Goal: Task Accomplishment & Management: Use online tool/utility

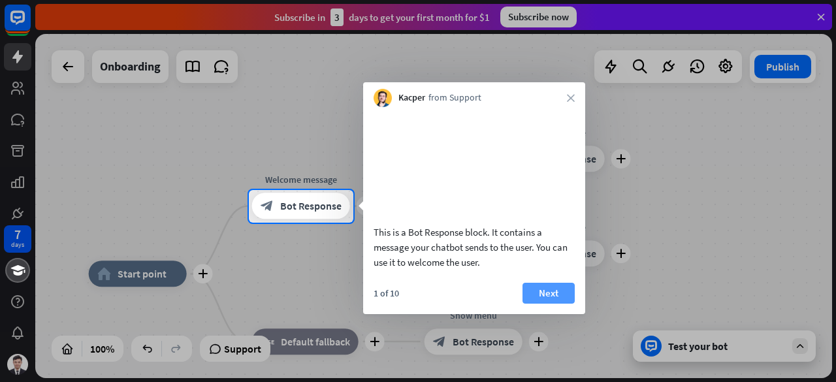
click at [554, 304] on button "Next" at bounding box center [548, 293] width 52 height 21
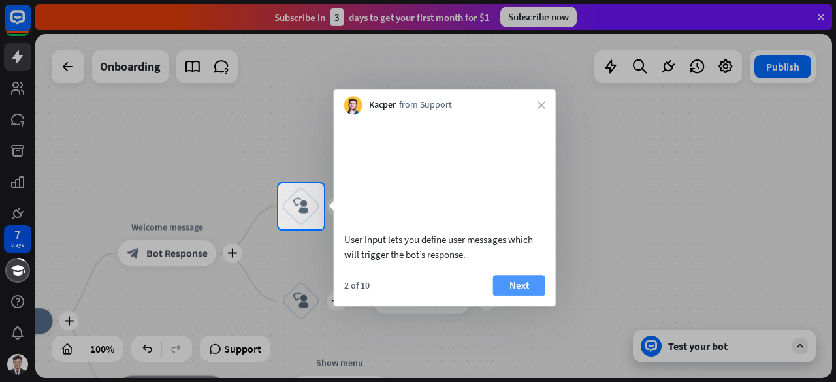
click at [505, 296] on button "Next" at bounding box center [519, 285] width 52 height 21
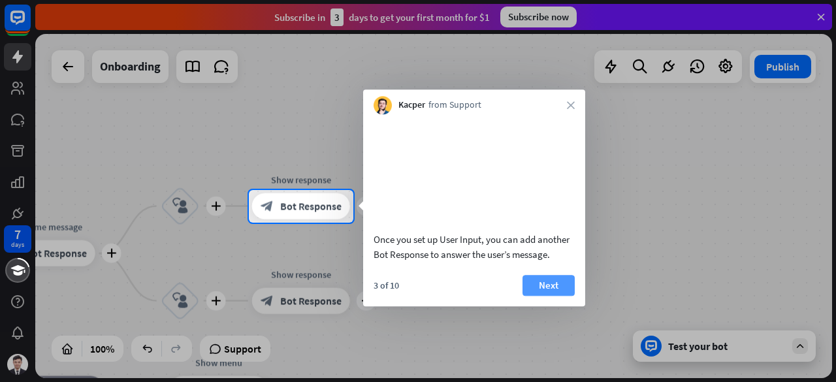
click at [555, 296] on button "Next" at bounding box center [548, 285] width 52 height 21
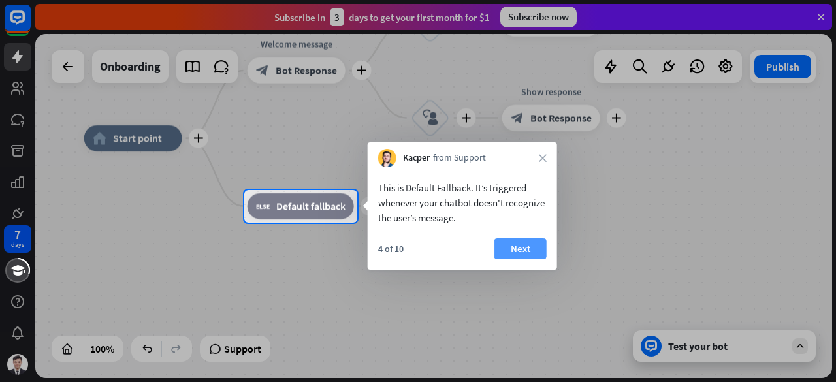
click at [521, 250] on button "Next" at bounding box center [520, 248] width 52 height 21
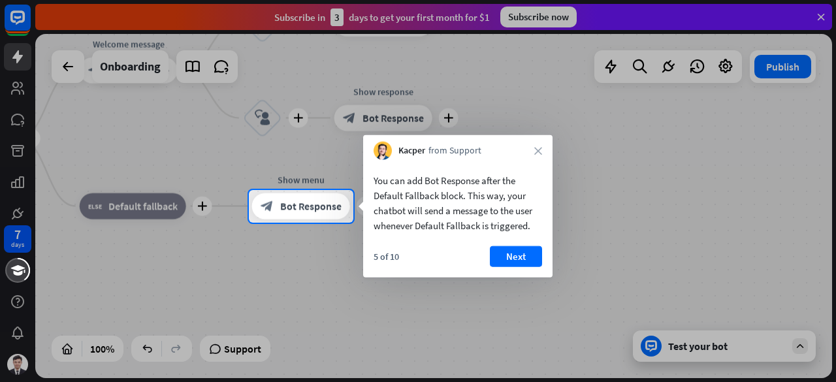
click at [521, 250] on button "Next" at bounding box center [516, 256] width 52 height 21
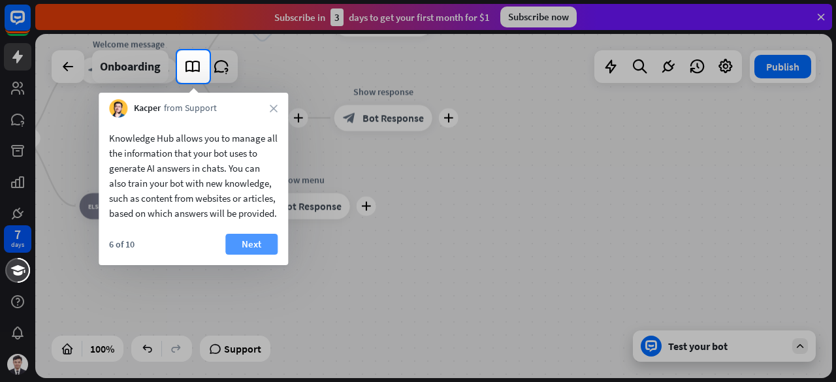
click at [238, 255] on button "Next" at bounding box center [251, 244] width 52 height 21
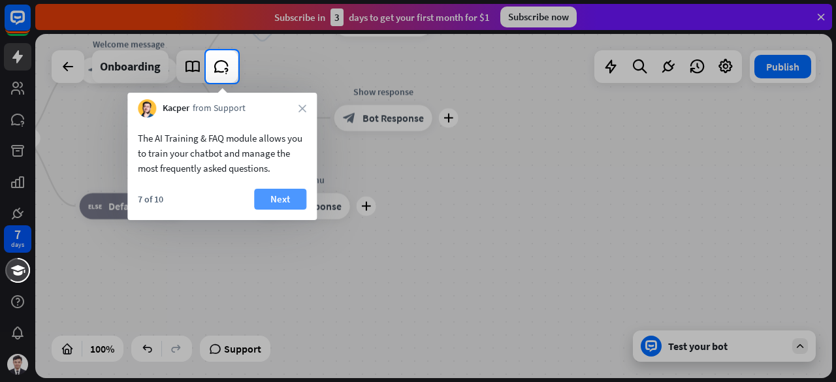
click at [263, 201] on button "Next" at bounding box center [280, 199] width 52 height 21
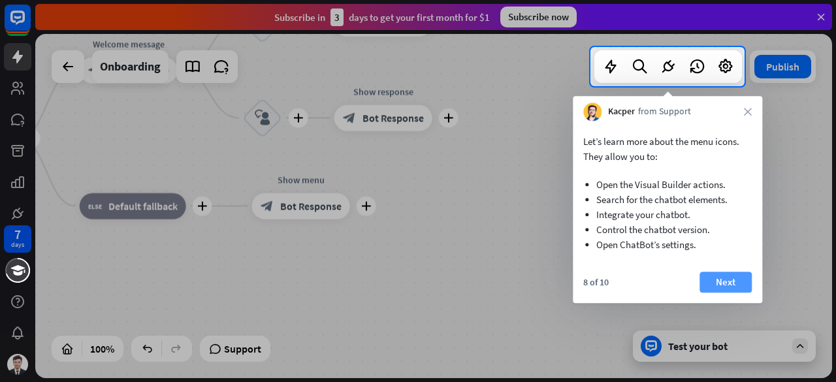
click at [712, 279] on button "Next" at bounding box center [725, 282] width 52 height 21
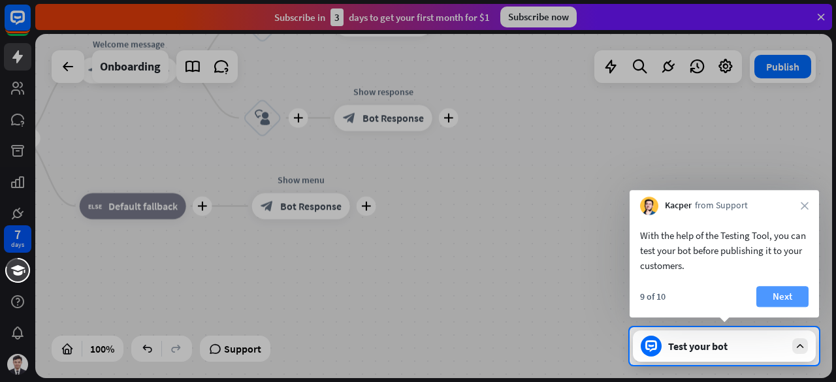
click at [772, 300] on button "Next" at bounding box center [782, 296] width 52 height 21
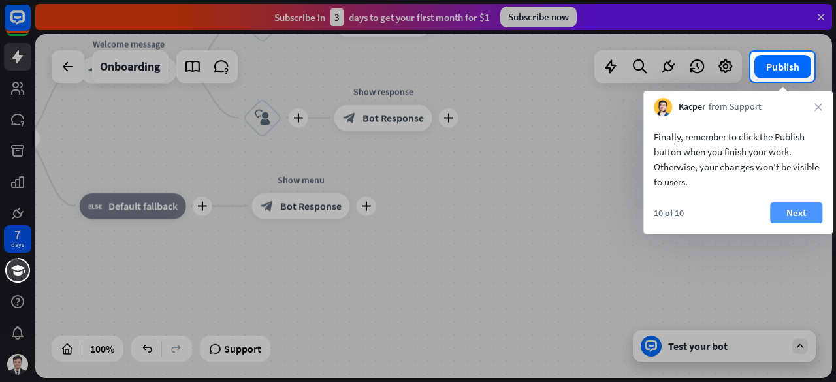
click at [793, 216] on button "Next" at bounding box center [796, 212] width 52 height 21
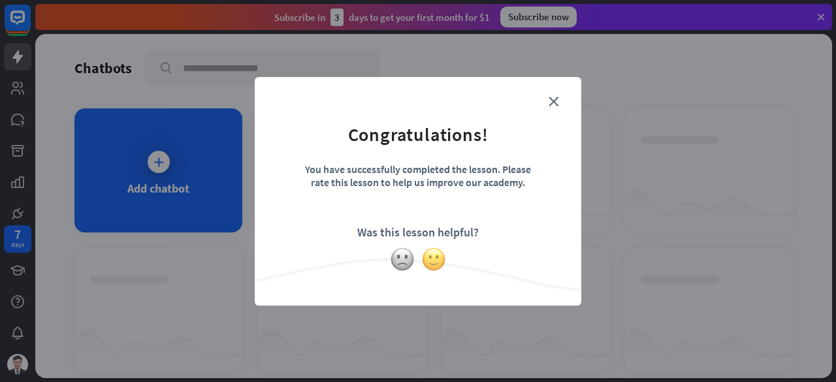
click at [436, 260] on img at bounding box center [433, 259] width 25 height 25
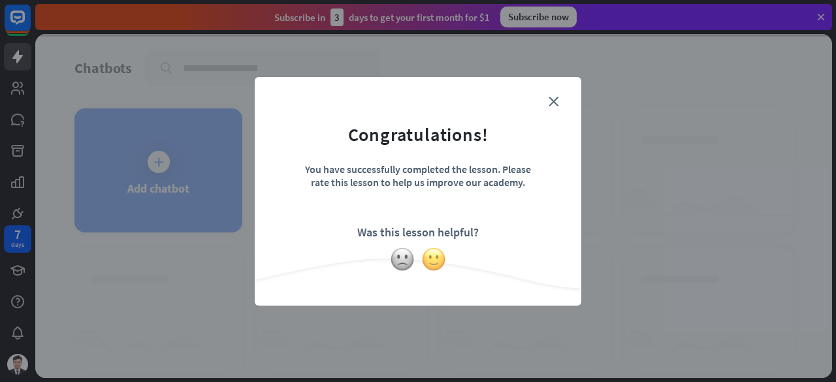
click at [436, 260] on img at bounding box center [433, 259] width 25 height 25
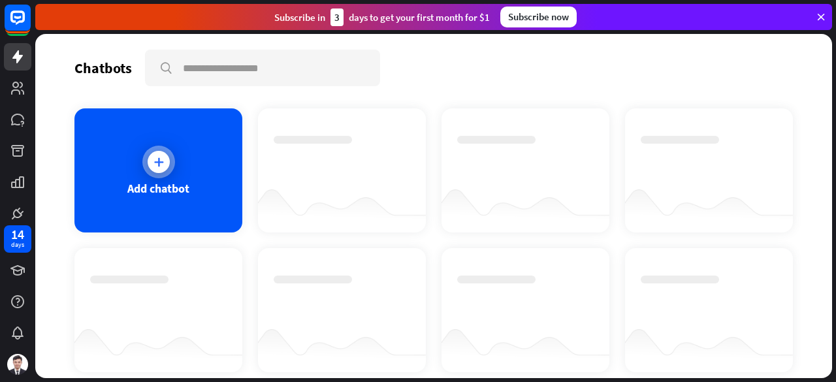
click at [171, 164] on div at bounding box center [158, 162] width 33 height 33
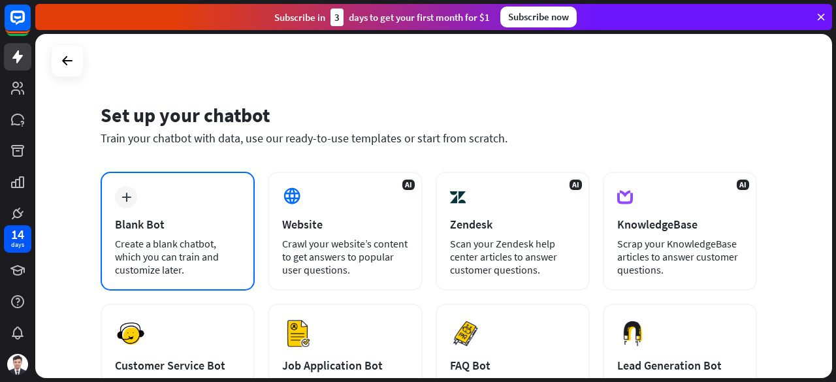
click at [198, 211] on div "plus Blank Bot Create a blank chatbot, which you can train and customize later." at bounding box center [178, 231] width 154 height 119
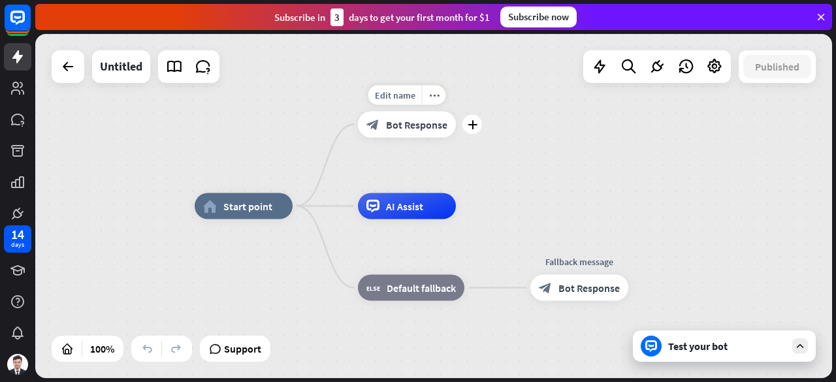
click at [394, 133] on div "block_bot_response Bot Response" at bounding box center [407, 125] width 98 height 26
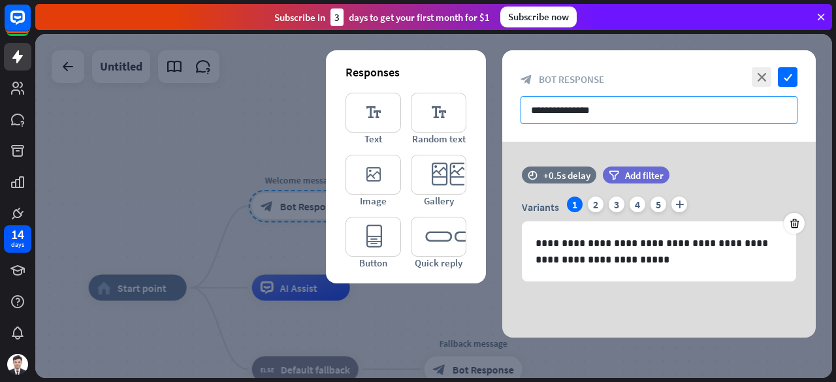
click at [571, 112] on input "**********" at bounding box center [658, 110] width 277 height 28
click at [617, 110] on input "**********" at bounding box center [658, 110] width 277 height 28
paste input "**********"
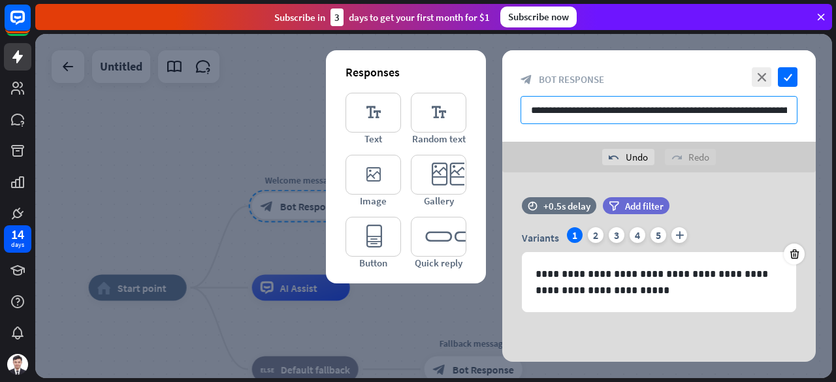
scroll to position [0, 302]
click at [628, 156] on div "undo Undo" at bounding box center [628, 157] width 52 height 16
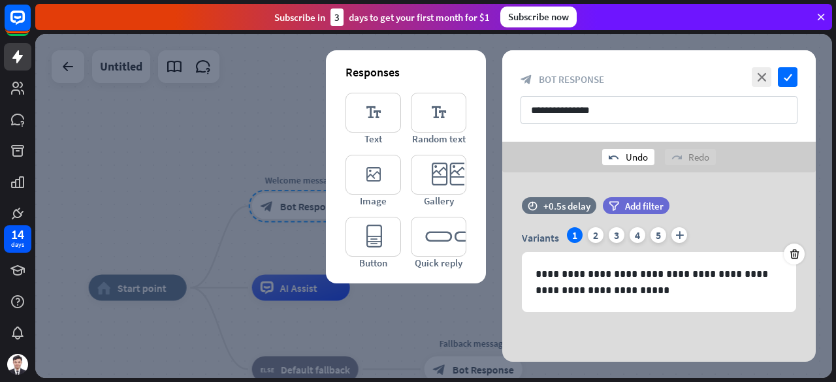
scroll to position [0, 0]
drag, startPoint x: 628, startPoint y: 114, endPoint x: 468, endPoint y: 113, distance: 160.0
click at [502, 113] on div "**********" at bounding box center [658, 205] width 313 height 311
paste input "**********"
type input "**********"
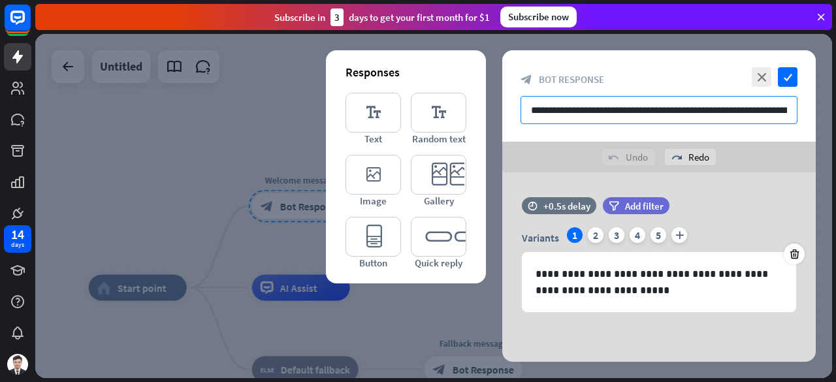
scroll to position [0, 302]
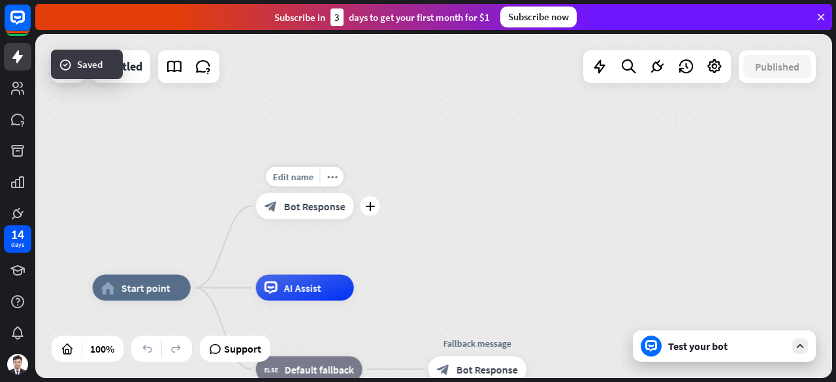
click at [315, 207] on span "Bot Response" at bounding box center [314, 206] width 61 height 13
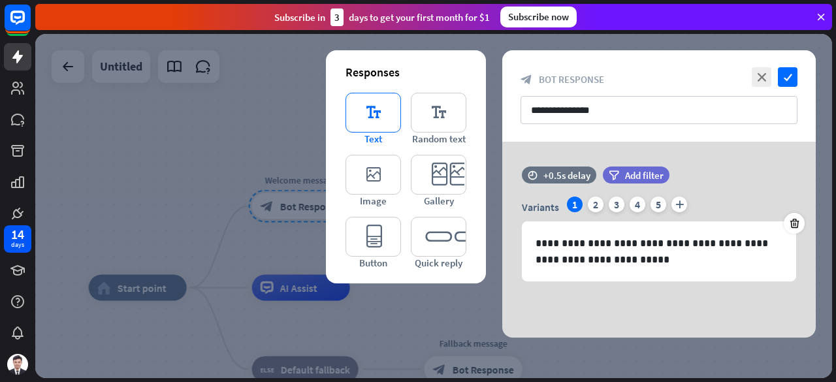
click at [383, 117] on icon "editor_text" at bounding box center [373, 113] width 56 height 40
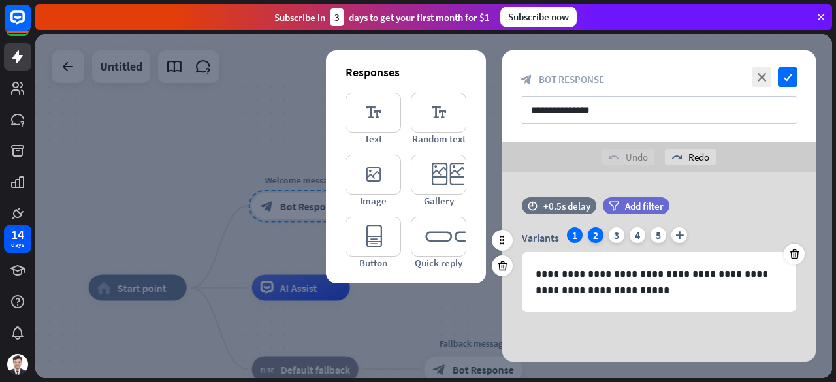
click at [597, 234] on div "2" at bounding box center [596, 235] width 16 height 16
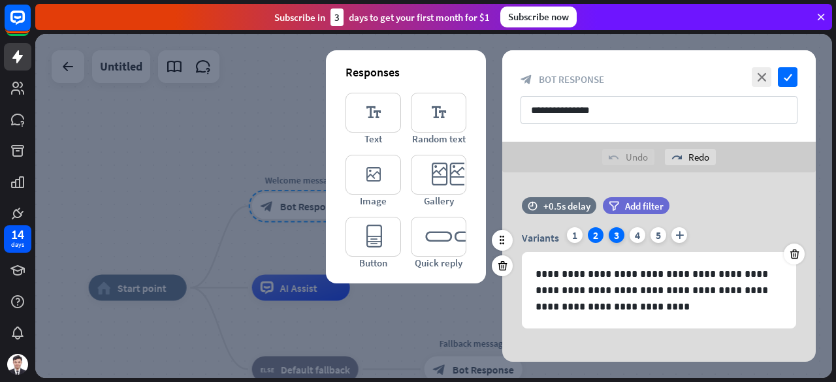
click at [618, 234] on div "3" at bounding box center [617, 235] width 16 height 16
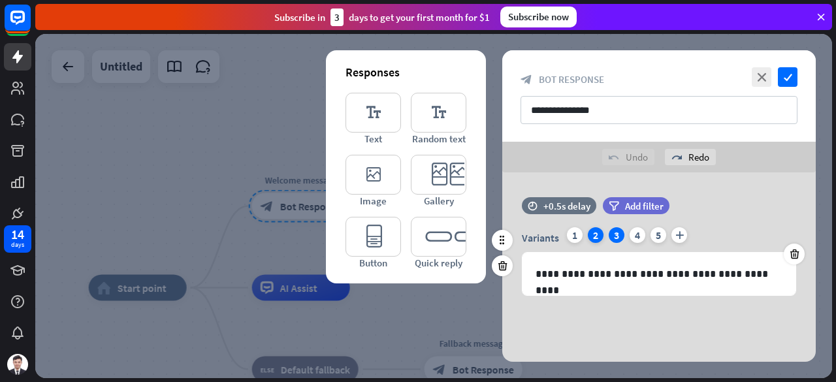
click at [589, 238] on div "2" at bounding box center [596, 235] width 16 height 16
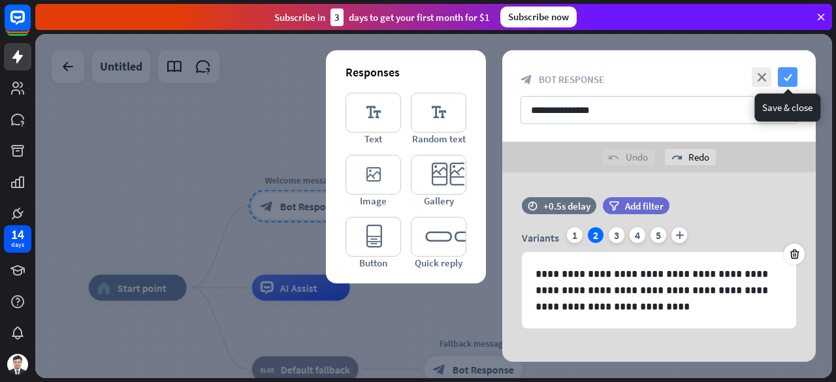
click at [791, 80] on icon "check" at bounding box center [788, 77] width 20 height 20
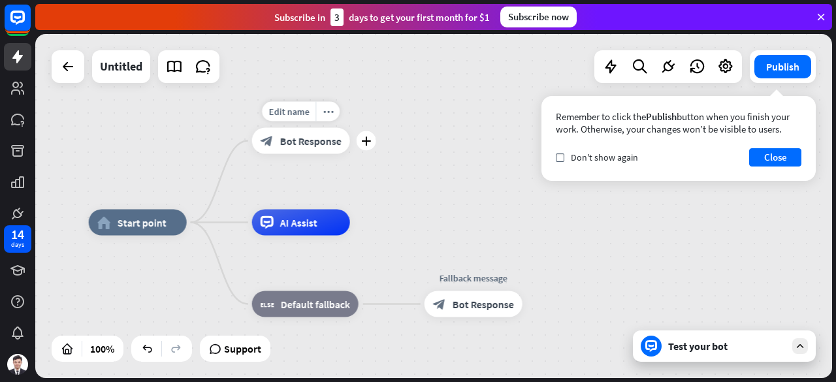
click at [291, 146] on span "Bot Response" at bounding box center [310, 141] width 61 height 13
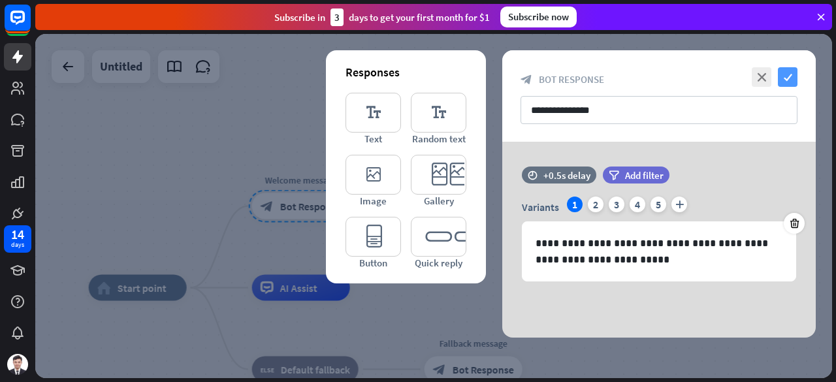
click at [788, 76] on icon "check" at bounding box center [788, 77] width 20 height 20
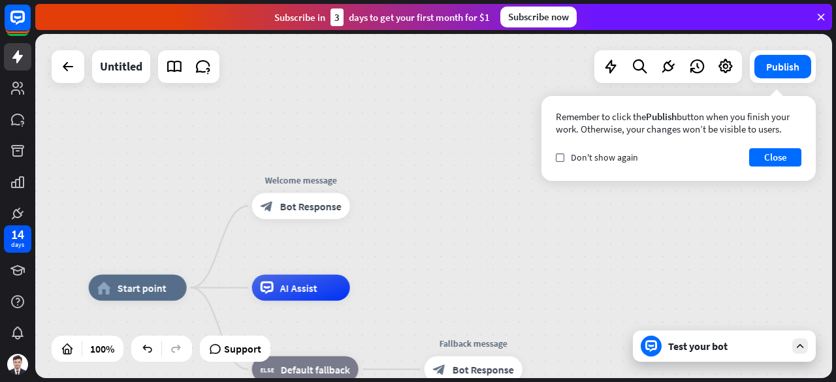
click at [447, 271] on div "home_2 Start point Welcome message block_bot_response Bot Response AI Assist bl…" at bounding box center [433, 206] width 797 height 344
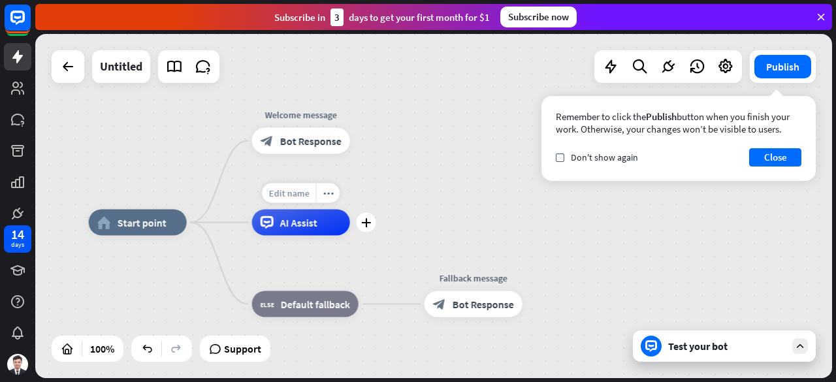
click at [298, 200] on div "Edit name" at bounding box center [289, 193] width 54 height 20
click at [419, 192] on div "home_2 Start point Welcome message block_bot_response Bot Response AI Assist bl…" at bounding box center [433, 206] width 797 height 344
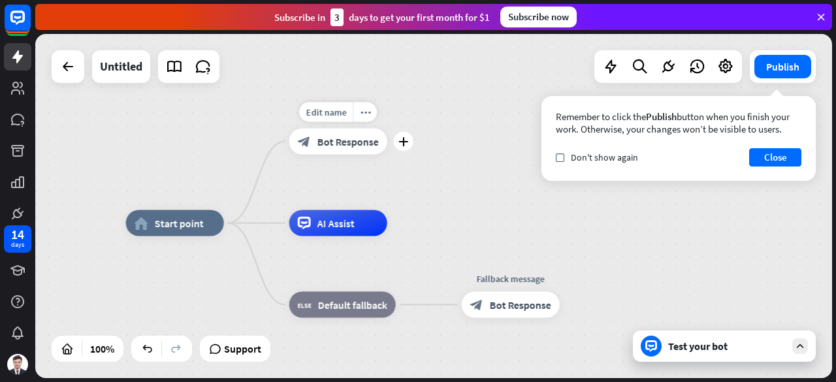
drag, startPoint x: 368, startPoint y: 171, endPoint x: 406, endPoint y: 172, distance: 37.2
click at [387, 155] on div "Edit name more_horiz plus block_bot_response Bot Response" at bounding box center [338, 142] width 98 height 26
click at [387, 150] on div "Edit name more_horiz plus block_bot_response Bot Response" at bounding box center [338, 142] width 98 height 26
click at [401, 142] on icon "plus" at bounding box center [403, 141] width 10 height 9
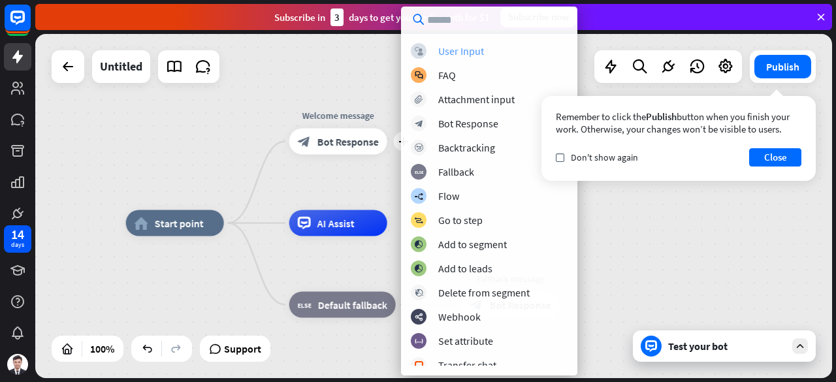
click at [458, 52] on div "User Input" at bounding box center [461, 50] width 46 height 13
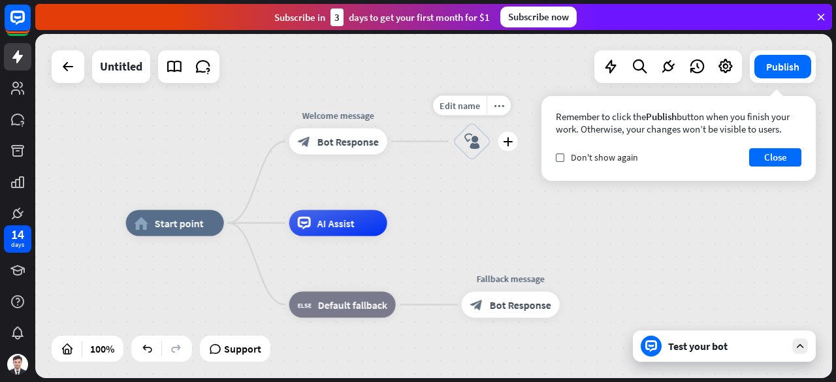
click at [474, 142] on icon "block_user_input" at bounding box center [472, 142] width 16 height 16
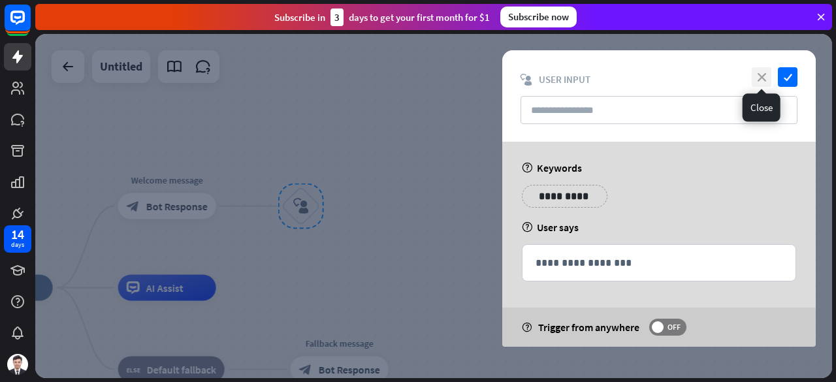
click at [754, 78] on icon "close" at bounding box center [762, 77] width 20 height 20
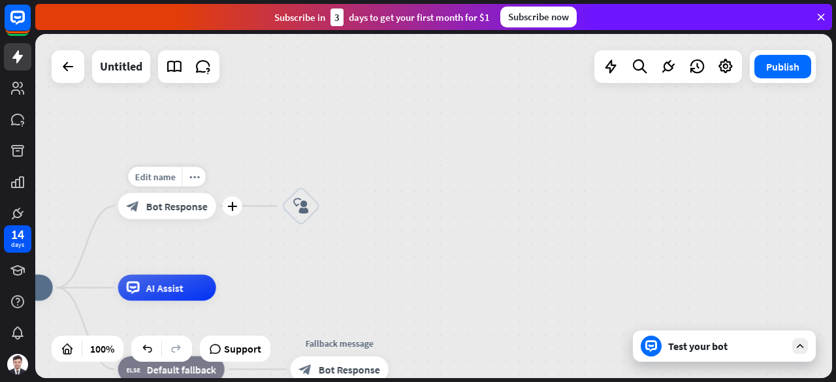
click at [172, 202] on span "Bot Response" at bounding box center [176, 206] width 61 height 13
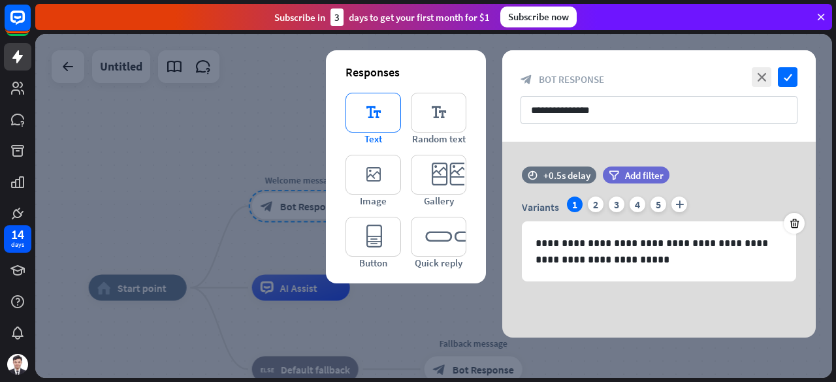
click at [377, 118] on icon "editor_text" at bounding box center [373, 113] width 56 height 40
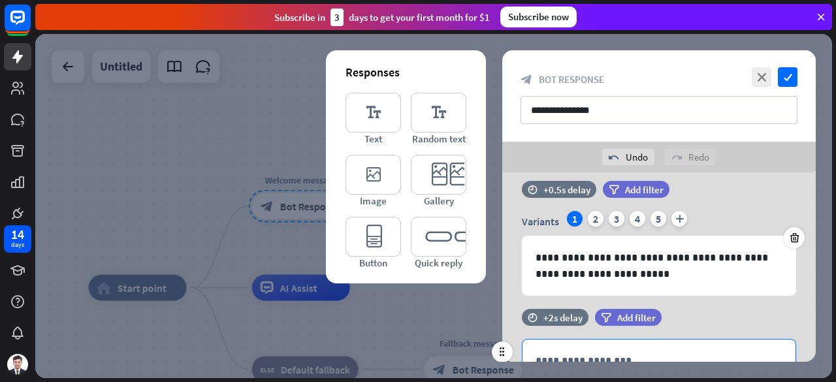
scroll to position [82, 0]
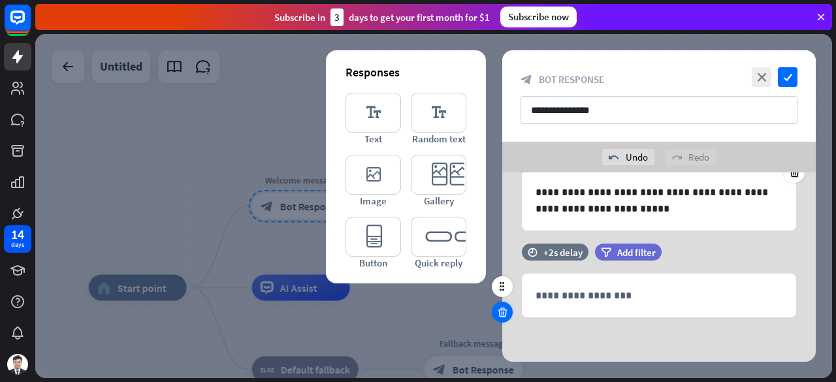
click at [507, 311] on icon at bounding box center [502, 312] width 12 height 12
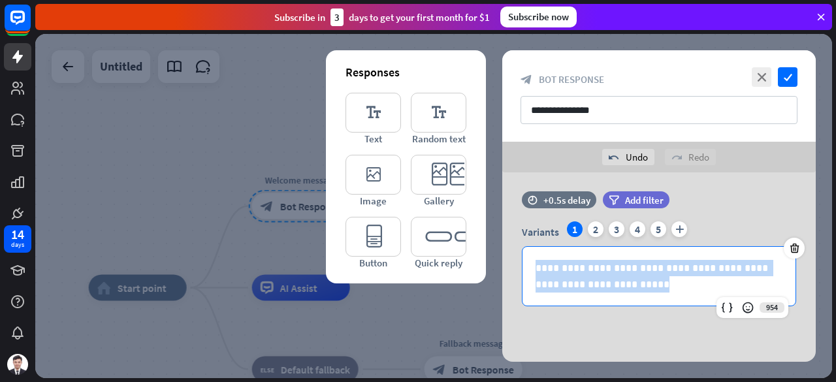
drag, startPoint x: 622, startPoint y: 287, endPoint x: 470, endPoint y: 255, distance: 154.8
click at [502, 255] on div "**********" at bounding box center [658, 265] width 313 height 196
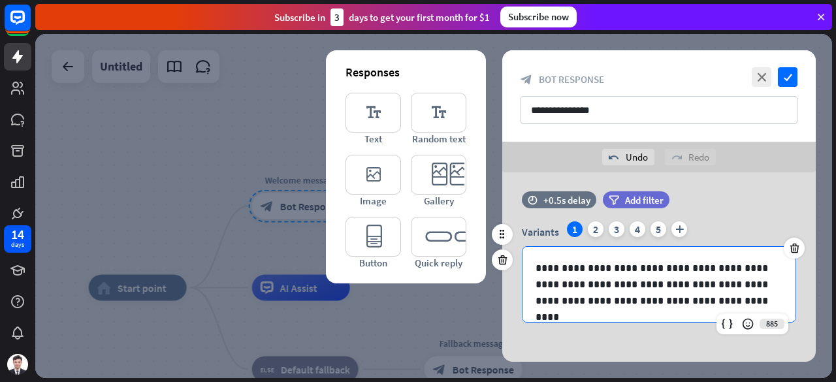
click at [533, 287] on div "**********" at bounding box center [658, 284] width 273 height 75
click at [626, 288] on p "**********" at bounding box center [658, 292] width 247 height 33
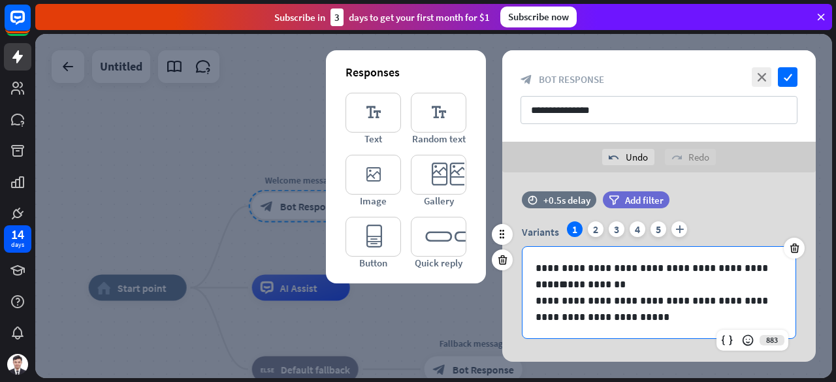
click at [647, 304] on p "**********" at bounding box center [658, 309] width 247 height 33
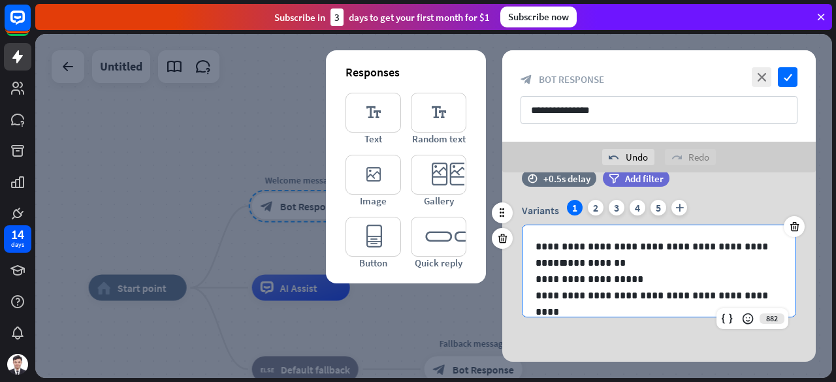
click at [626, 299] on p "**********" at bounding box center [658, 295] width 247 height 16
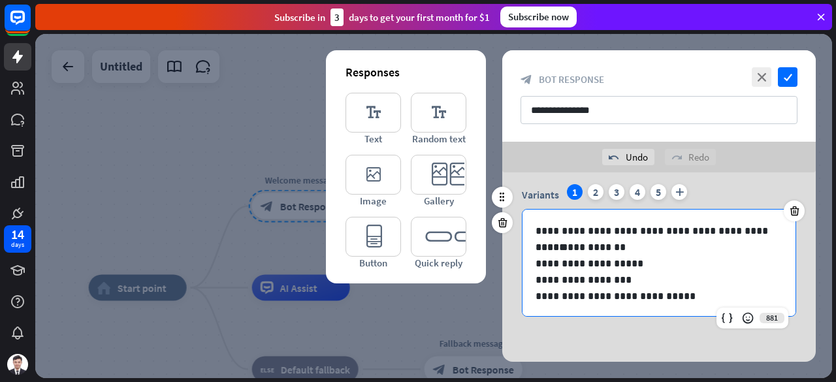
scroll to position [1, 0]
click at [374, 236] on icon "editor_button" at bounding box center [373, 237] width 56 height 40
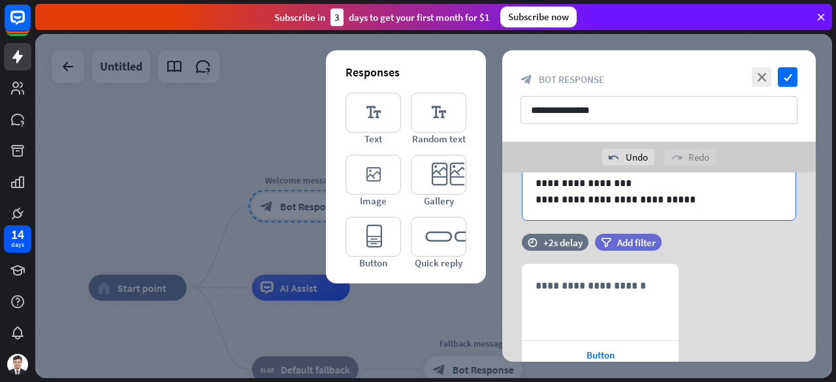
scroll to position [200, 0]
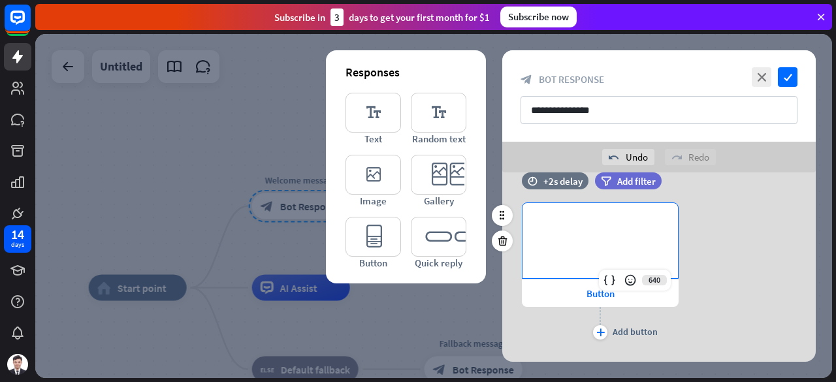
click at [602, 236] on div "**********" at bounding box center [599, 240] width 155 height 75
click at [596, 300] on div "Button" at bounding box center [600, 292] width 157 height 27
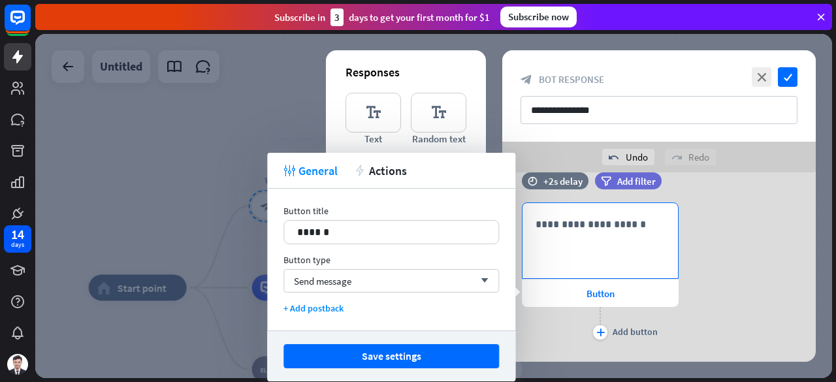
click at [594, 240] on div "**********" at bounding box center [599, 240] width 155 height 75
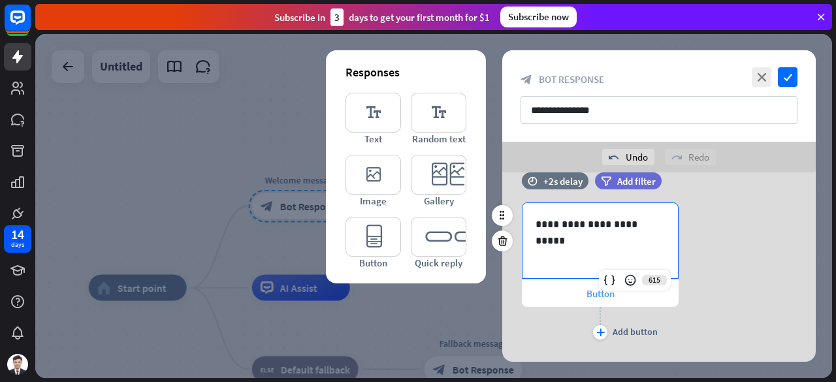
click at [577, 291] on div "Button" at bounding box center [600, 292] width 157 height 27
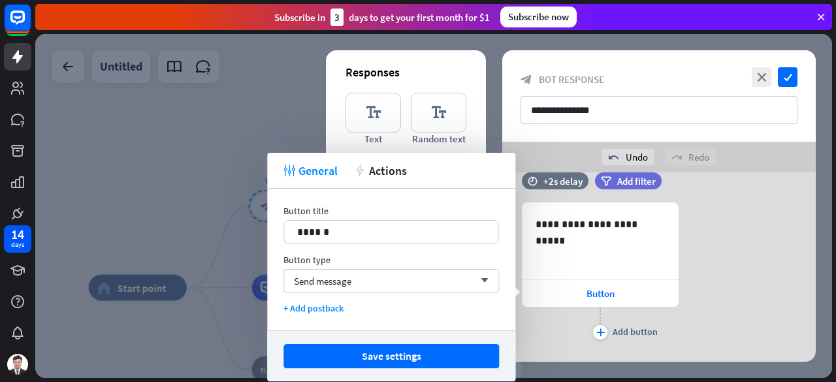
drag, startPoint x: 355, startPoint y: 227, endPoint x: 253, endPoint y: 225, distance: 101.2
click at [253, 225] on body "14 days close Product Help First steps Get started with ChatBot Help Center Fol…" at bounding box center [418, 191] width 836 height 382
click at [378, 281] on div "Send message arrow_down" at bounding box center [390, 281] width 215 height 24
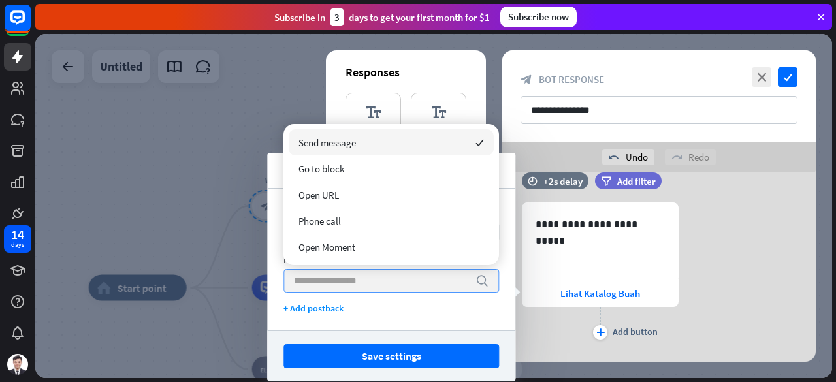
click at [378, 281] on input "search" at bounding box center [381, 281] width 175 height 22
click at [278, 280] on div "**********" at bounding box center [391, 260] width 248 height 142
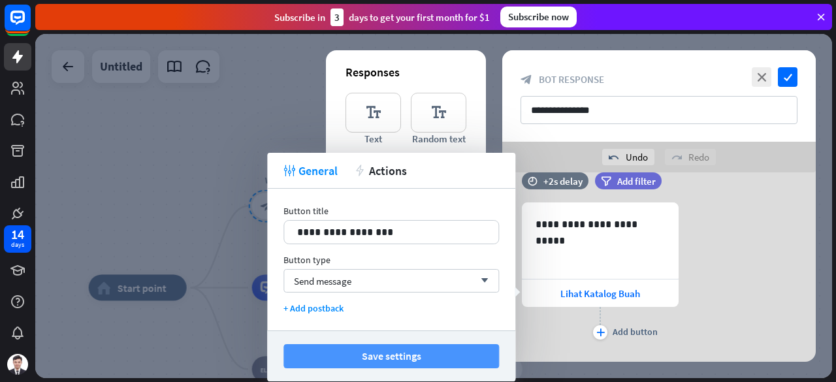
click at [423, 359] on button "Save settings" at bounding box center [390, 356] width 215 height 24
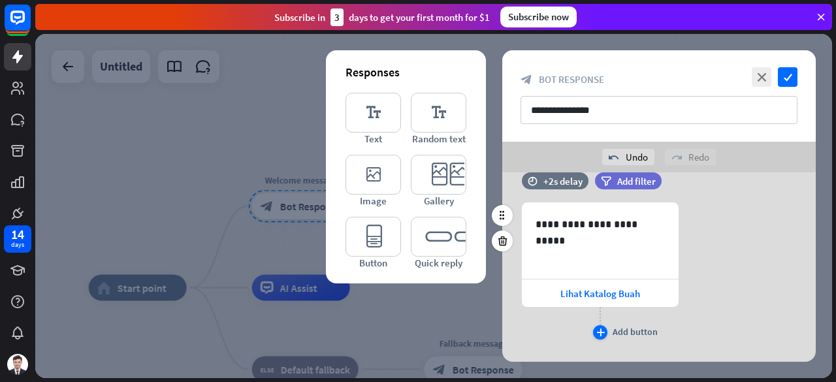
click at [600, 332] on icon "plus" at bounding box center [600, 332] width 8 height 8
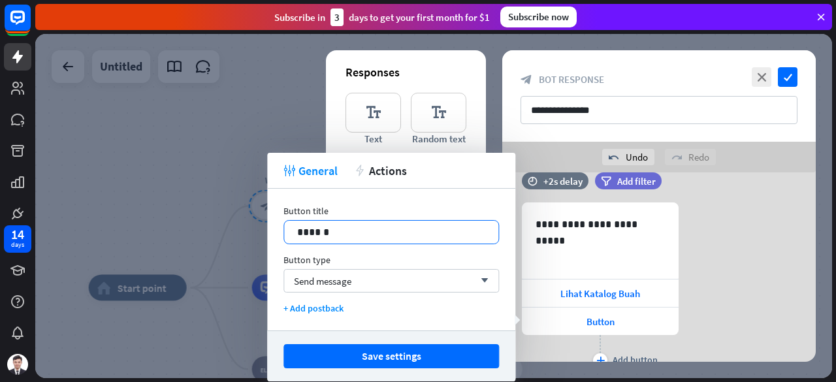
drag, startPoint x: 390, startPoint y: 229, endPoint x: 206, endPoint y: 227, distance: 184.2
click at [206, 227] on body "14 days close Product Help First steps Get started with ChatBot Help Center Fol…" at bounding box center [418, 191] width 836 height 382
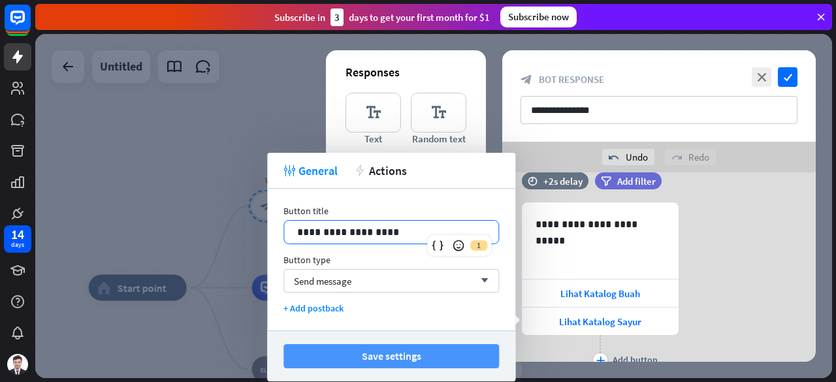
click at [422, 357] on button "Save settings" at bounding box center [390, 356] width 215 height 24
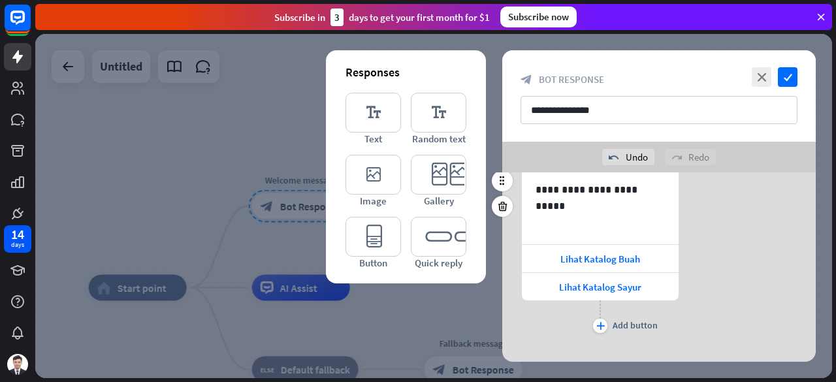
scroll to position [254, 0]
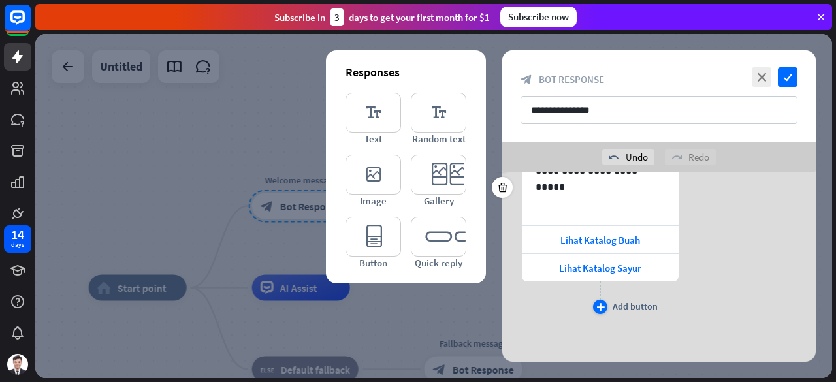
click at [603, 311] on div "plus" at bounding box center [600, 307] width 14 height 14
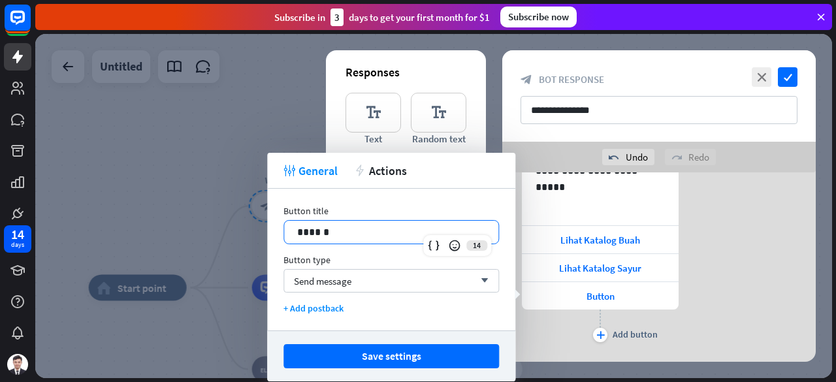
click at [365, 229] on p "******" at bounding box center [391, 232] width 189 height 16
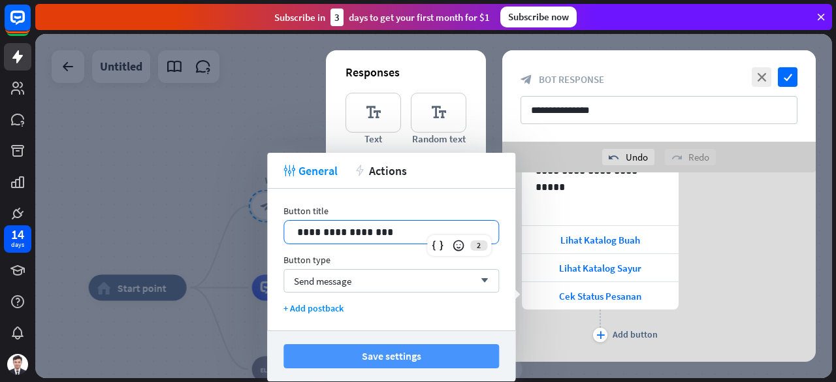
click at [417, 355] on button "Save settings" at bounding box center [390, 356] width 215 height 24
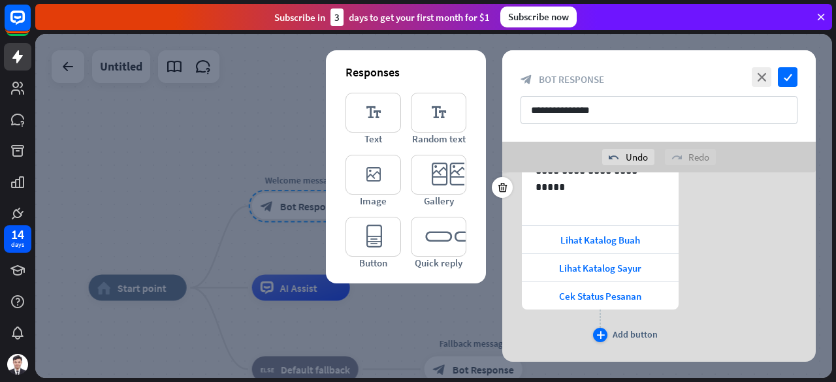
click at [599, 334] on icon "plus" at bounding box center [600, 335] width 8 height 8
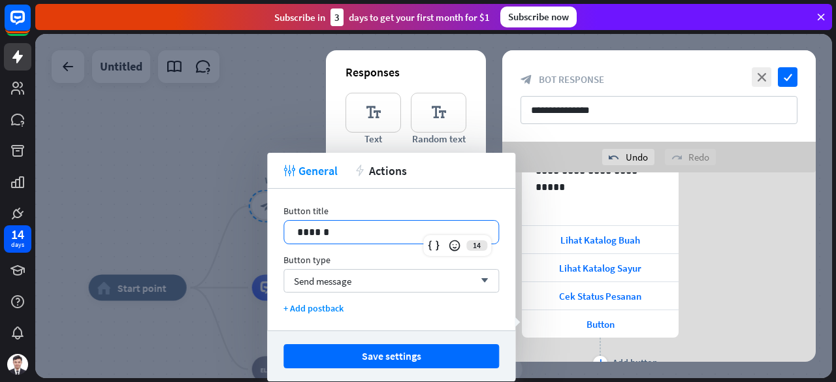
drag, startPoint x: 370, startPoint y: 231, endPoint x: 253, endPoint y: 231, distance: 116.2
click at [253, 231] on body "14 days close Product Help First steps Get started with ChatBot Help Center Fol…" at bounding box center [418, 191] width 836 height 382
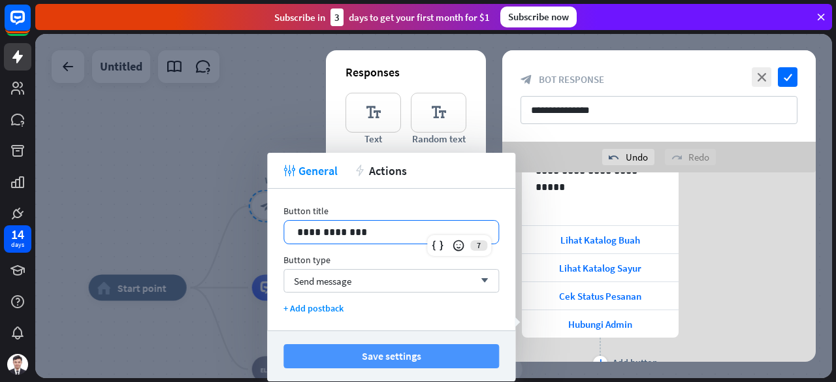
click at [409, 350] on button "Save settings" at bounding box center [390, 356] width 215 height 24
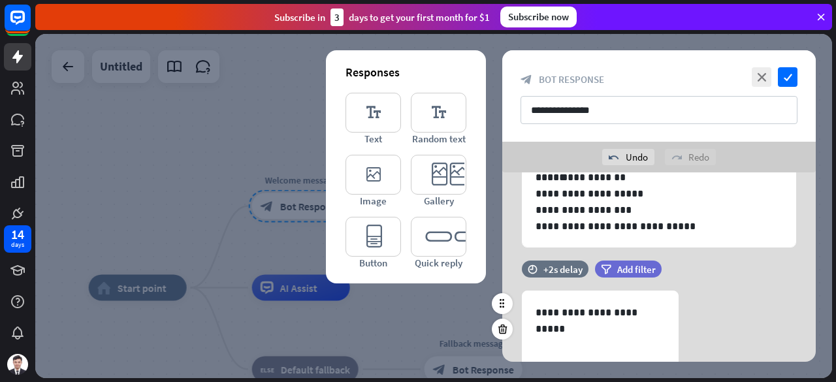
scroll to position [0, 0]
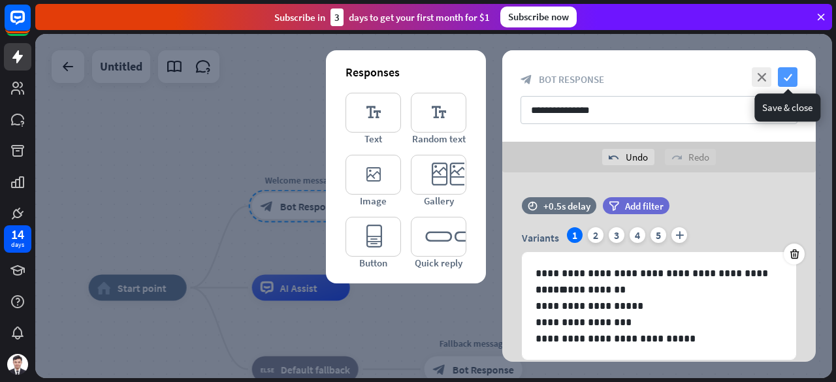
click at [793, 81] on icon "check" at bounding box center [788, 77] width 20 height 20
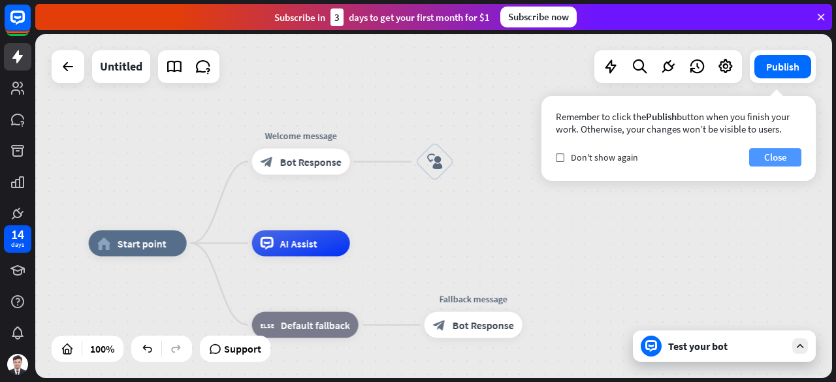
click at [778, 160] on button "Close" at bounding box center [775, 157] width 52 height 18
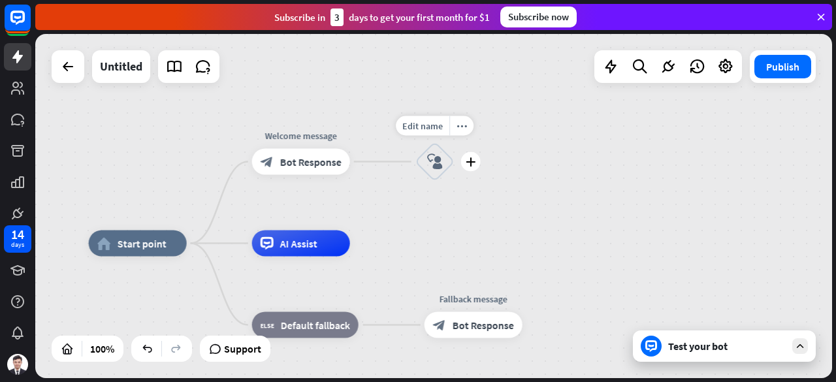
click at [440, 163] on icon "block_user_input" at bounding box center [435, 162] width 16 height 16
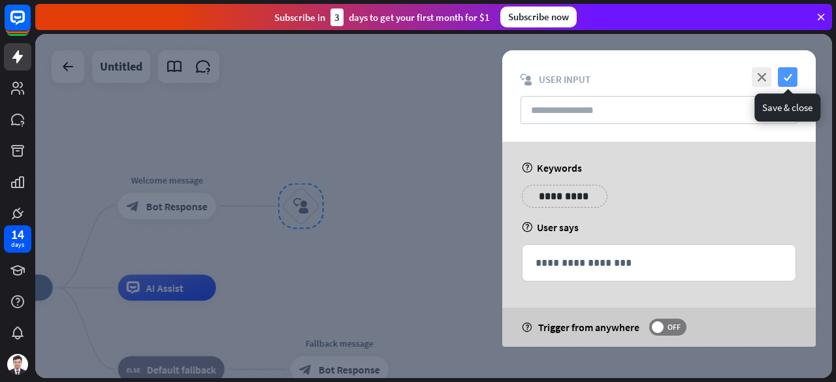
click at [788, 77] on icon "check" at bounding box center [788, 77] width 20 height 20
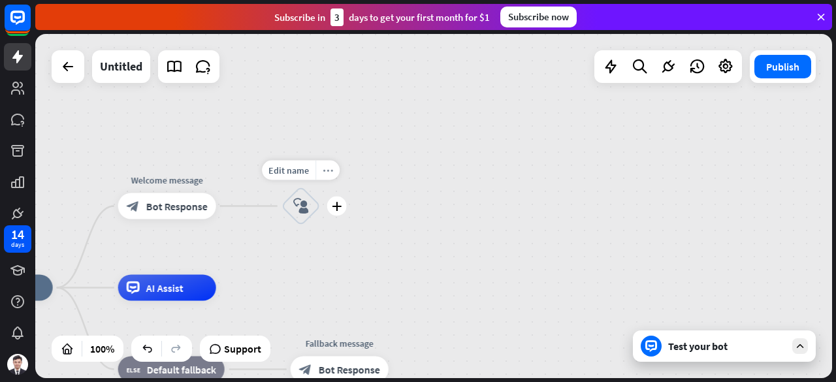
click at [321, 172] on div "more_horiz" at bounding box center [327, 171] width 24 height 20
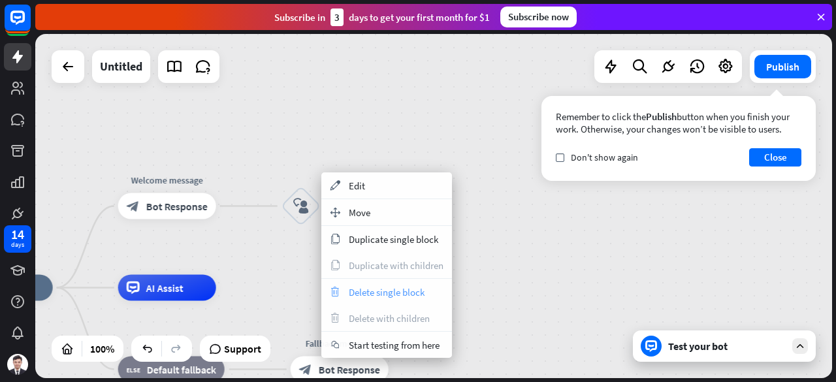
click at [394, 295] on span "Delete single block" at bounding box center [387, 292] width 76 height 12
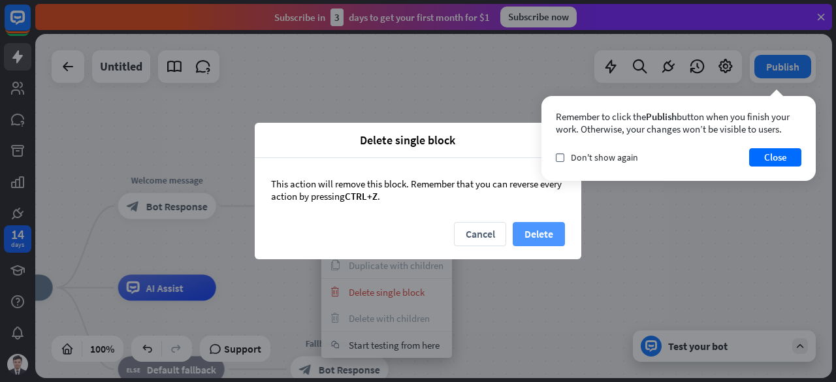
click at [535, 241] on button "Delete" at bounding box center [539, 234] width 52 height 24
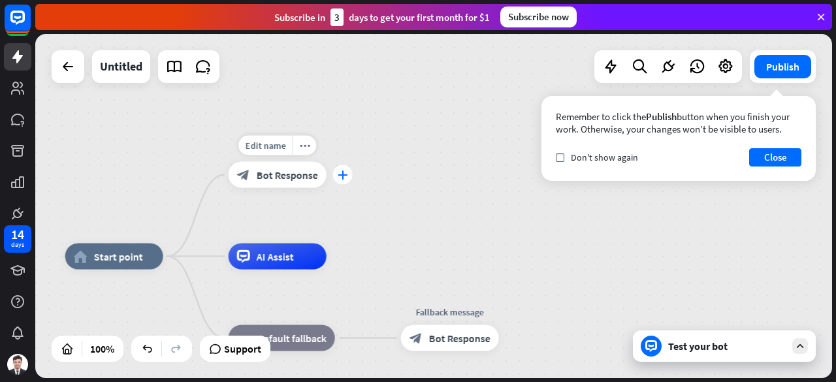
click at [340, 177] on icon "plus" at bounding box center [343, 174] width 10 height 9
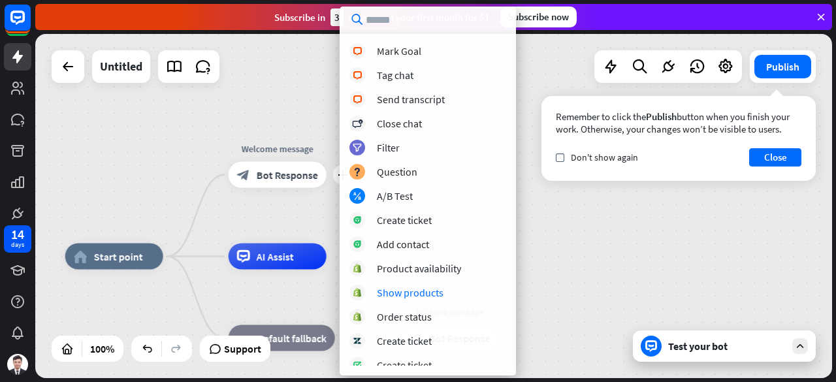
scroll to position [393, 0]
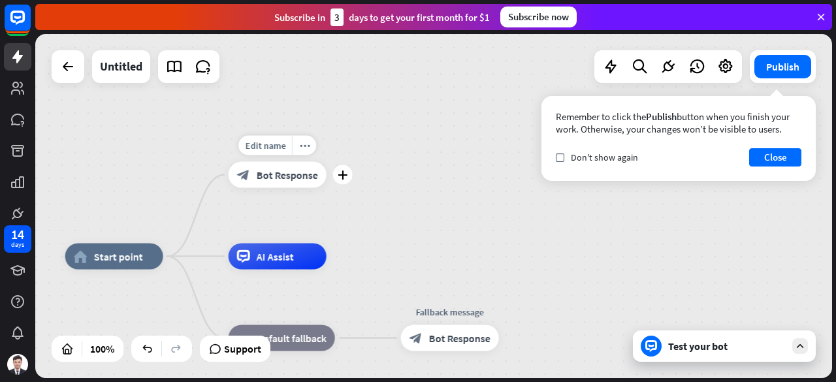
click at [296, 172] on span "Bot Response" at bounding box center [287, 174] width 61 height 13
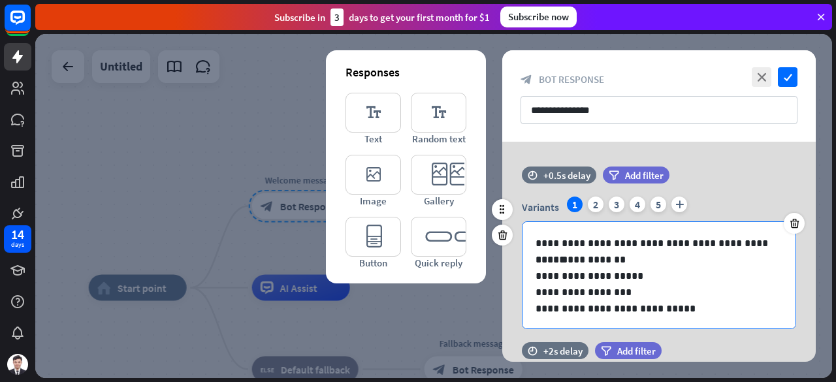
scroll to position [1, 0]
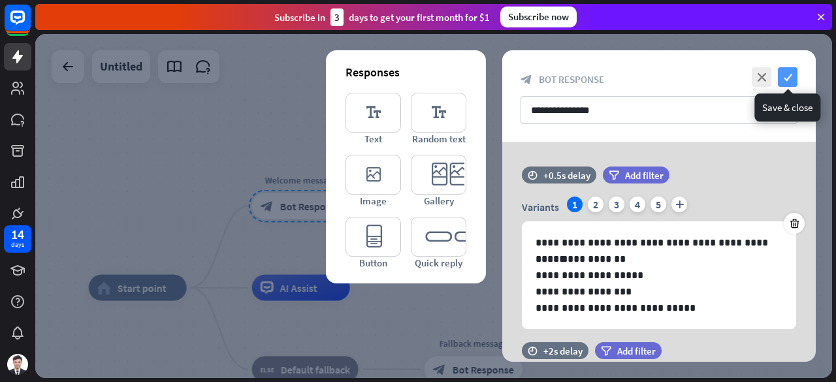
click at [791, 78] on icon "check" at bounding box center [788, 77] width 20 height 20
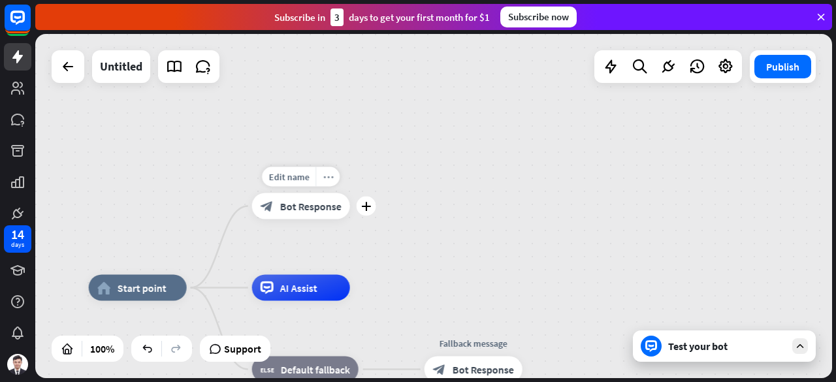
click at [324, 173] on icon "more_horiz" at bounding box center [328, 177] width 10 height 10
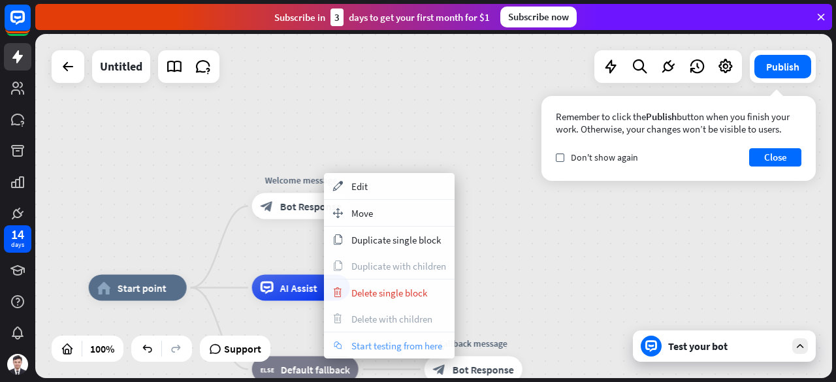
click at [403, 349] on span "Start testing from here" at bounding box center [396, 346] width 91 height 12
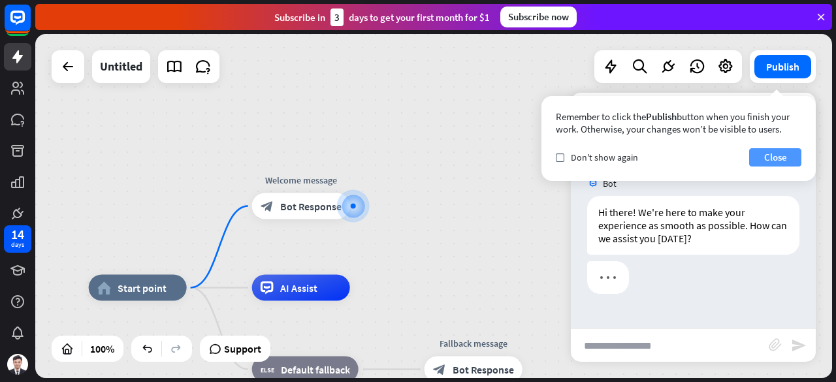
click at [777, 156] on button "Close" at bounding box center [775, 157] width 52 height 18
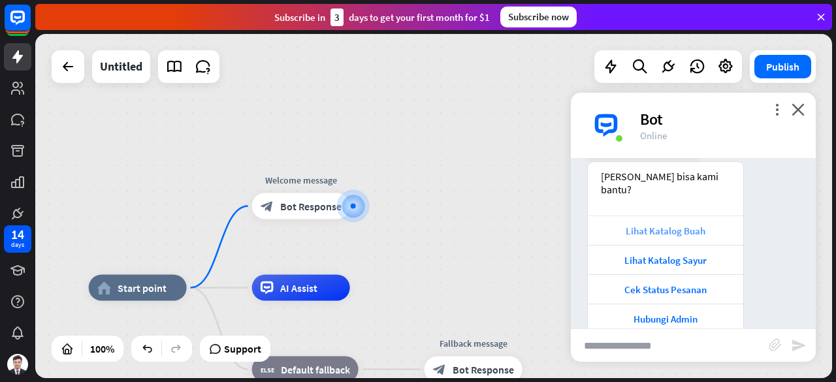
scroll to position [99, 0]
click at [801, 108] on icon "close" at bounding box center [797, 109] width 13 height 12
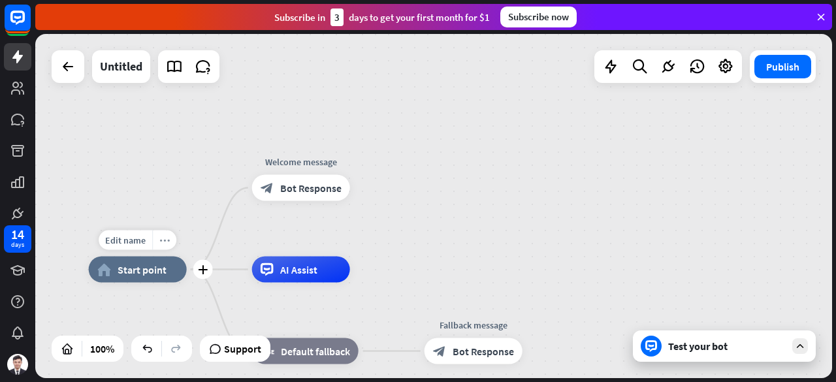
click at [159, 244] on icon "more_horiz" at bounding box center [164, 240] width 10 height 10
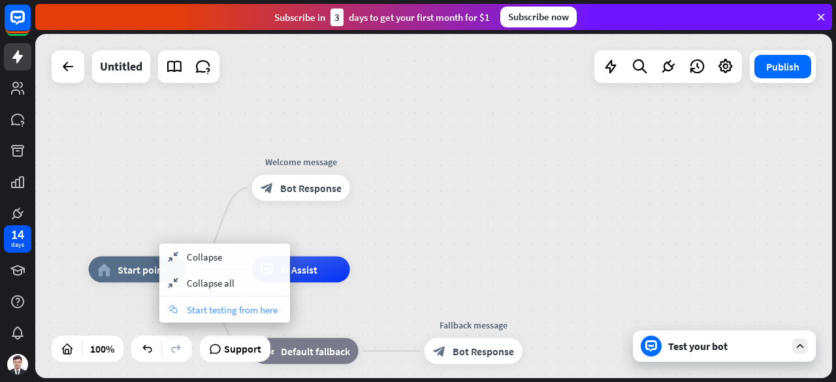
click at [240, 308] on span "Start testing from here" at bounding box center [232, 310] width 91 height 12
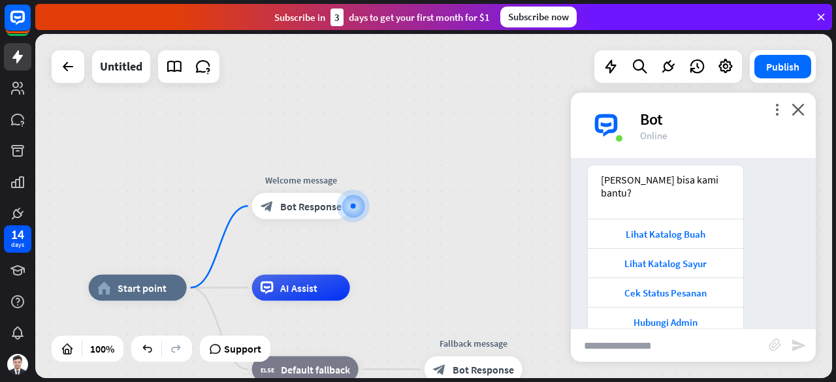
scroll to position [210, 0]
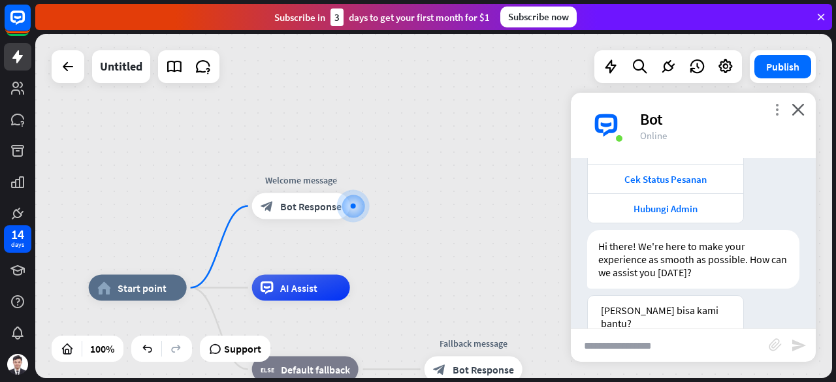
click at [774, 108] on icon "more_vert" at bounding box center [777, 109] width 12 height 12
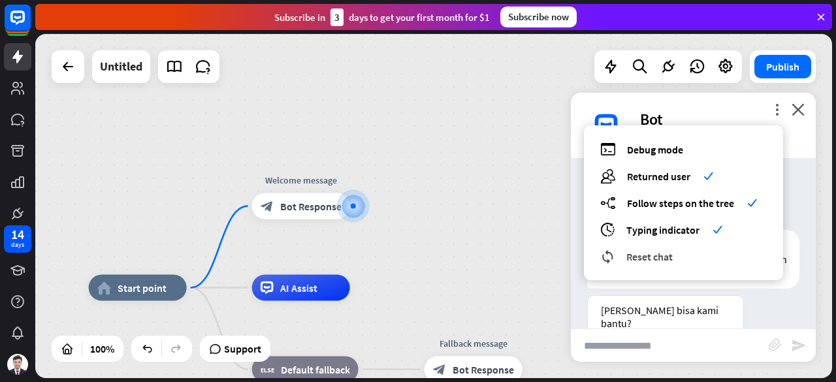
click at [694, 253] on div "reset_chat Reset chat" at bounding box center [683, 256] width 167 height 15
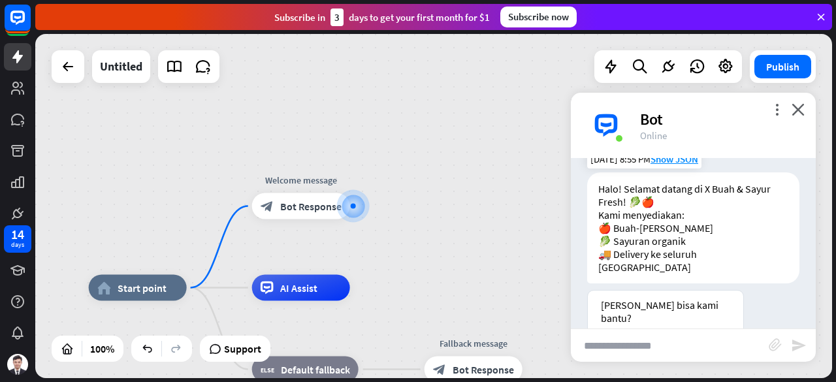
scroll to position [150, 0]
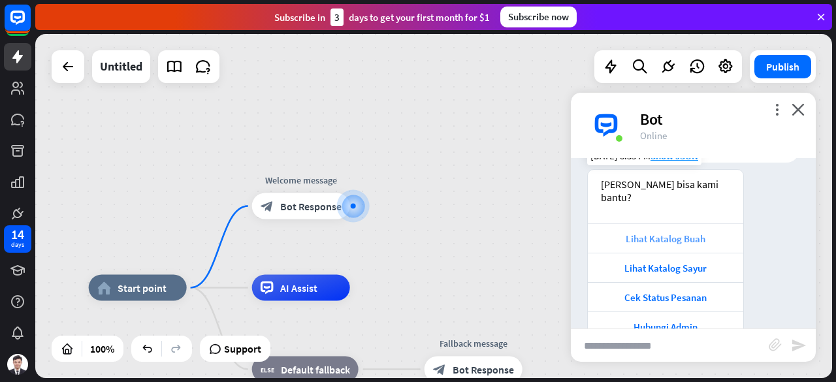
click at [684, 232] on div "Lihat Katalog Buah" at bounding box center [665, 238] width 142 height 12
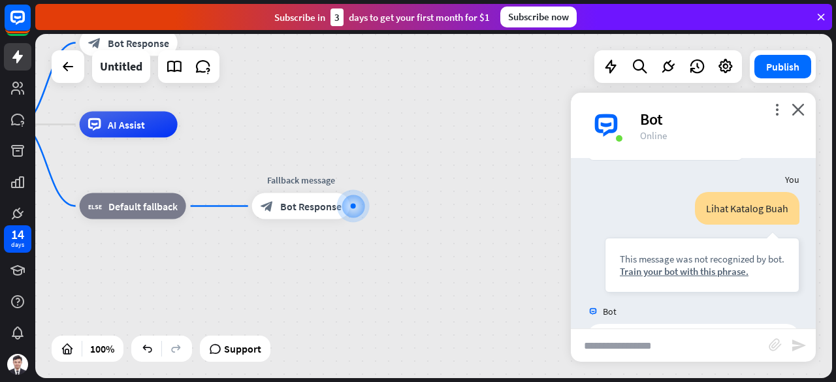
scroll to position [325, 0]
click at [777, 107] on icon "more_vert" at bounding box center [777, 109] width 12 height 12
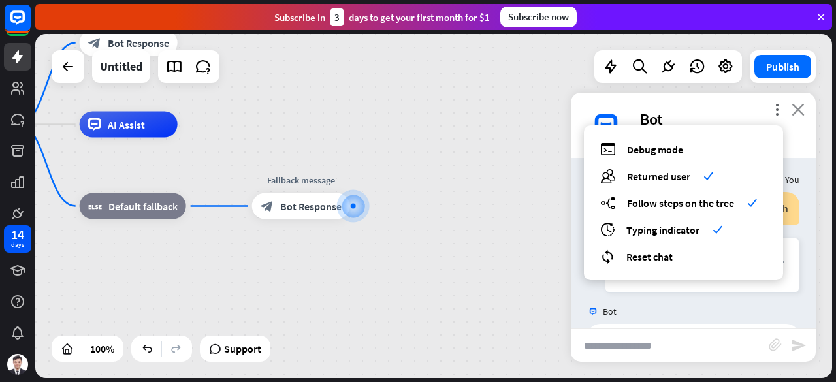
click at [803, 104] on icon "close" at bounding box center [797, 109] width 13 height 12
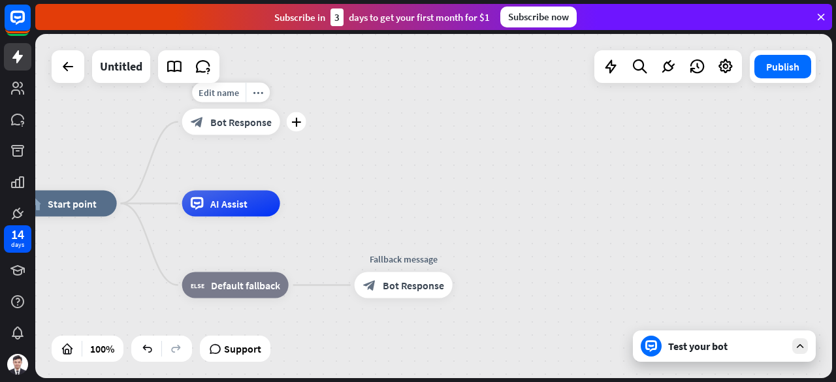
click at [221, 133] on div "block_bot_response Bot Response" at bounding box center [231, 122] width 98 height 26
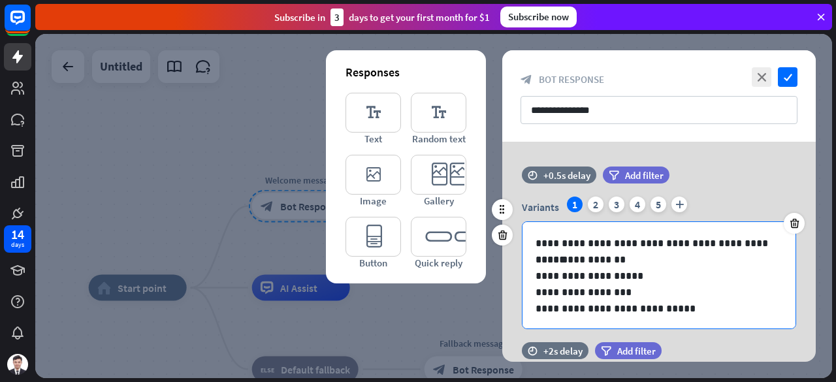
scroll to position [1, 0]
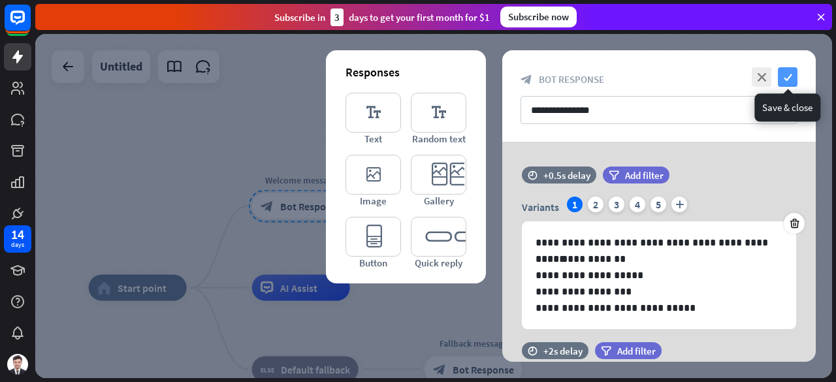
click at [784, 80] on icon "check" at bounding box center [788, 77] width 20 height 20
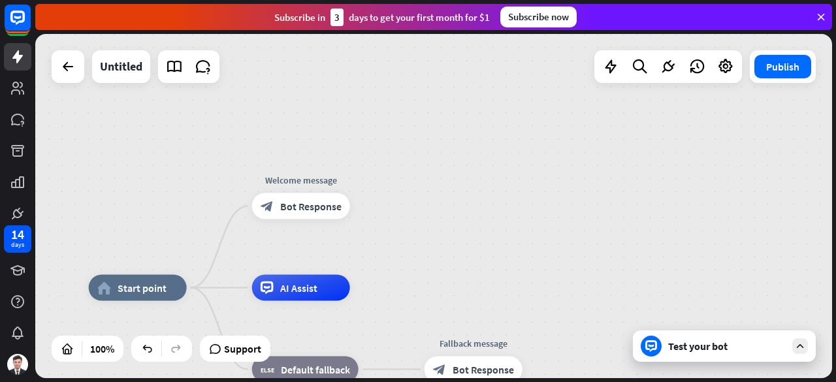
click at [655, 348] on icon at bounding box center [651, 346] width 12 height 12
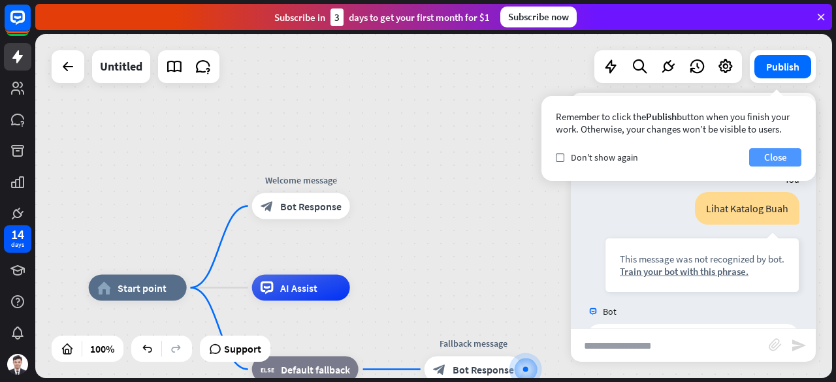
click at [773, 156] on button "Close" at bounding box center [775, 157] width 52 height 18
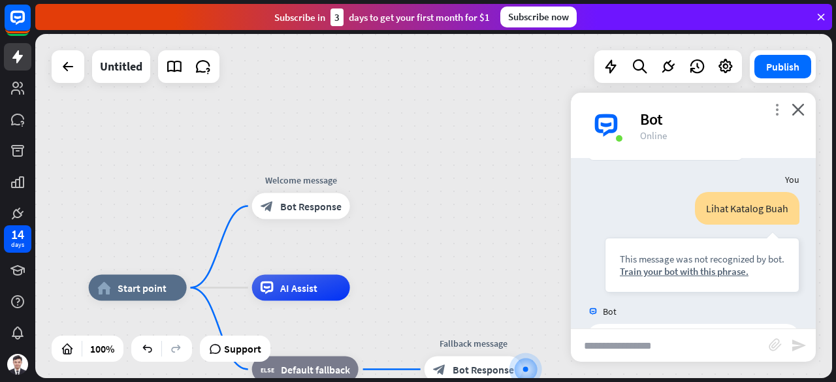
click at [776, 109] on icon "more_vert" at bounding box center [777, 109] width 12 height 12
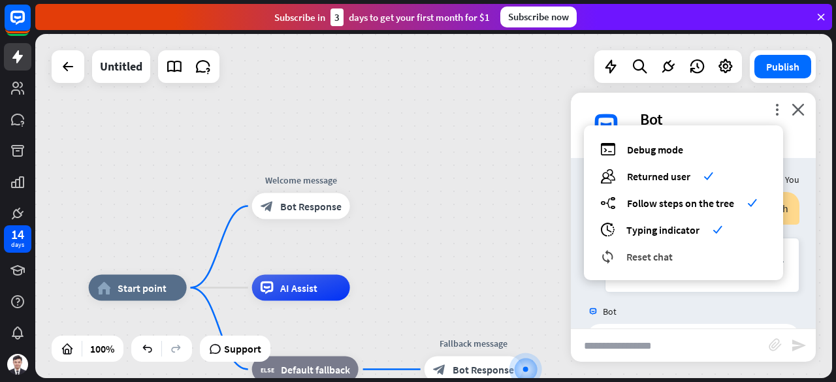
click at [654, 262] on span "Reset chat" at bounding box center [649, 256] width 46 height 13
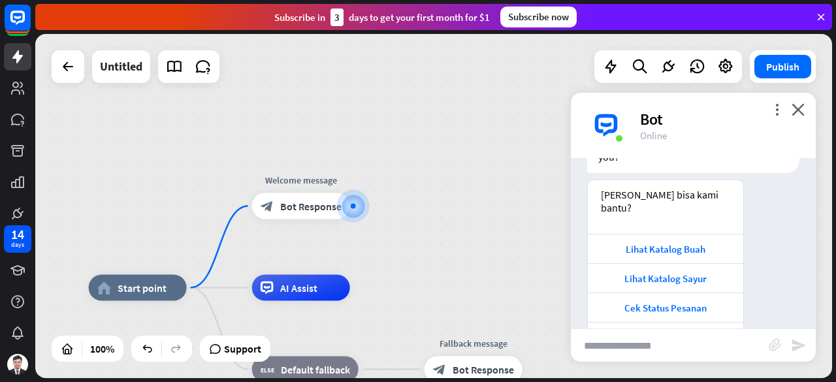
scroll to position [110, 0]
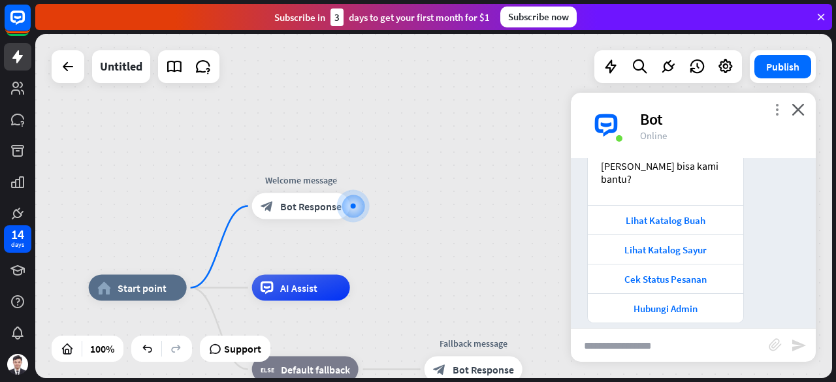
click at [776, 114] on icon "more_vert" at bounding box center [777, 109] width 12 height 12
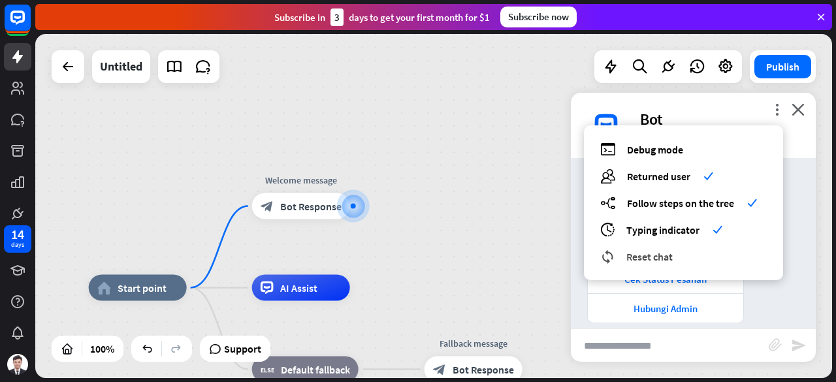
click at [657, 261] on span "Reset chat" at bounding box center [649, 256] width 46 height 13
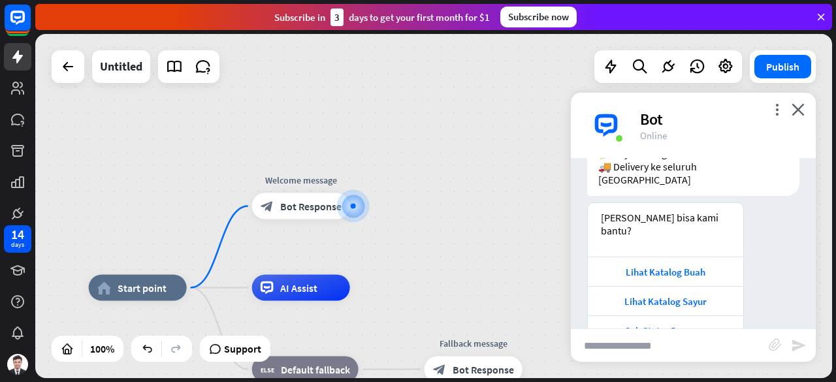
scroll to position [150, 0]
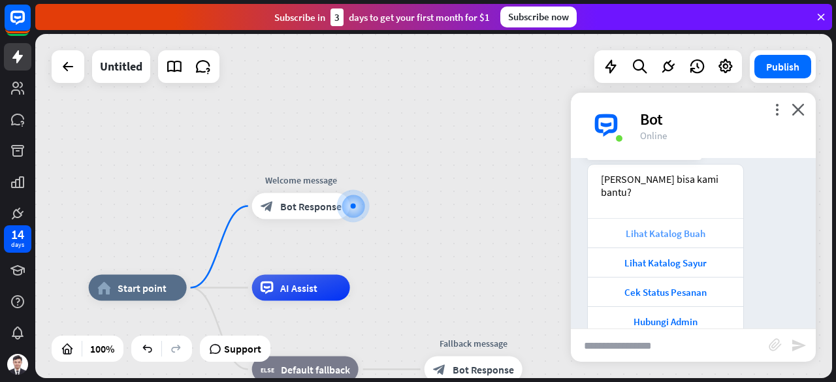
click at [661, 227] on div "Lihat Katalog Buah" at bounding box center [665, 233] width 142 height 12
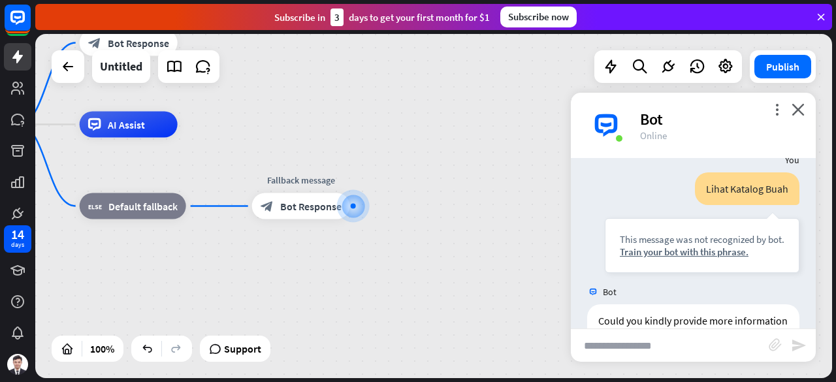
scroll to position [358, 0]
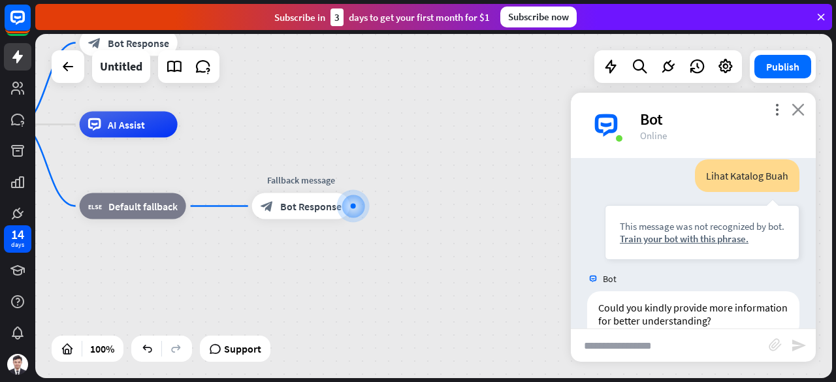
click at [800, 109] on icon "close" at bounding box center [797, 109] width 13 height 12
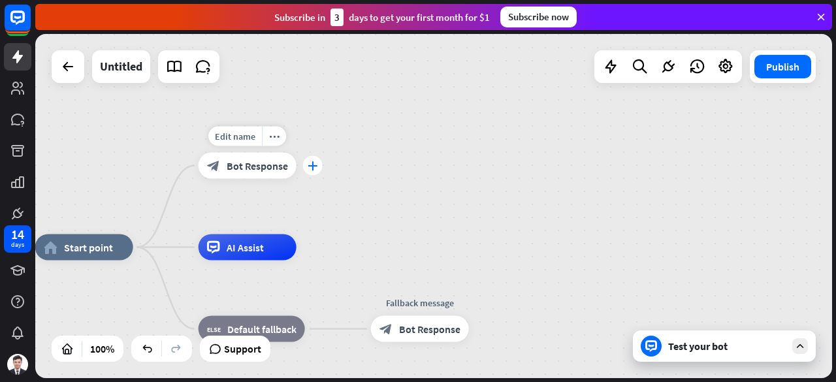
click at [315, 170] on div "plus" at bounding box center [313, 166] width 20 height 20
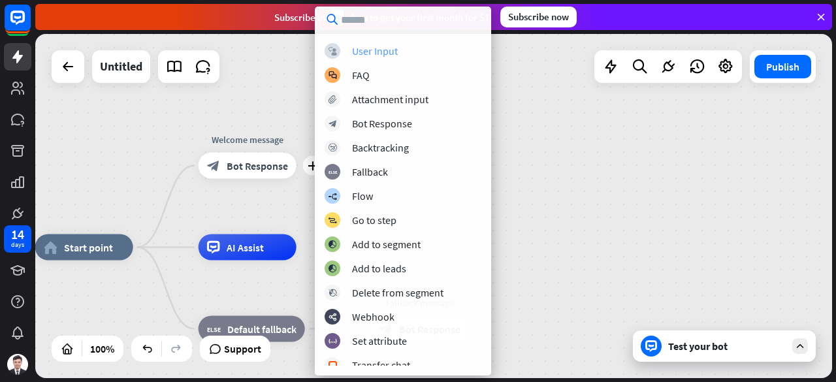
click at [385, 53] on div "User Input" at bounding box center [375, 50] width 46 height 13
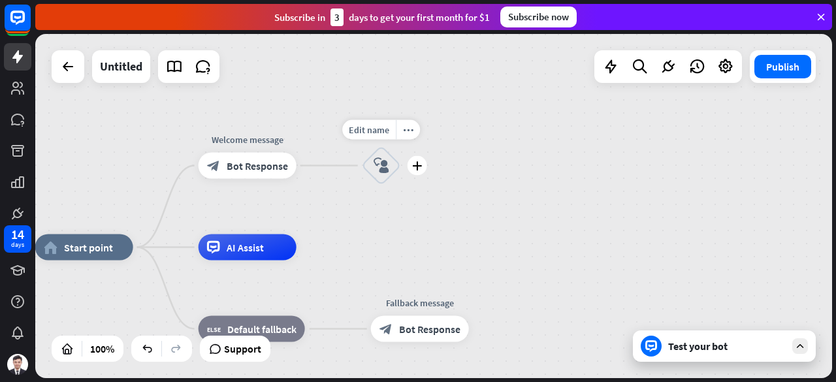
click at [383, 170] on icon "block_user_input" at bounding box center [382, 166] width 16 height 16
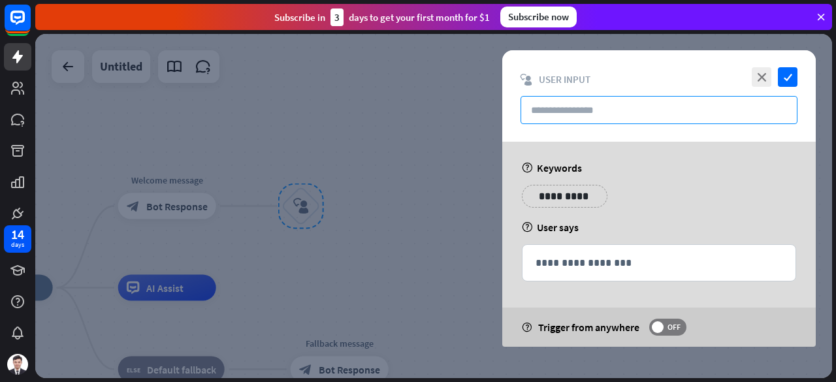
click at [568, 112] on input "text" at bounding box center [658, 110] width 277 height 28
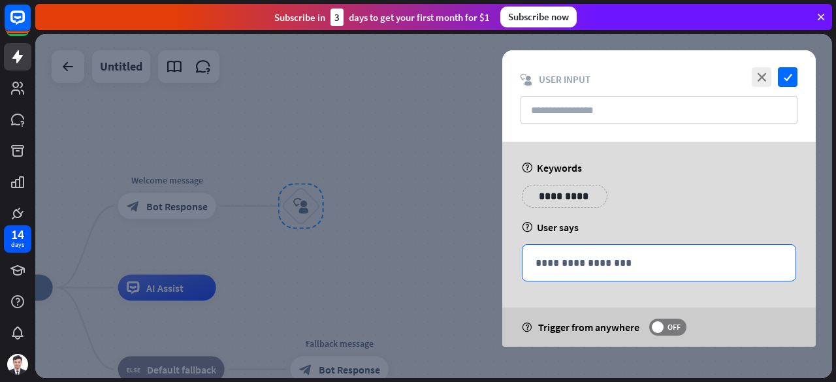
click at [575, 268] on p "**********" at bounding box center [658, 263] width 247 height 16
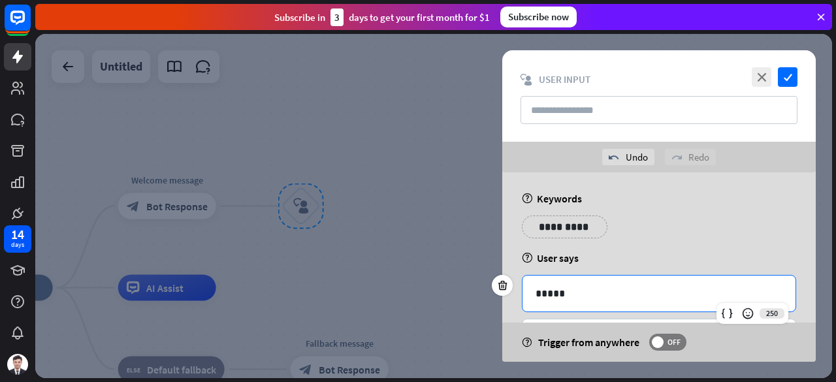
scroll to position [57, 0]
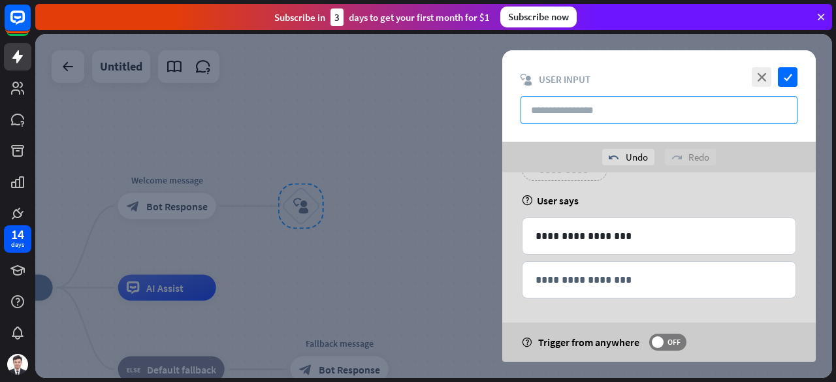
click at [571, 110] on input "text" at bounding box center [658, 110] width 277 height 28
type input "**********"
click at [665, 347] on label "OFF" at bounding box center [667, 342] width 37 height 17
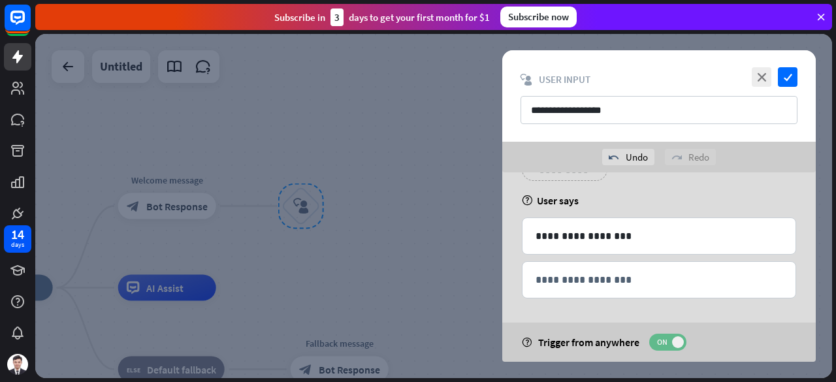
click at [665, 345] on span "ON" at bounding box center [662, 342] width 20 height 10
click at [788, 83] on icon "check" at bounding box center [788, 77] width 20 height 20
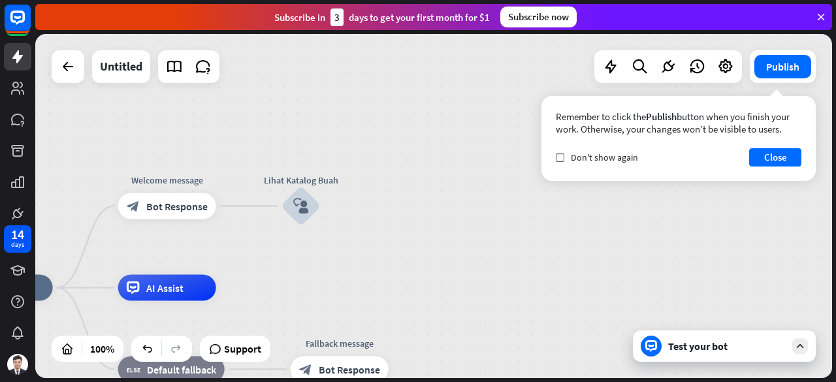
drag, startPoint x: 300, startPoint y: 209, endPoint x: 304, endPoint y: 125, distance: 84.3
click at [304, 125] on div "home_2 Start point Welcome message block_bot_response Bot Response Lihat Katalo…" at bounding box center [433, 206] width 797 height 344
click at [228, 210] on icon "plus" at bounding box center [232, 206] width 10 height 9
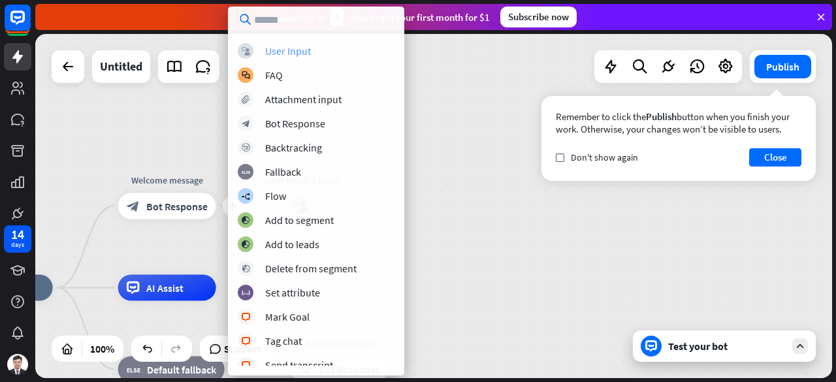
click at [311, 53] on div "block_user_input User Input" at bounding box center [316, 51] width 157 height 16
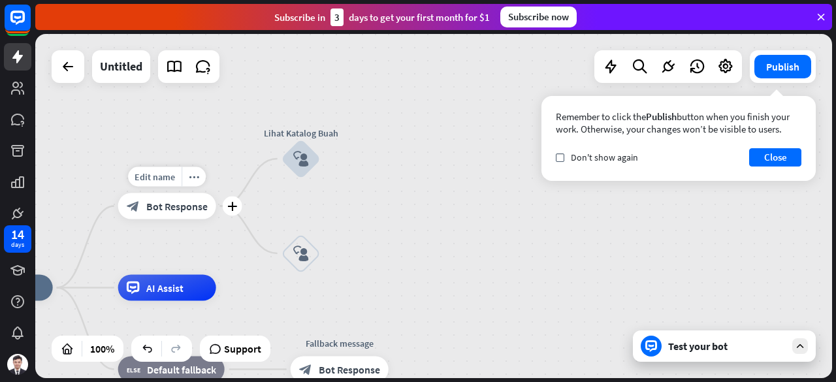
click at [176, 212] on span "Bot Response" at bounding box center [176, 206] width 61 height 13
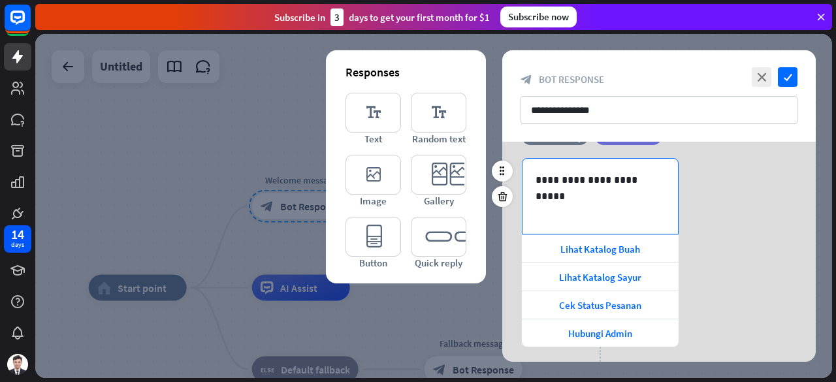
scroll to position [261, 0]
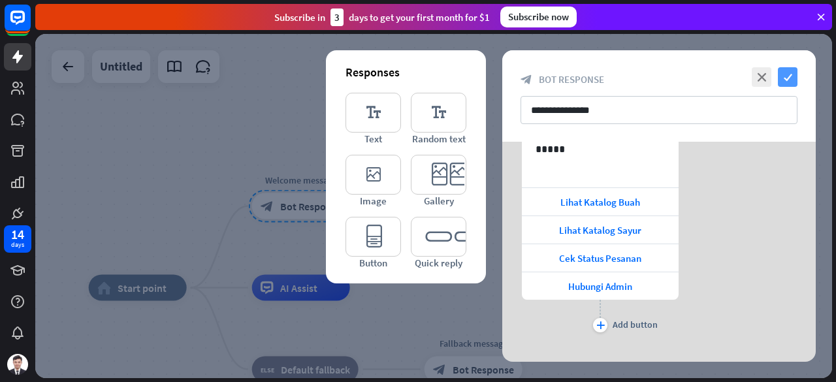
click at [782, 74] on icon "check" at bounding box center [788, 77] width 20 height 20
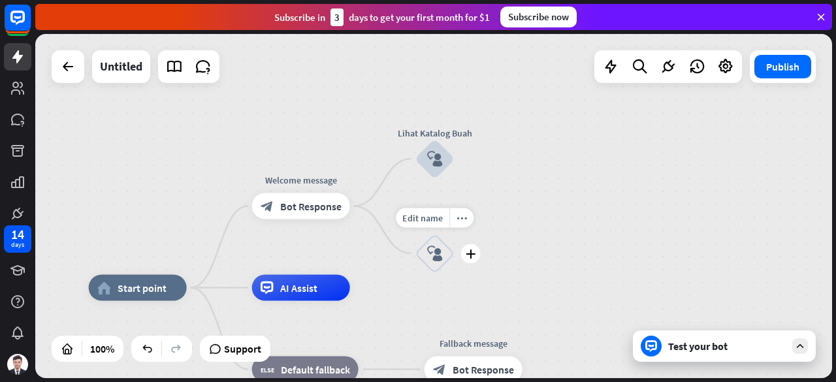
click at [437, 254] on icon "block_user_input" at bounding box center [435, 254] width 16 height 16
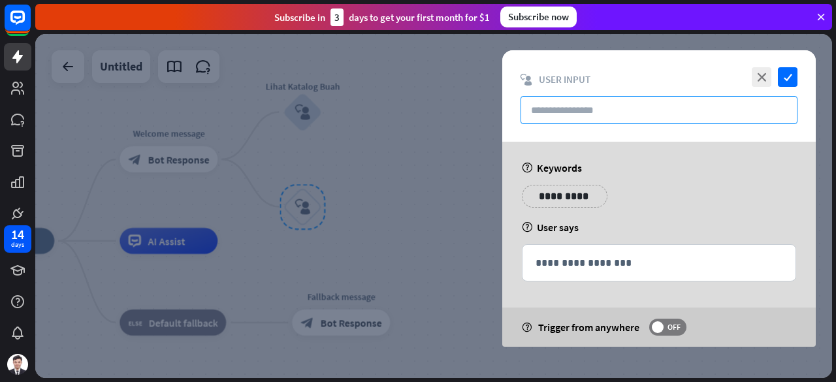
click at [627, 110] on input "text" at bounding box center [658, 110] width 277 height 28
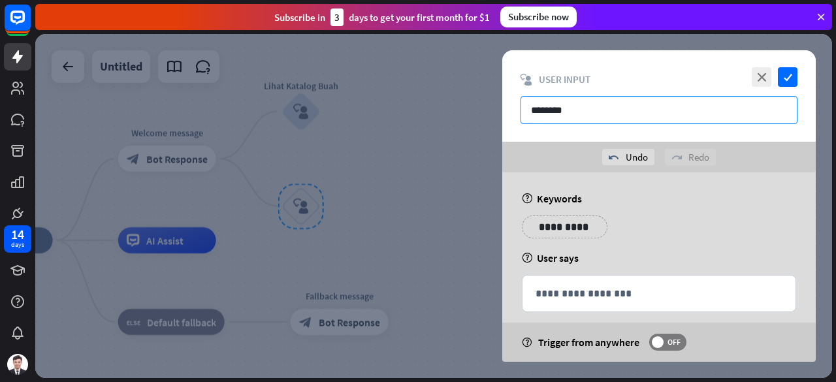
type input "*******"
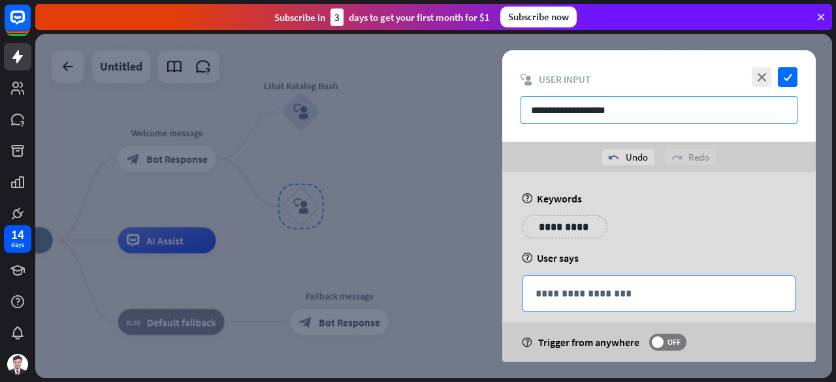
type input "**********"
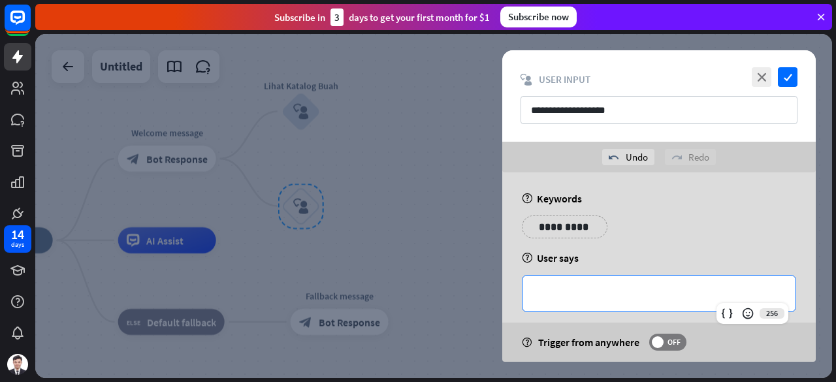
click at [593, 296] on p "**********" at bounding box center [658, 293] width 247 height 16
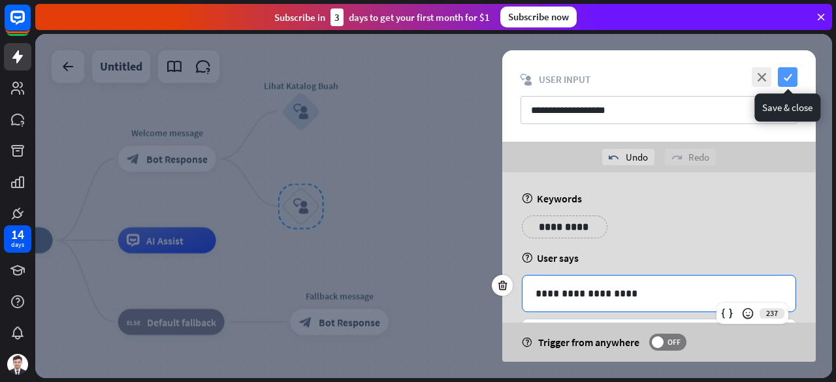
click at [786, 78] on icon "check" at bounding box center [788, 77] width 20 height 20
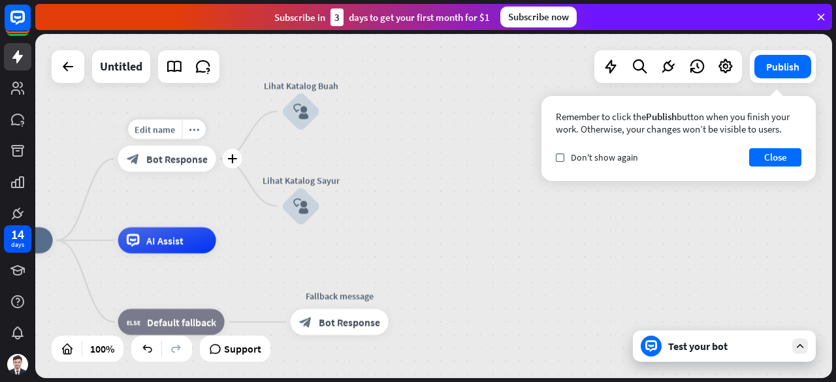
click at [167, 169] on div "block_bot_response Bot Response" at bounding box center [167, 159] width 98 height 26
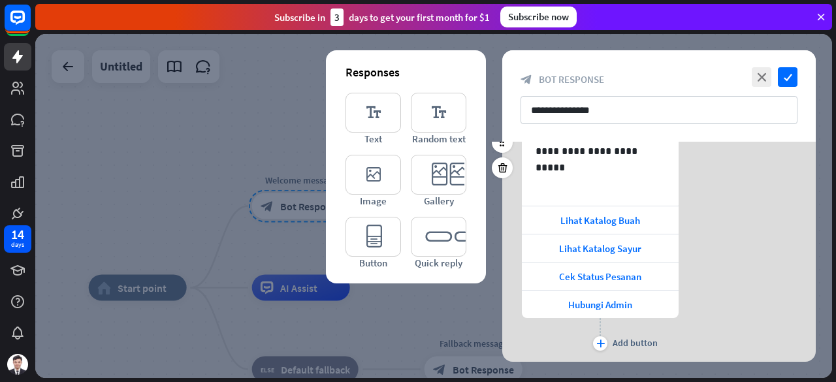
scroll to position [261, 0]
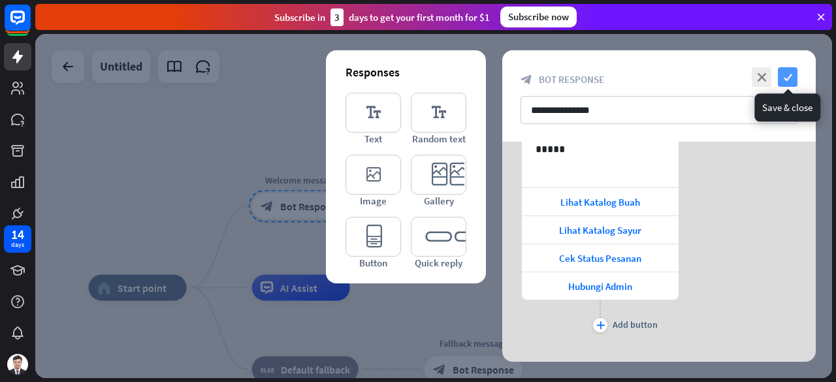
click at [786, 82] on icon "check" at bounding box center [788, 77] width 20 height 20
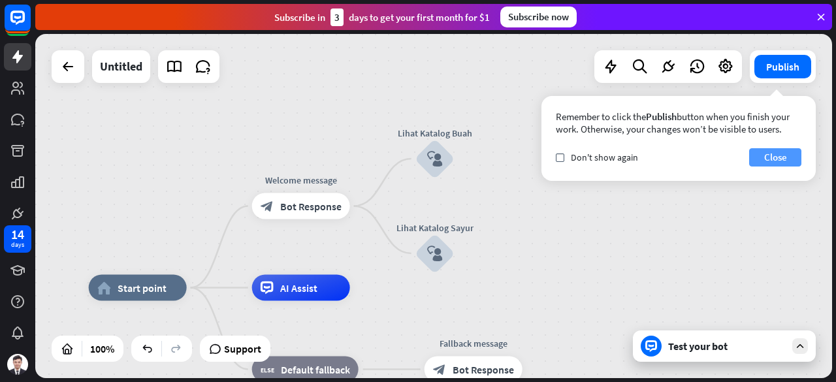
click at [780, 157] on button "Close" at bounding box center [775, 157] width 52 height 18
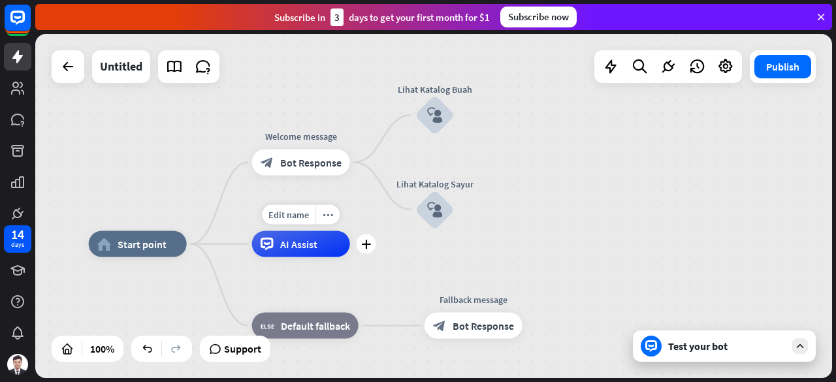
click at [332, 237] on div "AI Assist" at bounding box center [301, 244] width 98 height 26
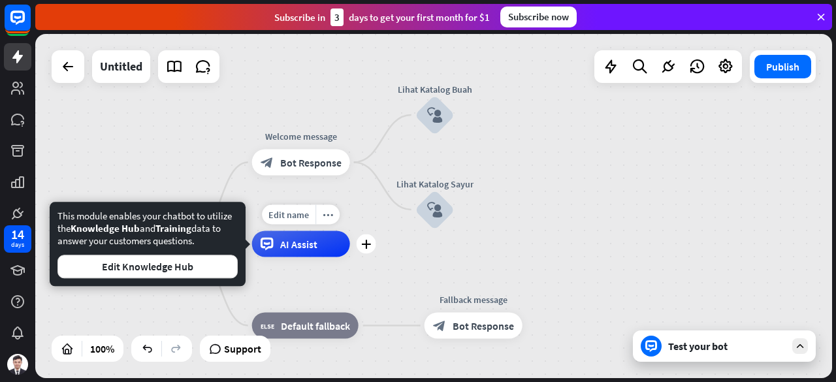
click at [332, 237] on div "AI Assist" at bounding box center [301, 244] width 98 height 26
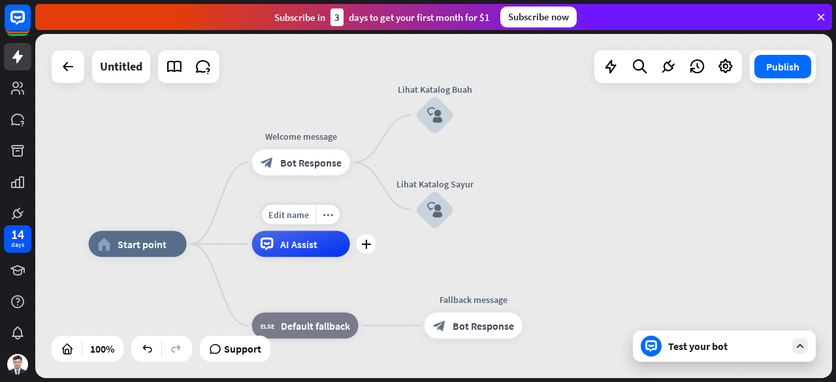
click at [332, 237] on div "AI Assist" at bounding box center [301, 244] width 98 height 26
click at [296, 330] on span "Default fallback" at bounding box center [315, 325] width 69 height 13
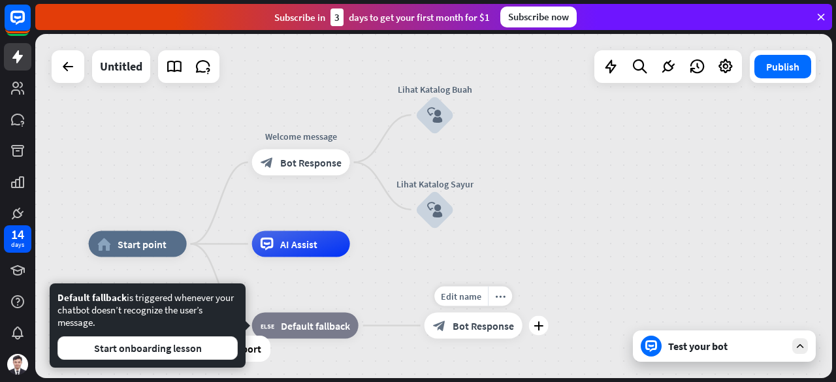
click at [486, 328] on span "Bot Response" at bounding box center [483, 325] width 61 height 13
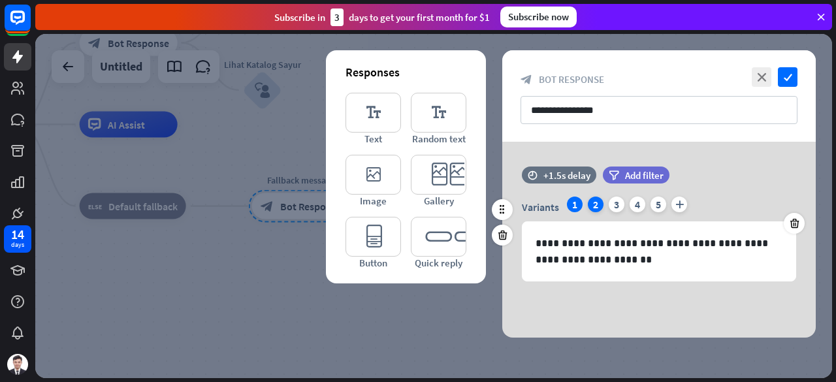
click at [596, 202] on div "2" at bounding box center [596, 205] width 16 height 16
click at [573, 204] on div "1" at bounding box center [575, 205] width 16 height 16
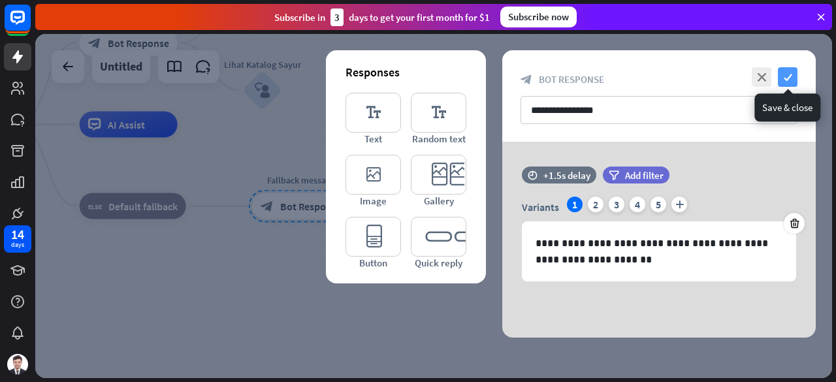
click at [791, 77] on icon "check" at bounding box center [788, 77] width 20 height 20
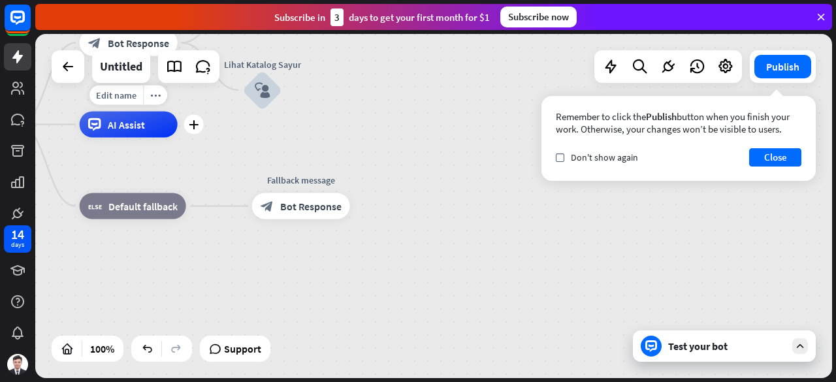
click at [129, 125] on span "AI Assist" at bounding box center [126, 124] width 37 height 13
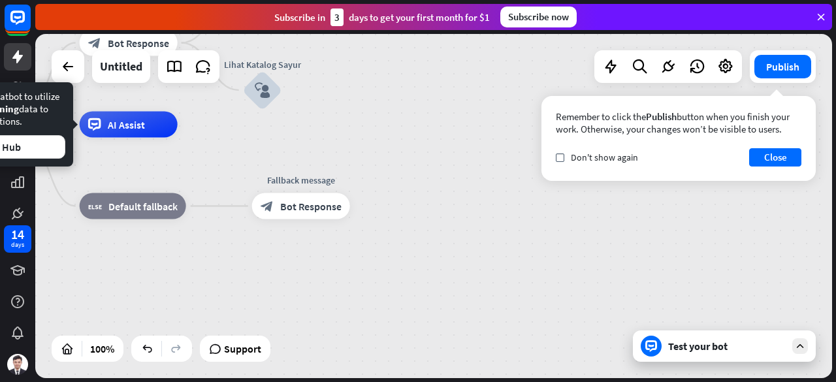
click at [222, 197] on div "home_2 Start point Welcome message block_bot_response Bot Response Lihat Katalo…" at bounding box center [314, 297] width 797 height 344
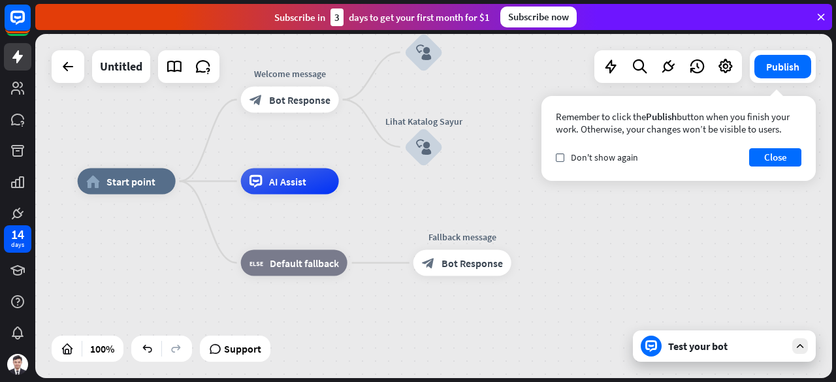
drag, startPoint x: 241, startPoint y: 152, endPoint x: 413, endPoint y: 210, distance: 181.3
click at [413, 210] on div "home_2 Start point Welcome message block_bot_response Bot Response Lihat Katalo…" at bounding box center [476, 354] width 797 height 344
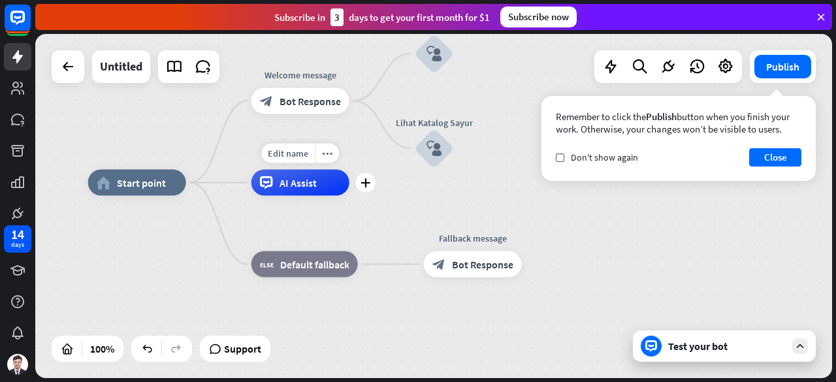
click at [338, 182] on div "AI Assist" at bounding box center [300, 183] width 98 height 26
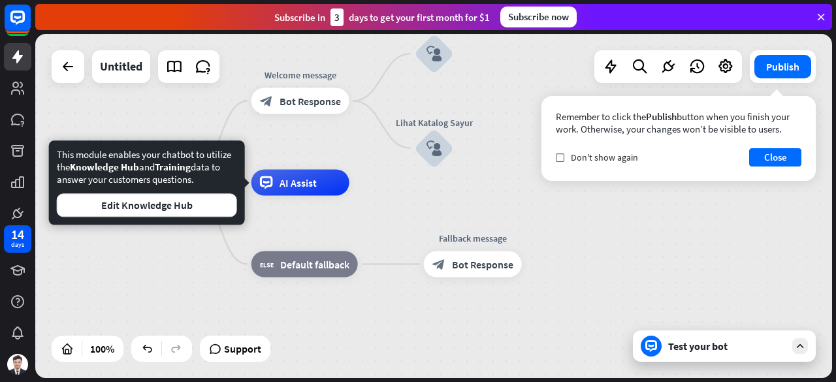
click at [577, 238] on div "home_2 Start point Welcome message block_bot_response Bot Response Lihat Katalo…" at bounding box center [486, 355] width 797 height 344
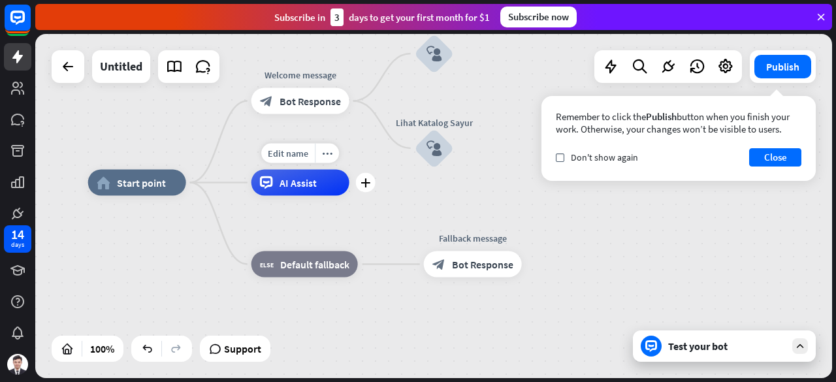
click at [312, 190] on div "AI Assist" at bounding box center [300, 183] width 98 height 26
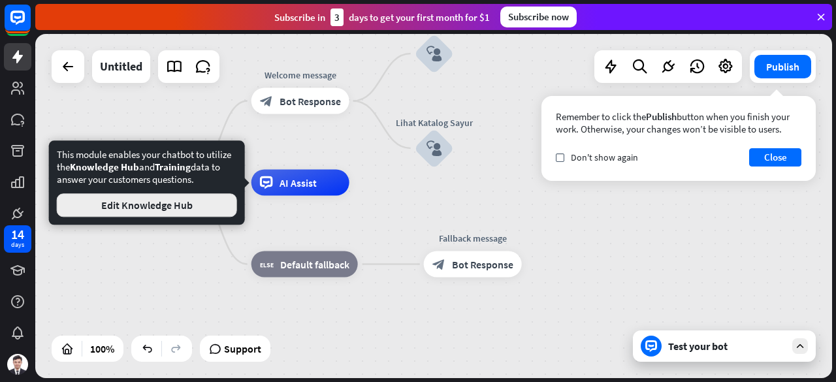
click at [146, 207] on button "Edit Knowledge Hub" at bounding box center [147, 205] width 180 height 24
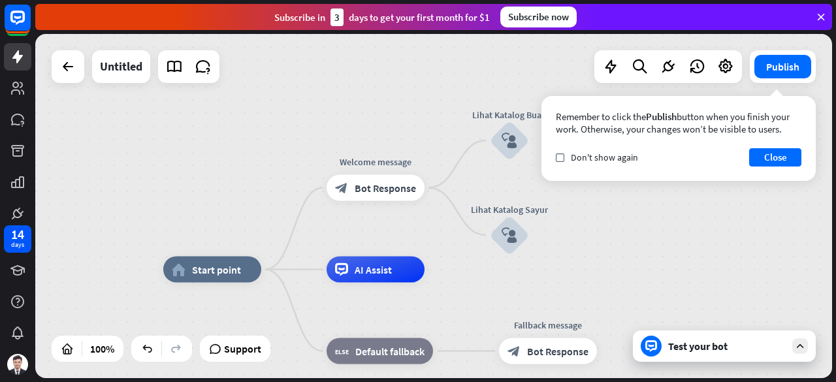
drag, startPoint x: 692, startPoint y: 167, endPoint x: 648, endPoint y: 245, distance: 89.5
click at [648, 245] on div "home_2 Start point Welcome message block_bot_response Bot Response Lihat Katalo…" at bounding box center [433, 206] width 797 height 344
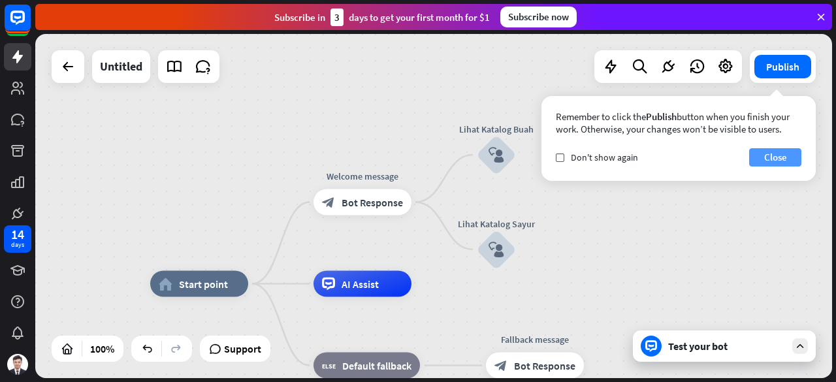
click at [771, 162] on button "Close" at bounding box center [775, 157] width 52 height 18
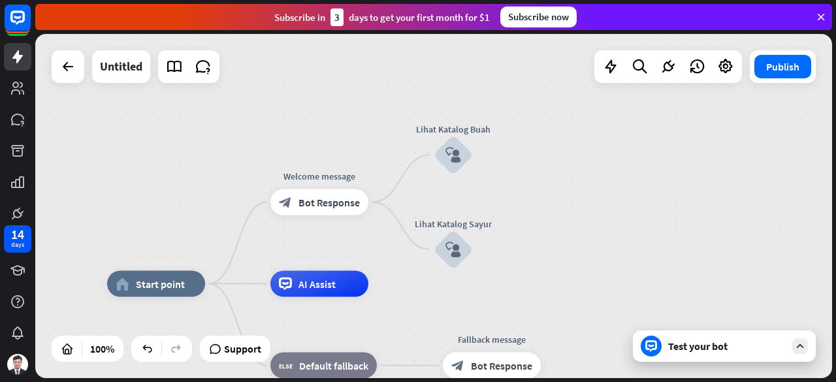
drag, startPoint x: 611, startPoint y: 197, endPoint x: 464, endPoint y: 202, distance: 147.0
click at [464, 202] on div "home_2 Start point Welcome message block_bot_response Bot Response Lihat Katalo…" at bounding box center [433, 206] width 797 height 344
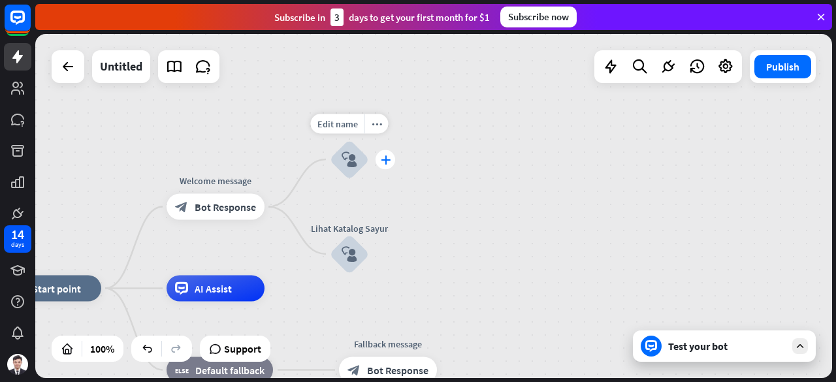
click at [384, 168] on div "plus" at bounding box center [385, 160] width 20 height 20
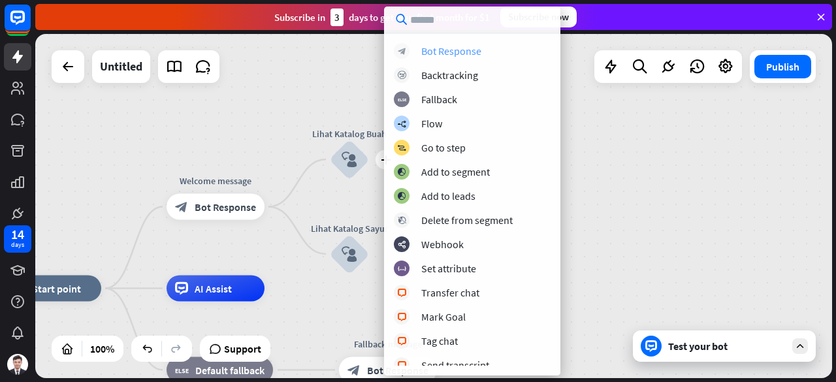
click at [453, 50] on div "Bot Response" at bounding box center [451, 50] width 60 height 13
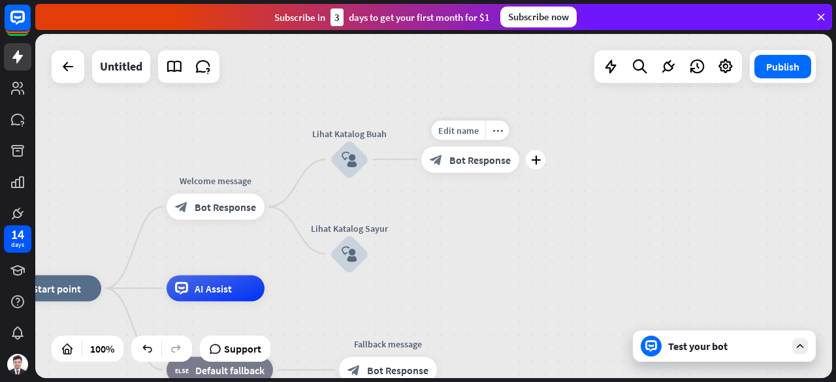
click at [469, 161] on span "Bot Response" at bounding box center [479, 159] width 61 height 13
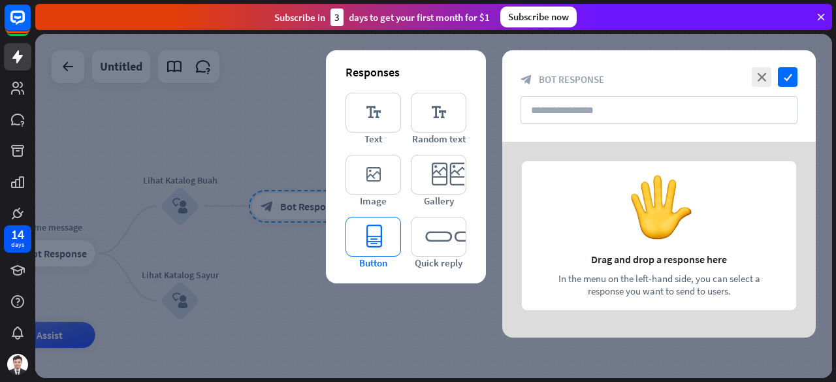
click at [372, 233] on icon "editor_button" at bounding box center [373, 237] width 56 height 40
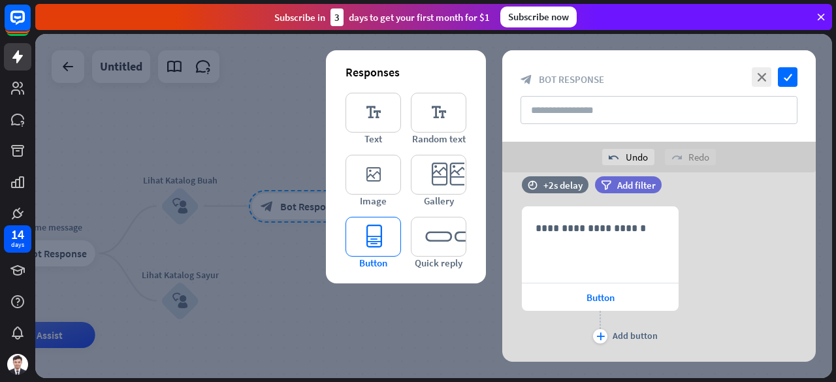
scroll to position [25, 0]
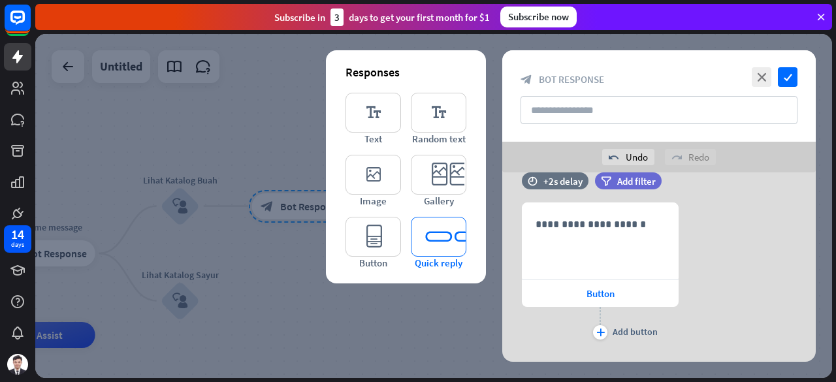
click at [435, 232] on icon "editor_quick_replies" at bounding box center [439, 237] width 56 height 40
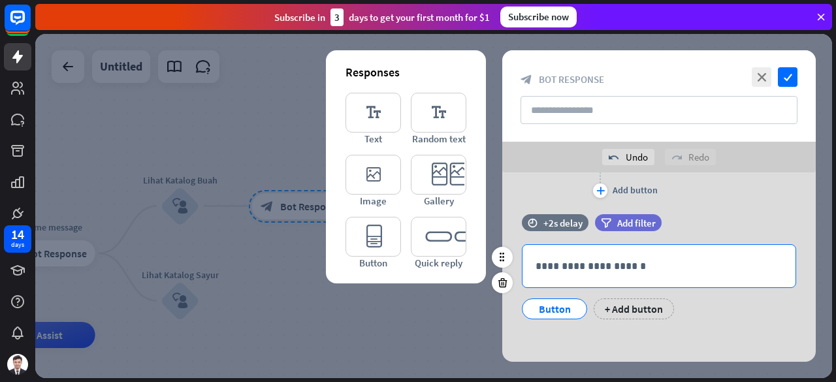
scroll to position [168, 0]
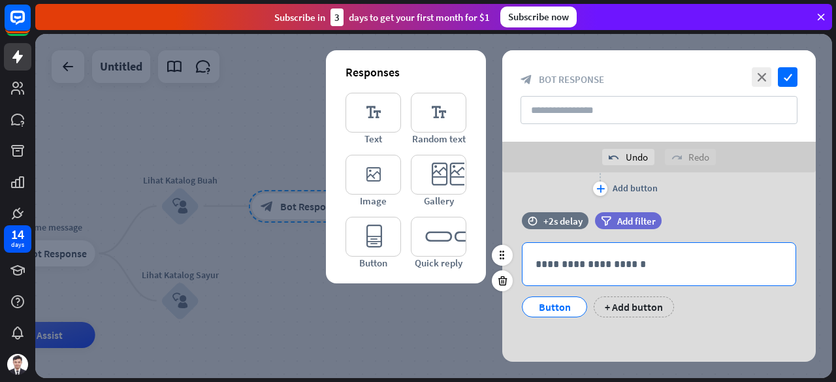
click at [636, 268] on p "**********" at bounding box center [658, 264] width 247 height 16
click at [499, 279] on icon at bounding box center [502, 281] width 12 height 12
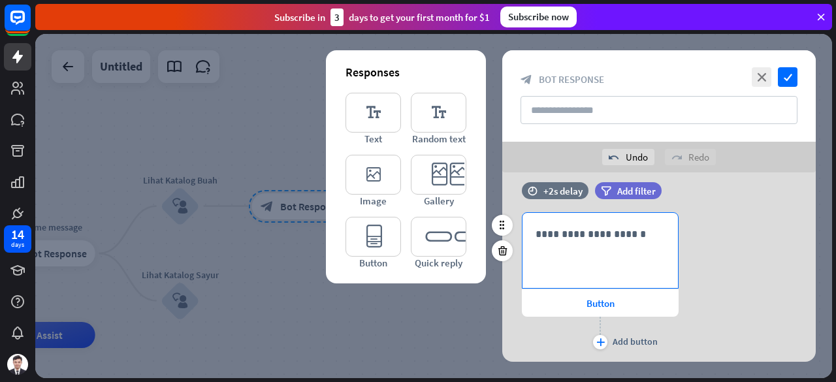
scroll to position [0, 0]
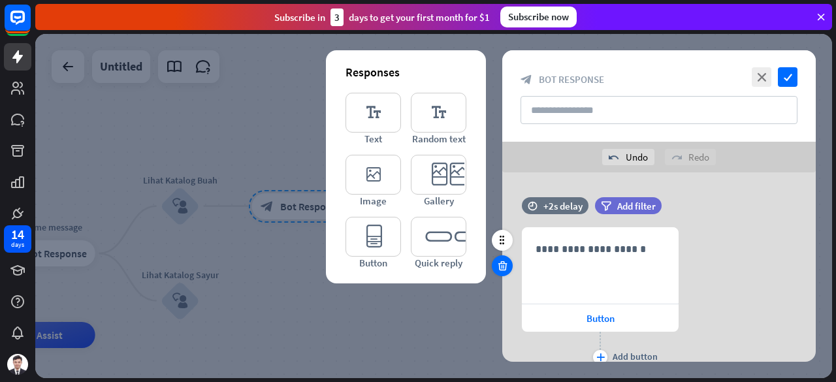
click at [496, 260] on div at bounding box center [502, 265] width 21 height 21
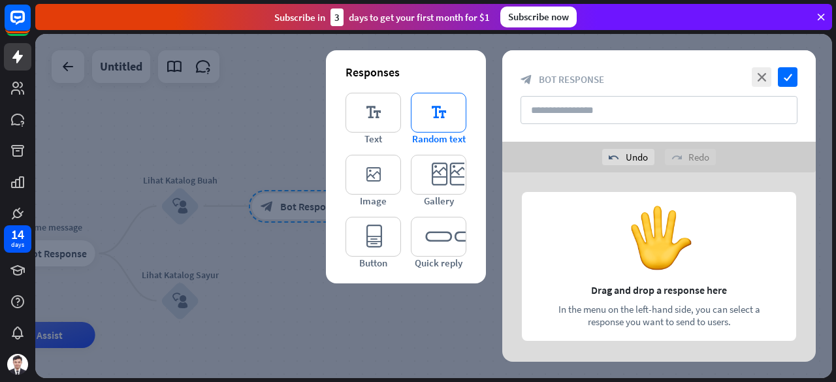
click at [434, 109] on icon "editor_text" at bounding box center [439, 113] width 56 height 40
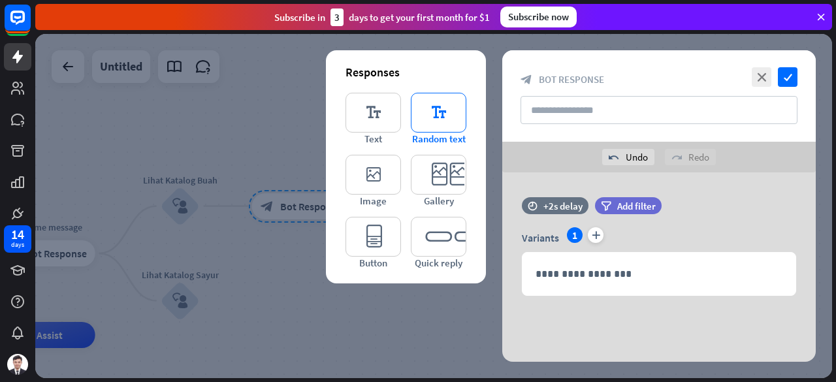
scroll to position [6, 0]
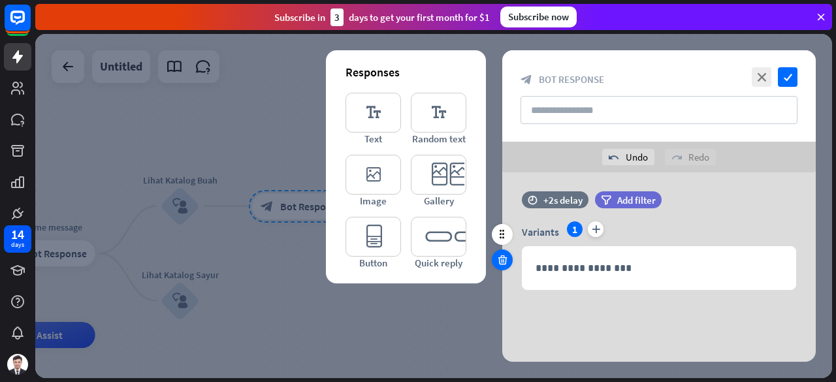
click at [499, 258] on icon at bounding box center [502, 260] width 12 height 12
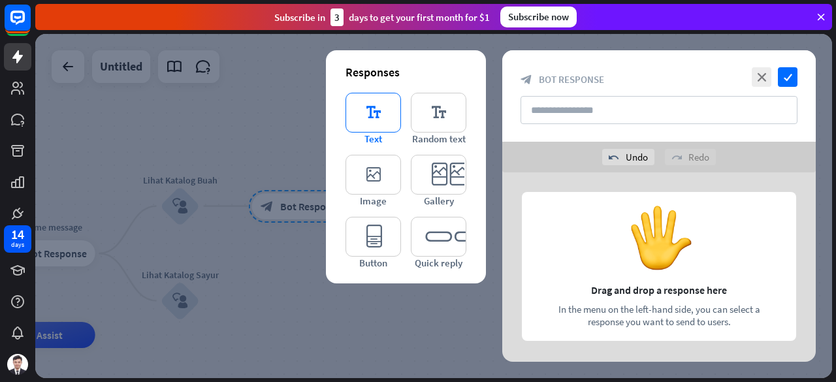
click at [372, 116] on icon "editor_text" at bounding box center [373, 113] width 56 height 40
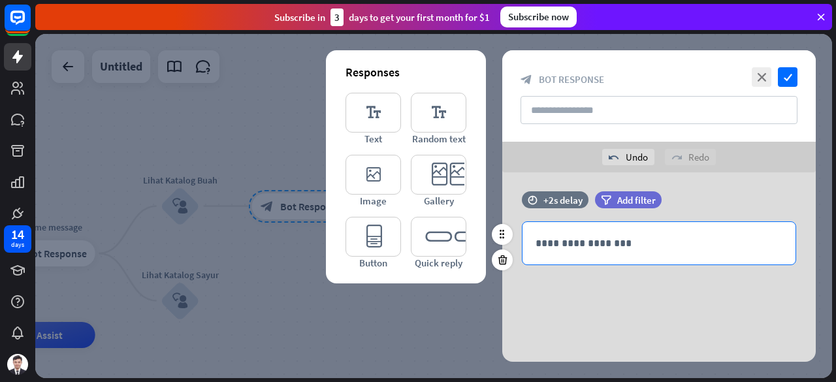
click at [595, 232] on div "**********" at bounding box center [658, 243] width 273 height 42
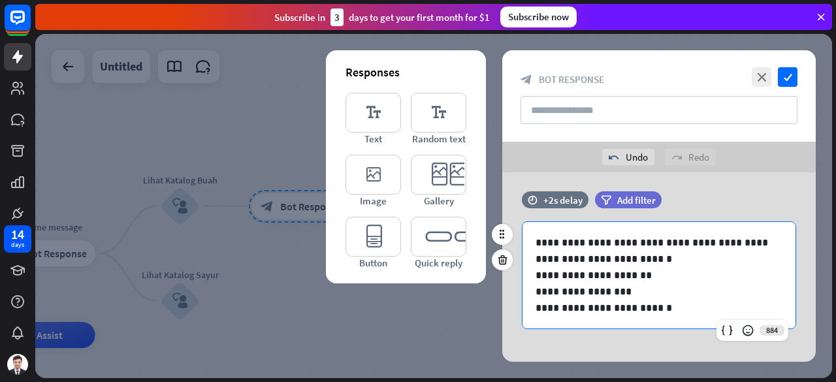
scroll to position [18, 0]
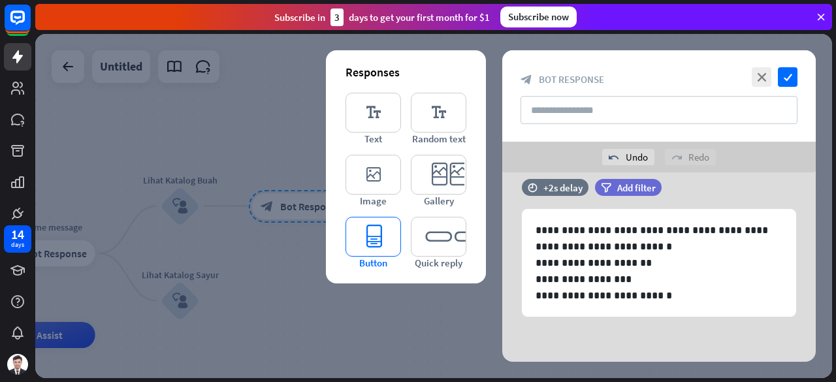
click at [370, 229] on icon "editor_button" at bounding box center [373, 237] width 56 height 40
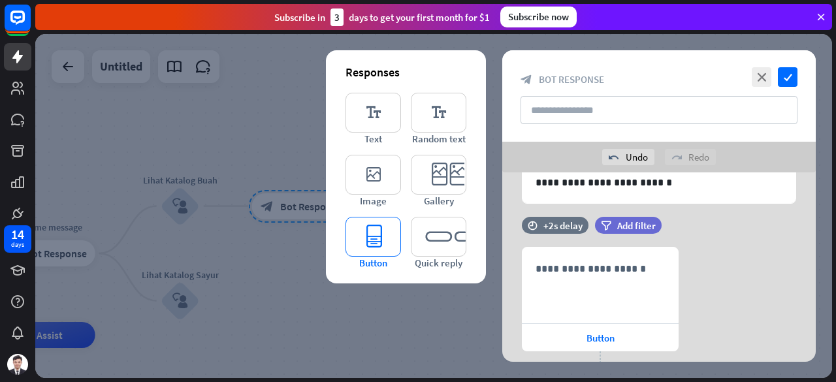
scroll to position [176, 0]
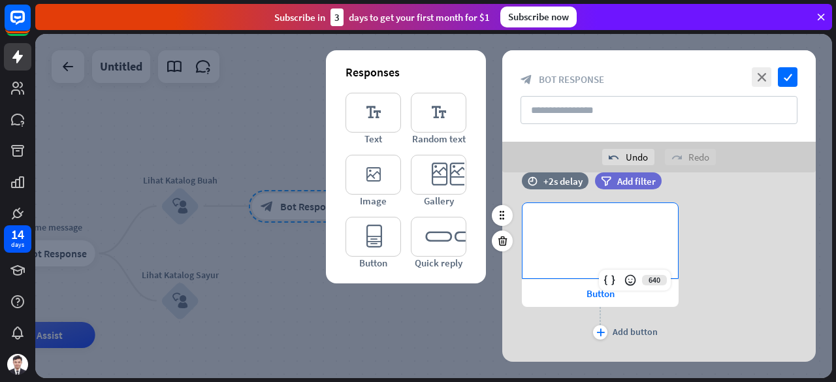
click at [603, 234] on div "**********" at bounding box center [599, 240] width 155 height 75
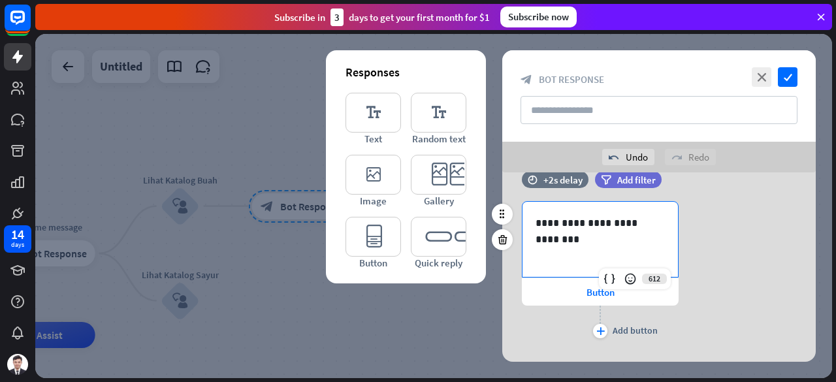
scroll to position [178, 0]
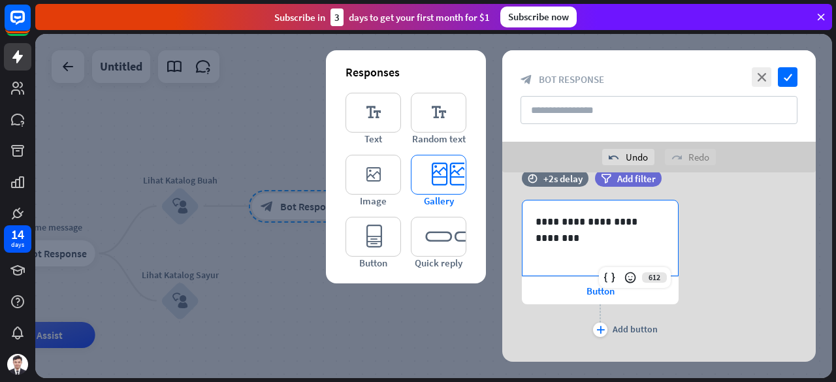
click at [440, 178] on icon "editor_card" at bounding box center [439, 175] width 56 height 40
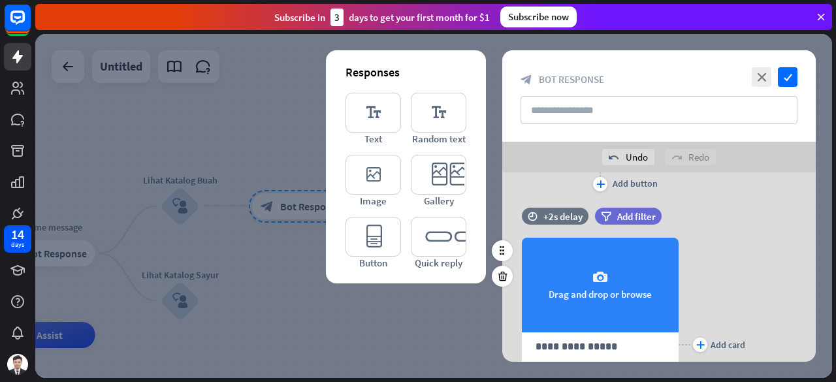
scroll to position [477, 0]
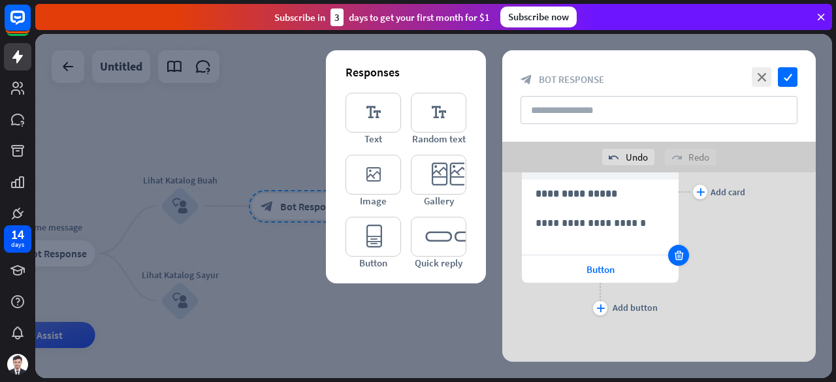
click at [679, 254] on icon at bounding box center [679, 255] width 12 height 12
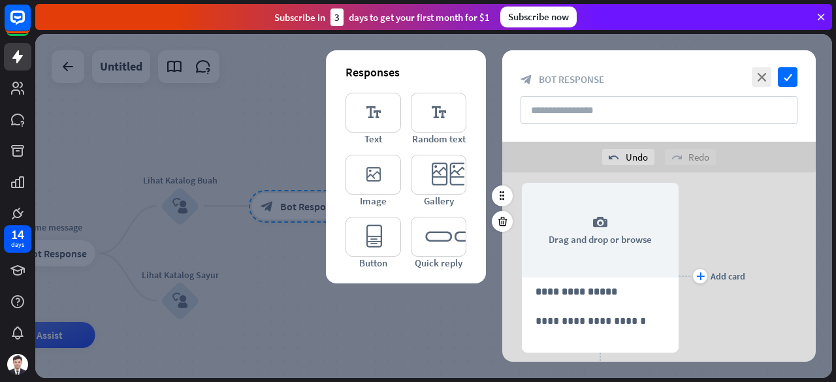
scroll to position [379, 0]
click at [503, 224] on icon at bounding box center [502, 221] width 12 height 12
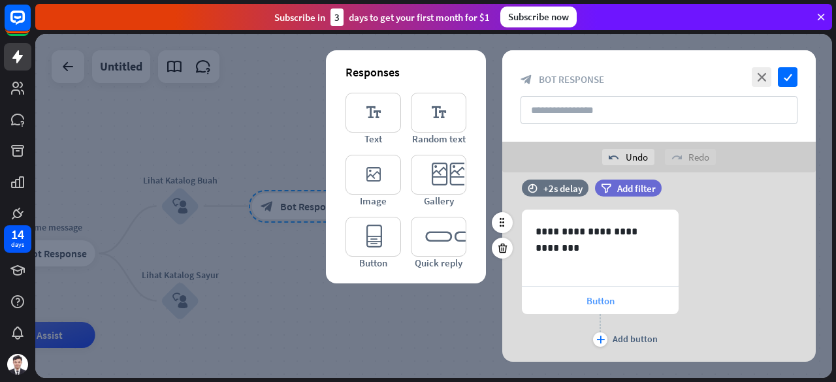
scroll to position [165, 0]
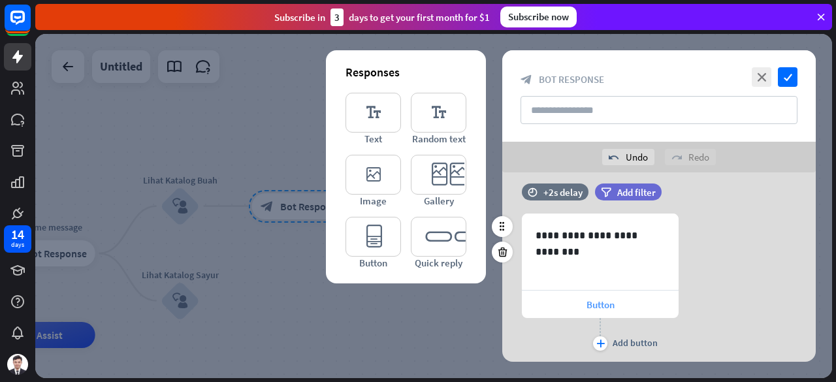
click at [615, 301] on div "Button" at bounding box center [600, 304] width 157 height 27
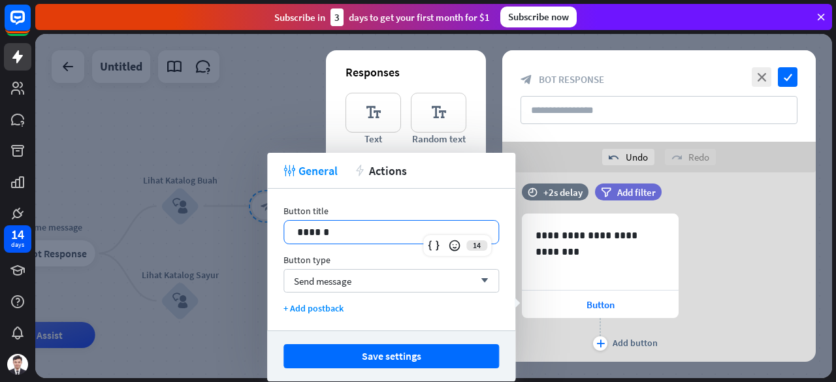
click at [370, 224] on p "******" at bounding box center [391, 232] width 189 height 16
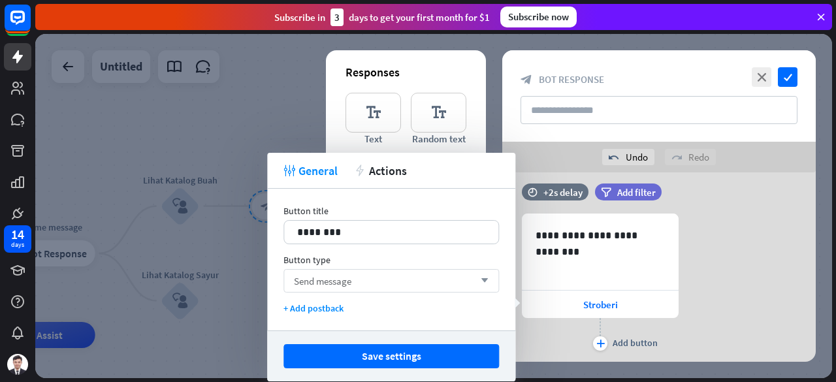
click at [427, 285] on div "Send message arrow_down" at bounding box center [390, 281] width 215 height 24
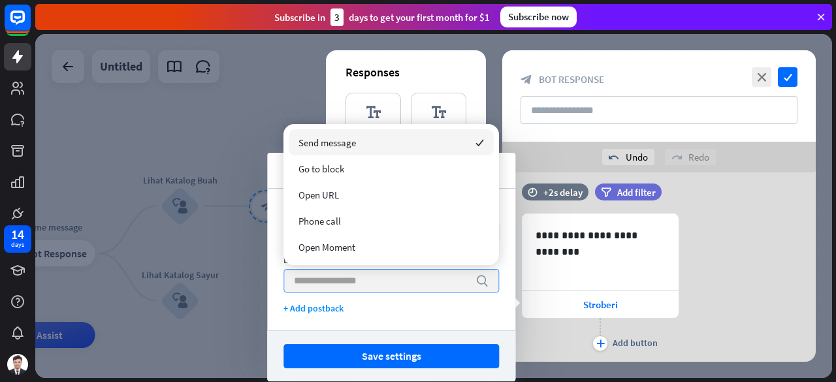
click at [427, 285] on input "search" at bounding box center [381, 281] width 175 height 22
click at [434, 302] on div "+ Add postback" at bounding box center [390, 308] width 215 height 12
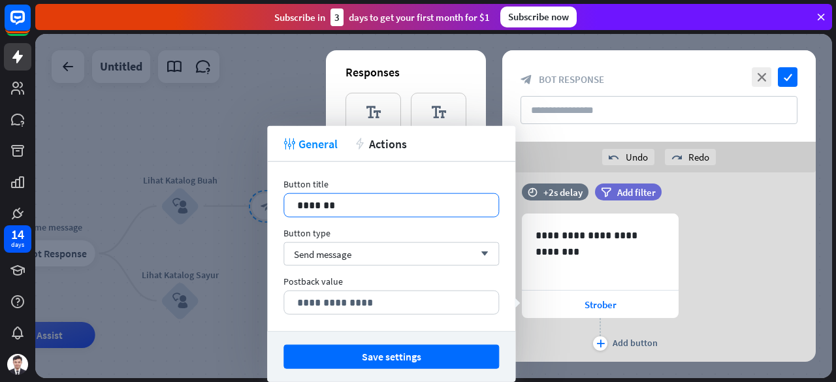
click at [333, 200] on p "*******" at bounding box center [391, 205] width 189 height 16
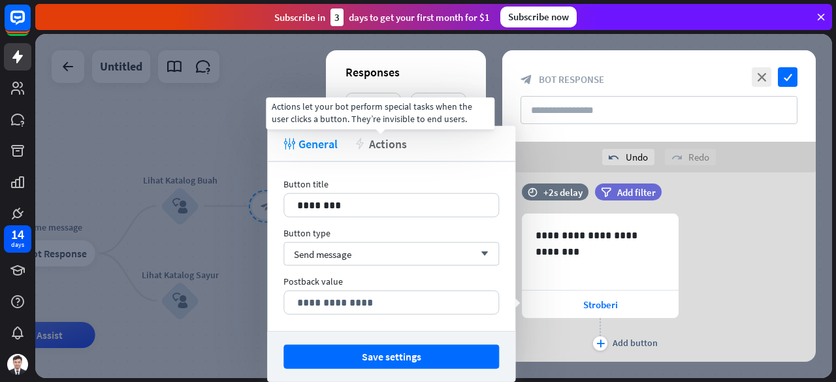
click at [389, 147] on span "Actions" at bounding box center [388, 143] width 38 height 15
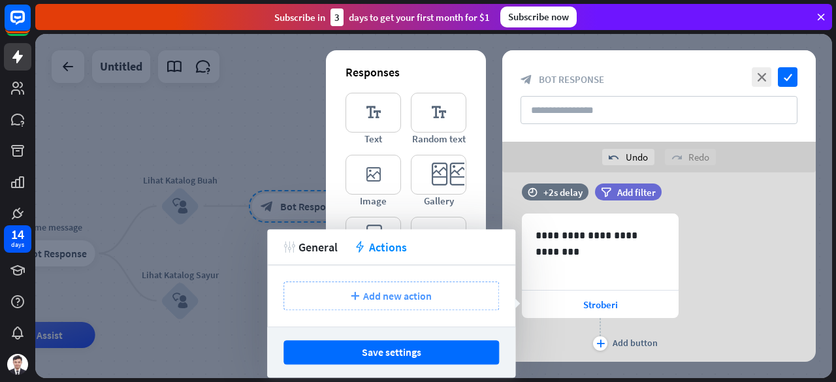
click at [394, 288] on div "plus Add new action" at bounding box center [390, 295] width 215 height 29
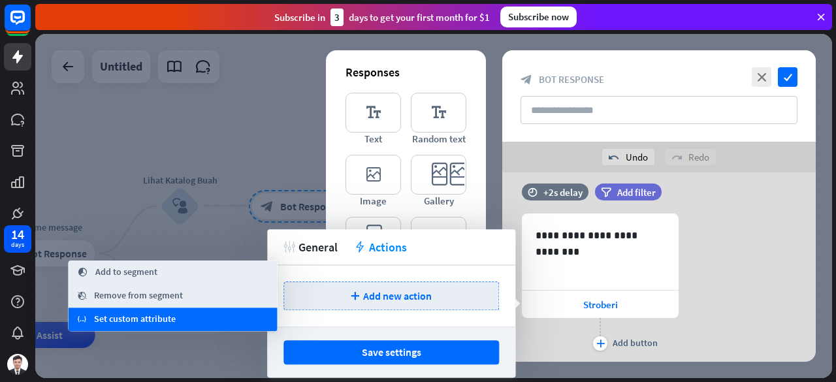
click at [221, 323] on div "variable Set custom attribute" at bounding box center [173, 320] width 209 height 24
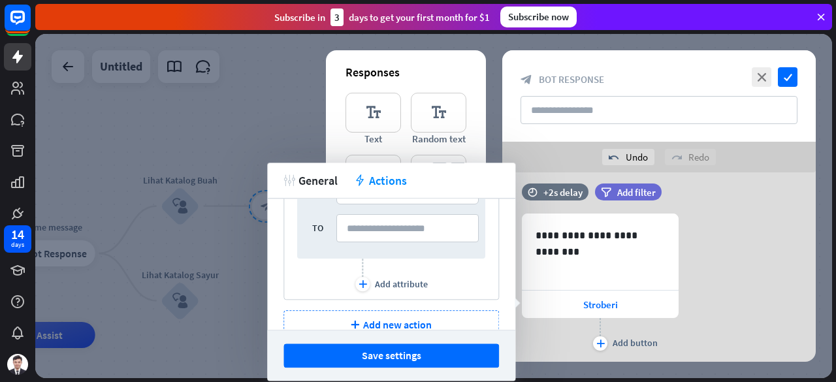
scroll to position [107, 0]
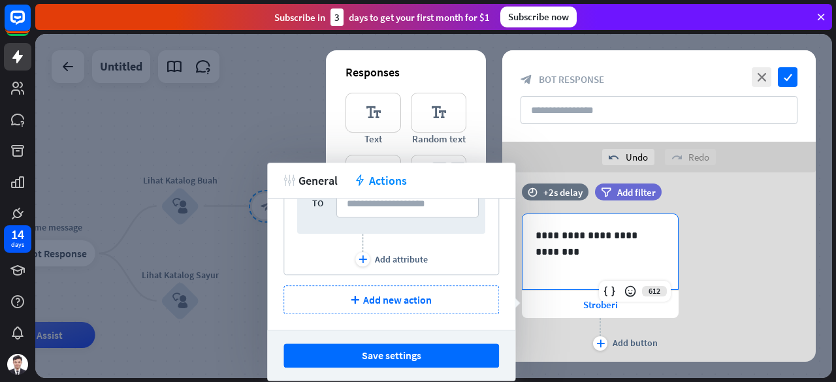
click at [669, 236] on div "**********" at bounding box center [599, 251] width 155 height 75
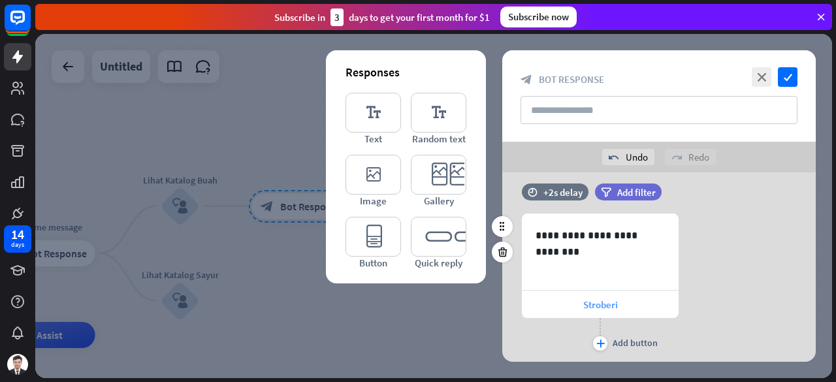
click at [592, 310] on div "Stroberi" at bounding box center [600, 304] width 157 height 27
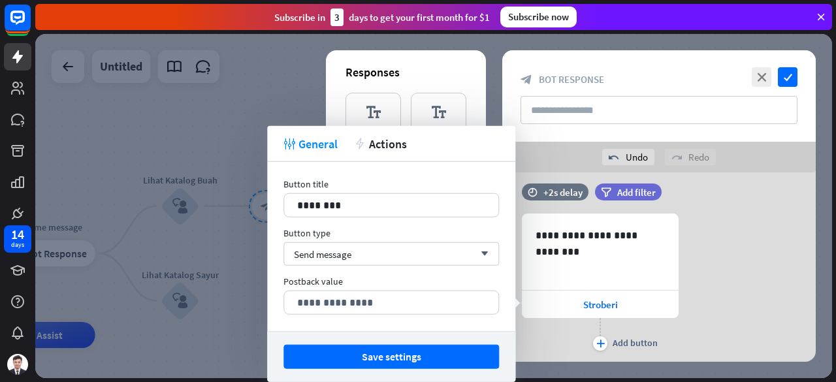
click at [759, 274] on div "**********" at bounding box center [658, 284] width 313 height 140
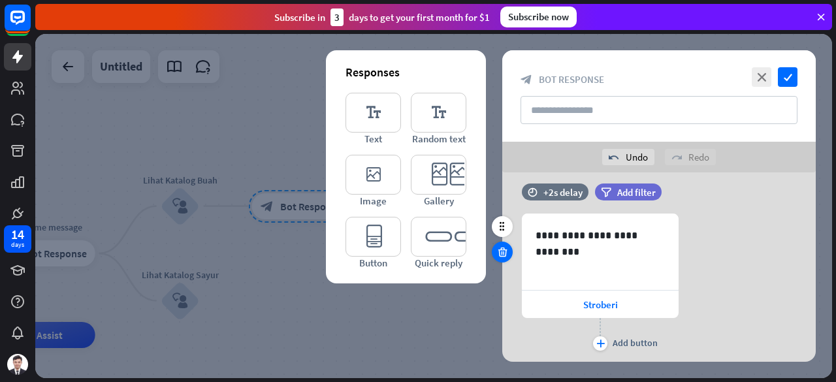
click at [503, 257] on icon at bounding box center [502, 252] width 12 height 12
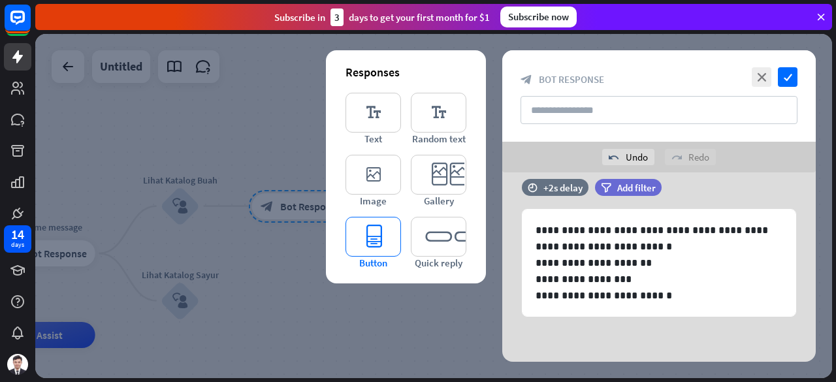
click at [365, 250] on icon "editor_button" at bounding box center [373, 237] width 56 height 40
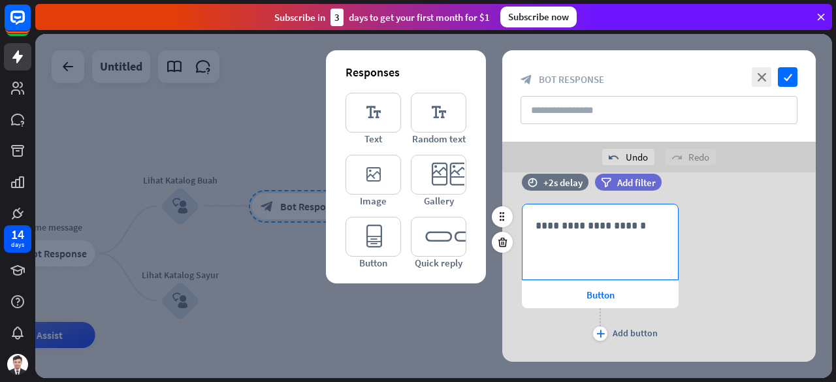
scroll to position [176, 0]
click at [574, 231] on p "**********" at bounding box center [599, 224] width 129 height 16
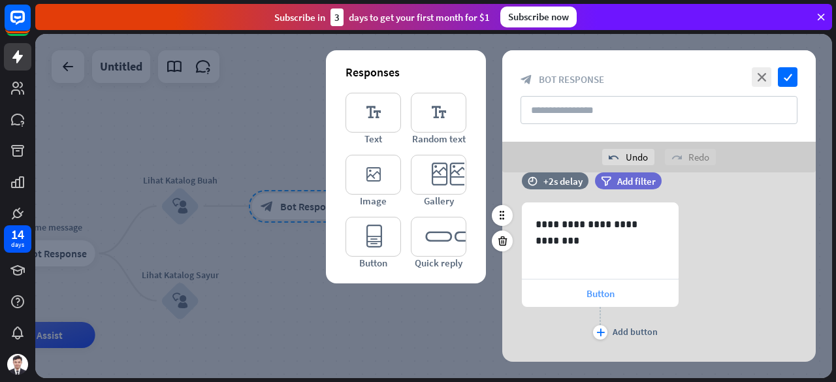
click at [575, 292] on div "Button" at bounding box center [600, 292] width 157 height 27
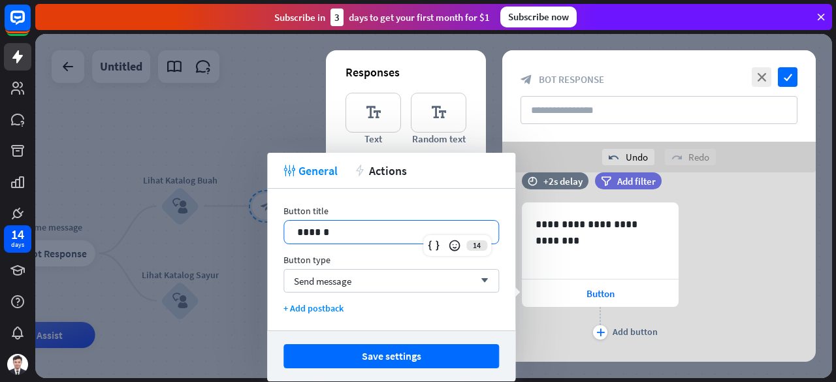
click at [350, 231] on p "******" at bounding box center [391, 232] width 189 height 16
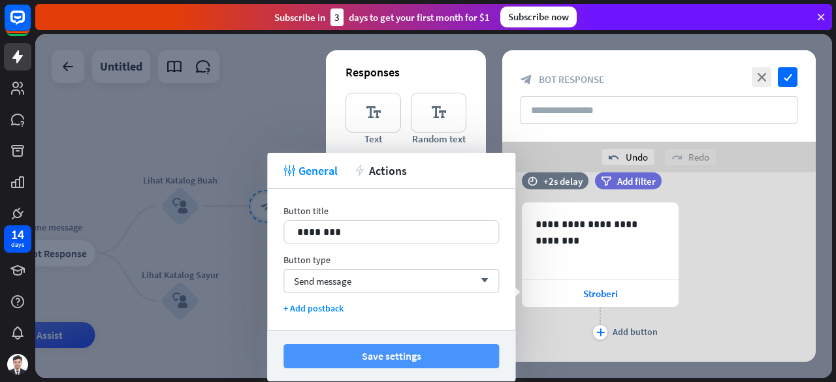
click at [451, 353] on button "Save settings" at bounding box center [390, 356] width 215 height 24
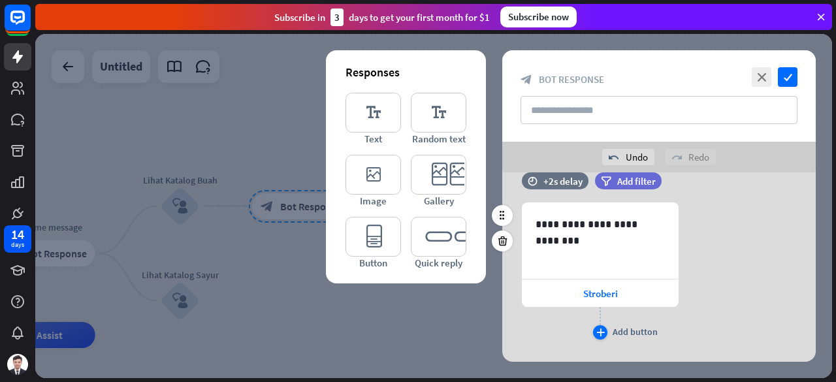
click at [596, 326] on div "plus" at bounding box center [600, 332] width 14 height 14
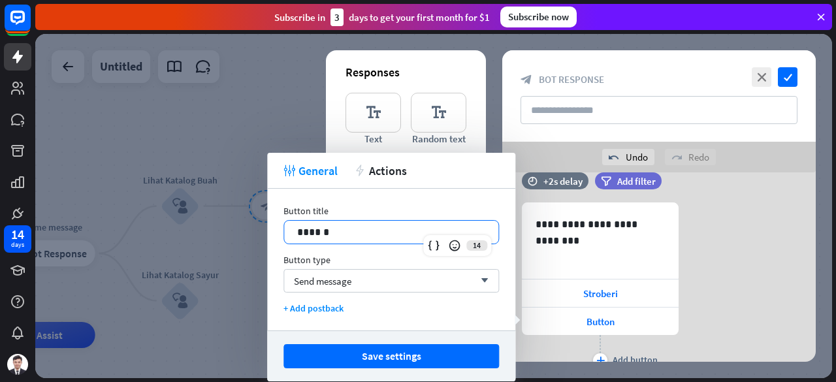
click at [332, 236] on p "******" at bounding box center [391, 232] width 189 height 16
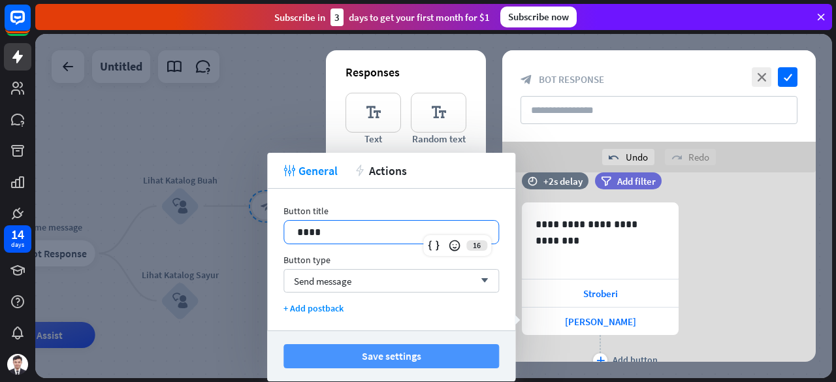
click at [436, 350] on button "Save settings" at bounding box center [390, 356] width 215 height 24
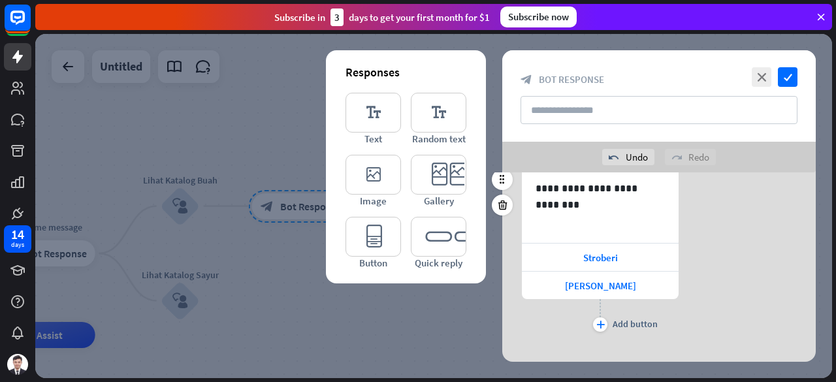
scroll to position [229, 0]
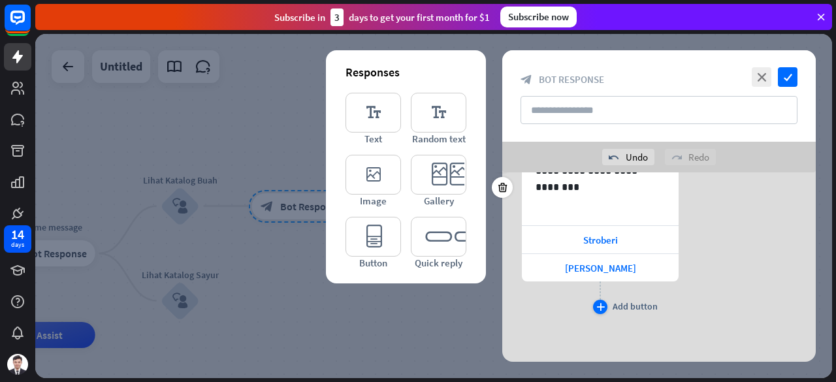
click at [596, 304] on icon "plus" at bounding box center [600, 307] width 8 height 8
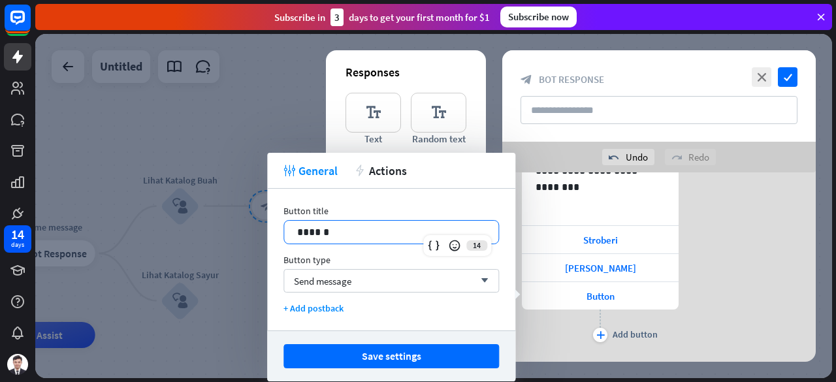
click at [383, 233] on p "******" at bounding box center [391, 232] width 189 height 16
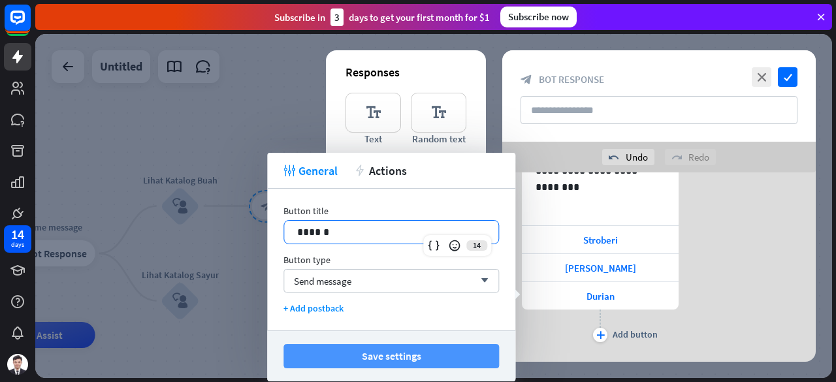
click at [404, 354] on button "Save settings" at bounding box center [390, 356] width 215 height 24
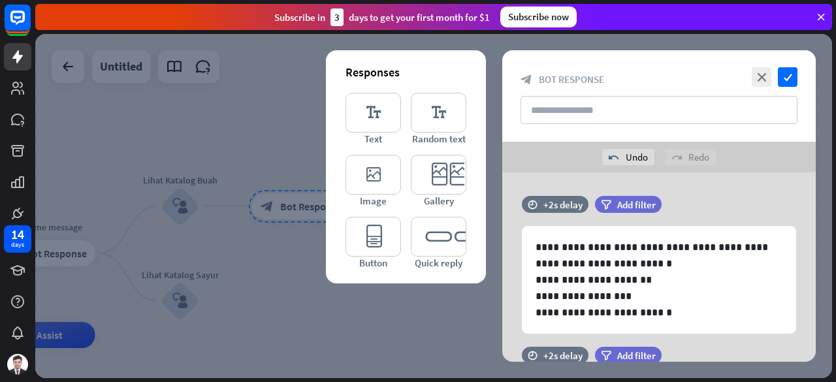
scroll to position [0, 0]
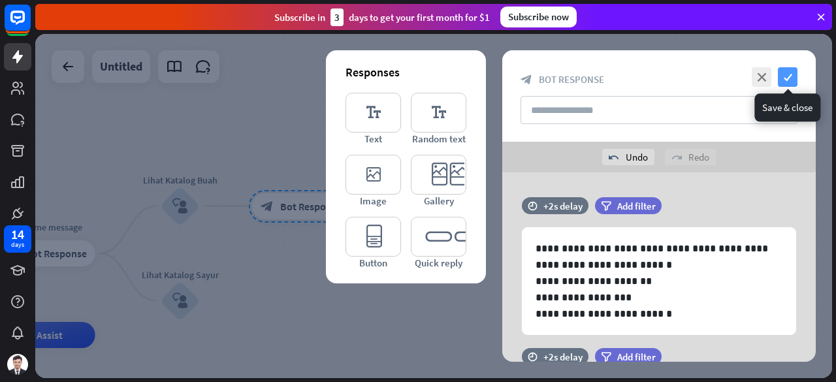
click at [793, 76] on icon "check" at bounding box center [788, 77] width 20 height 20
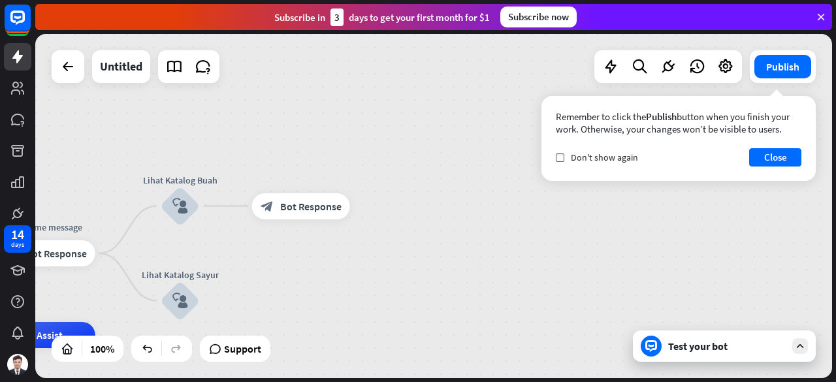
click at [714, 349] on div "Test your bot" at bounding box center [727, 346] width 118 height 13
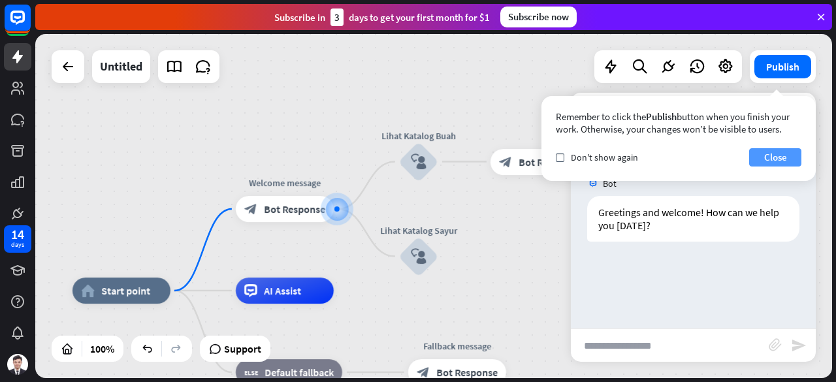
click at [784, 157] on button "Close" at bounding box center [775, 157] width 52 height 18
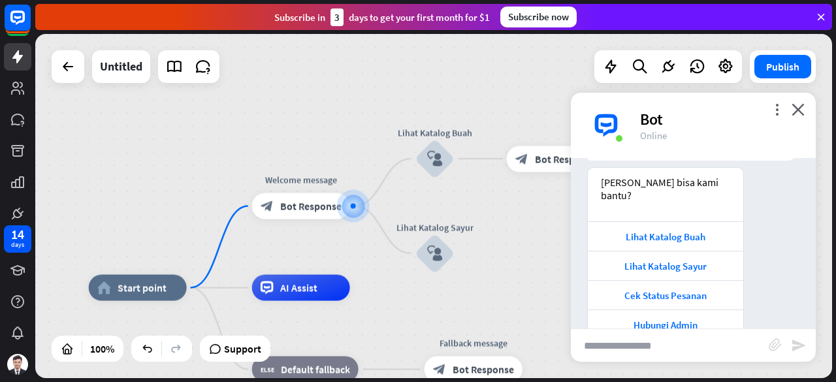
scroll to position [97, 0]
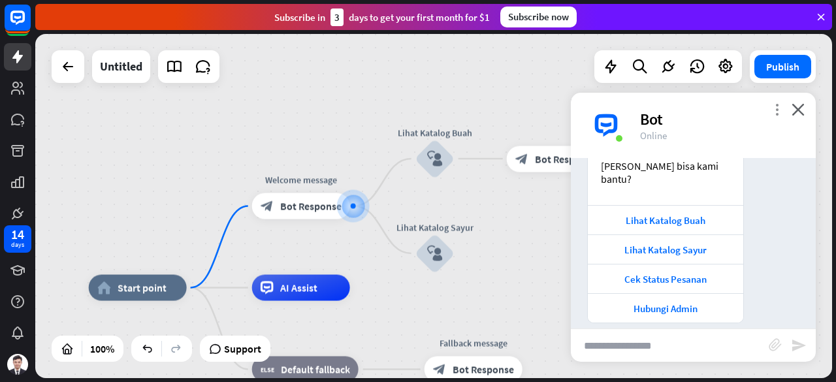
click at [776, 107] on icon "more_vert" at bounding box center [777, 109] width 12 height 12
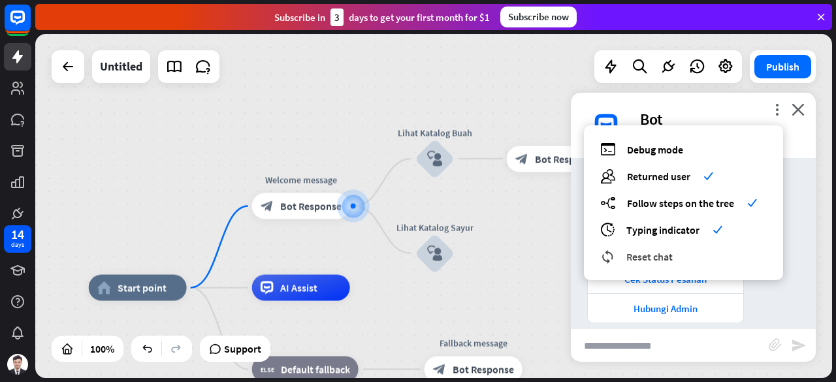
click at [663, 258] on span "Reset chat" at bounding box center [649, 256] width 46 height 13
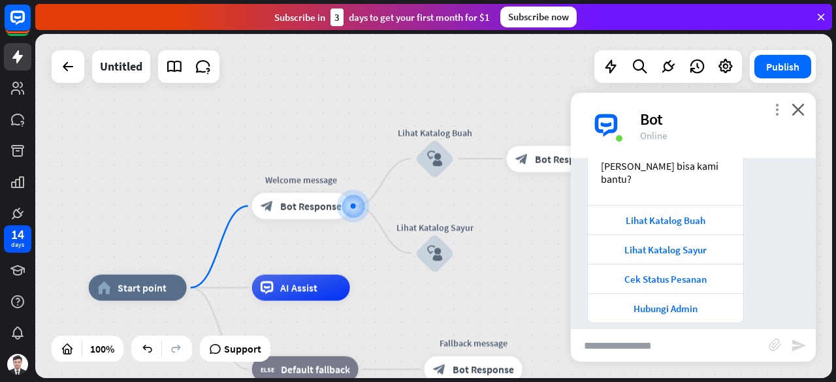
click at [778, 104] on icon "more_vert" at bounding box center [777, 109] width 12 height 12
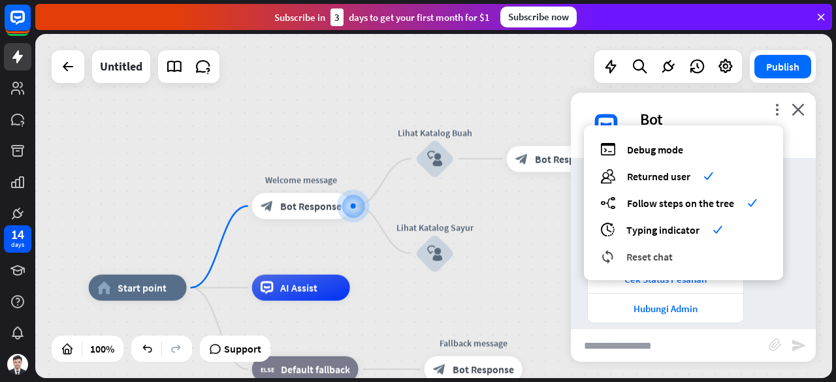
click at [650, 259] on span "Reset chat" at bounding box center [649, 256] width 46 height 13
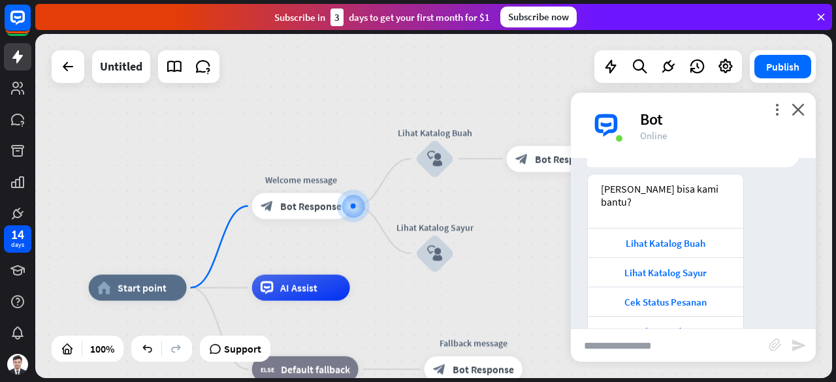
scroll to position [110, 0]
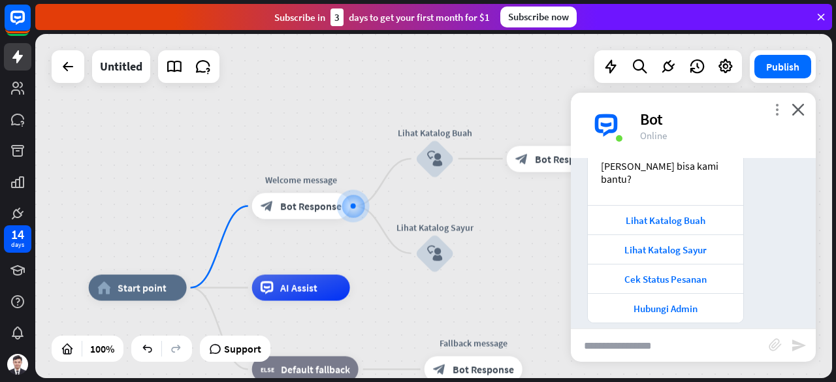
click at [774, 111] on icon "more_vert" at bounding box center [777, 109] width 12 height 12
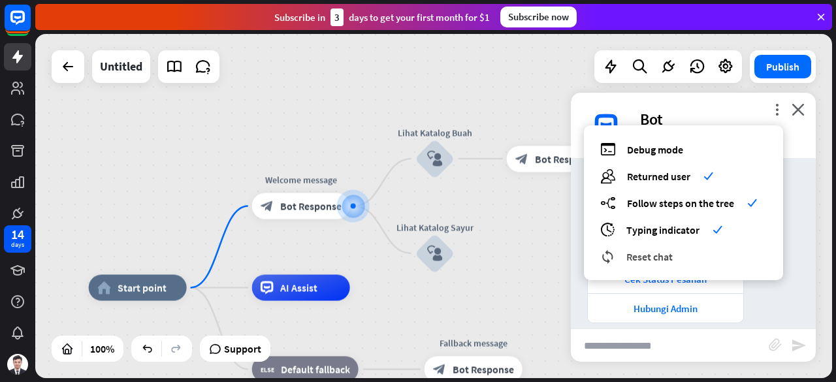
click at [641, 263] on div "reset_chat Reset chat" at bounding box center [683, 256] width 167 height 15
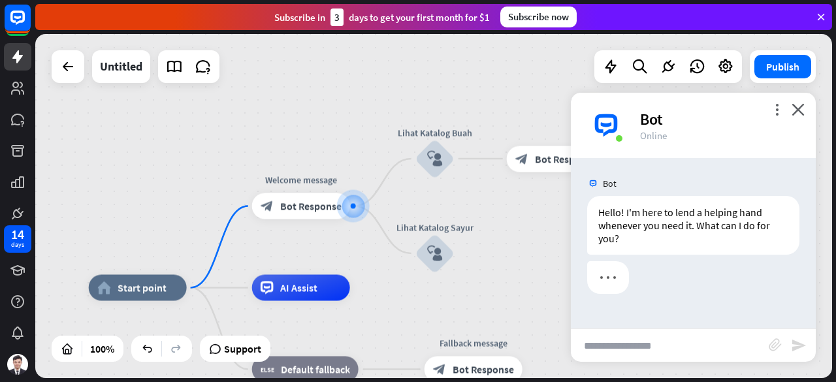
click at [806, 119] on div "more_vert close Bot Online" at bounding box center [693, 125] width 245 height 65
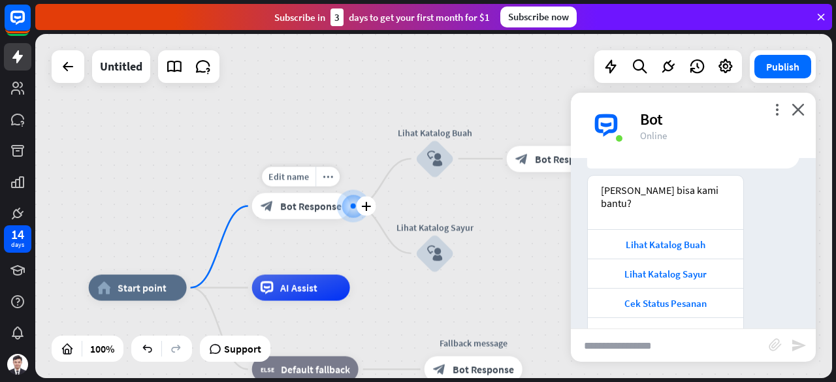
scroll to position [110, 0]
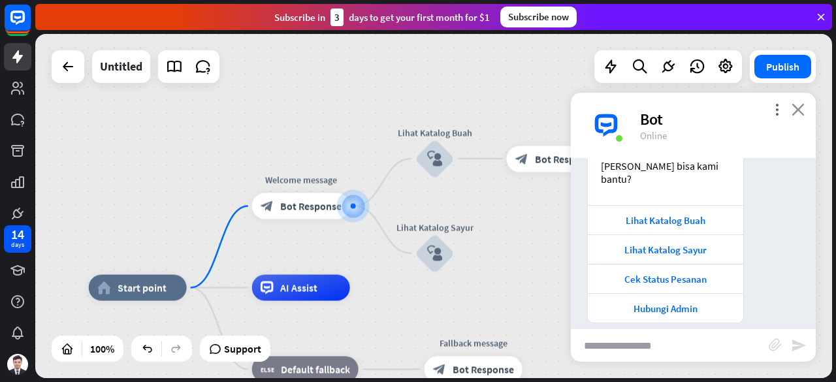
click at [793, 107] on icon "close" at bounding box center [797, 109] width 13 height 12
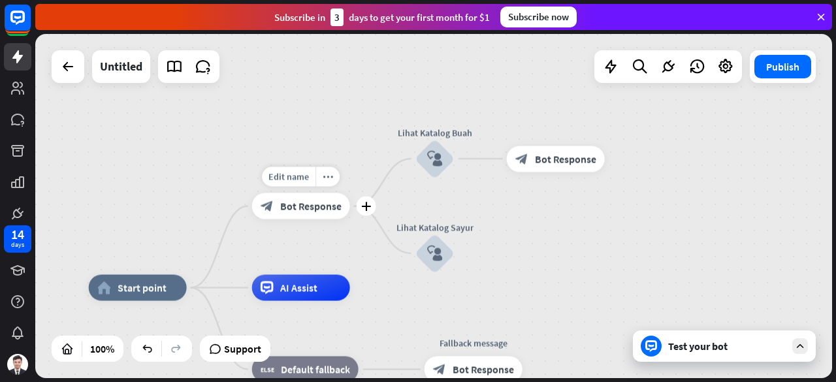
click at [286, 207] on span "Bot Response" at bounding box center [310, 206] width 61 height 13
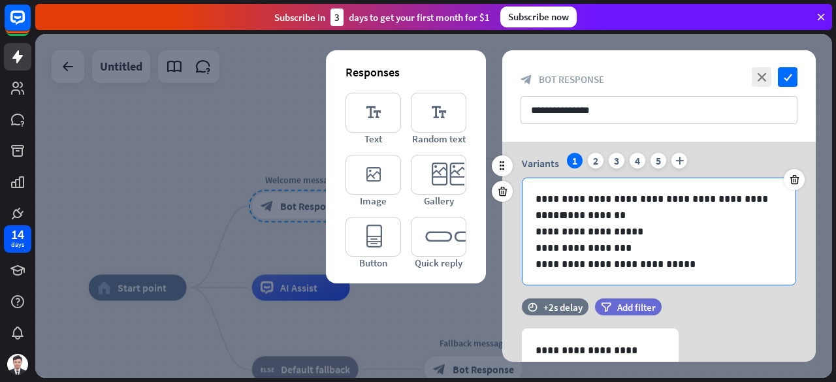
scroll to position [41, 0]
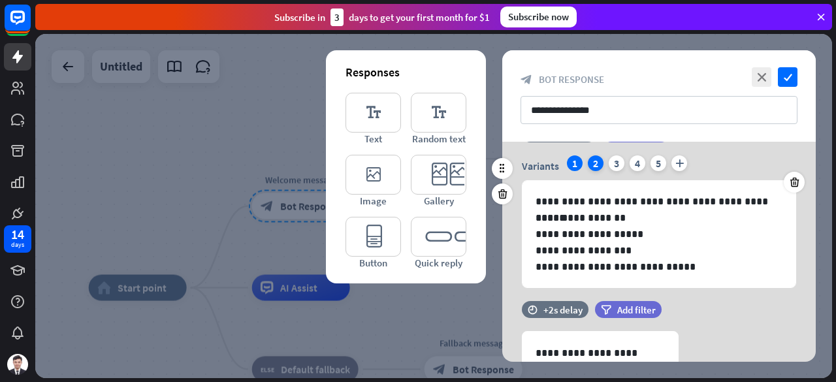
click at [594, 163] on div "2" at bounding box center [596, 163] width 16 height 16
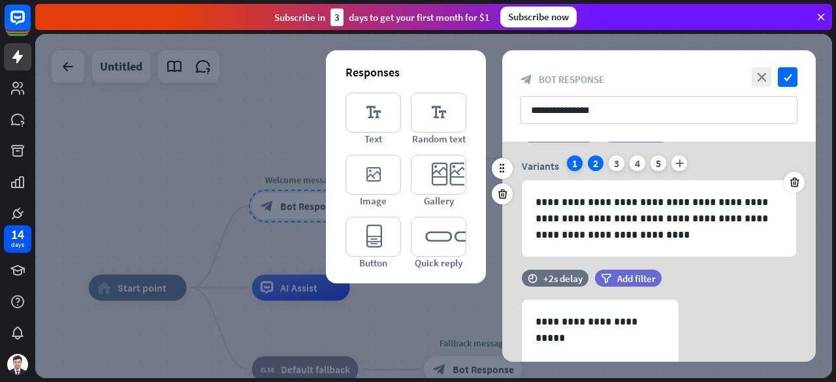
click at [575, 163] on div "1" at bounding box center [575, 163] width 16 height 16
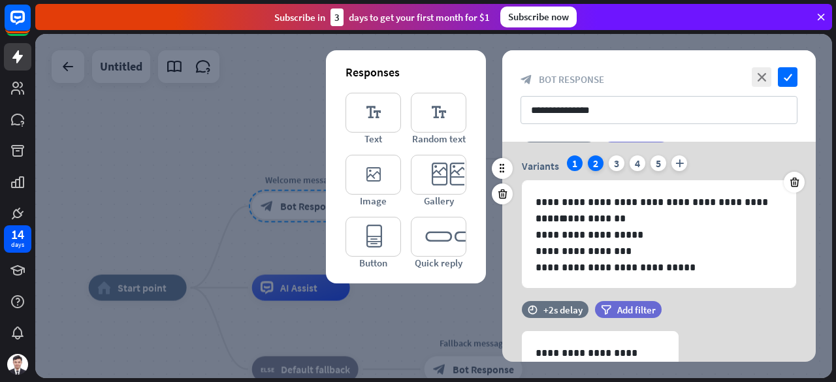
click at [600, 161] on div "2" at bounding box center [596, 163] width 16 height 16
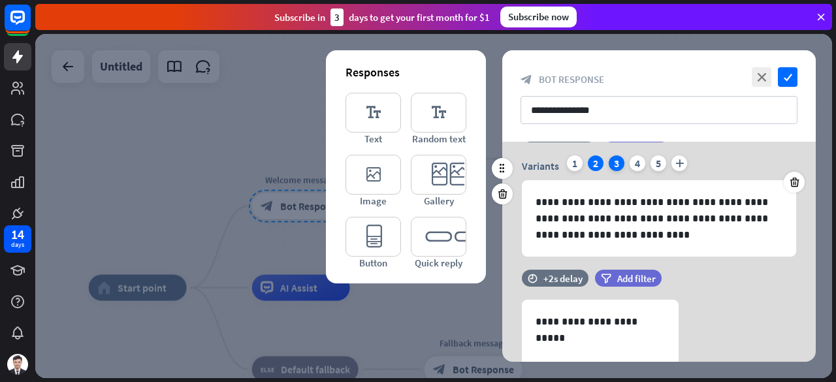
click at [616, 161] on div "3" at bounding box center [617, 163] width 16 height 16
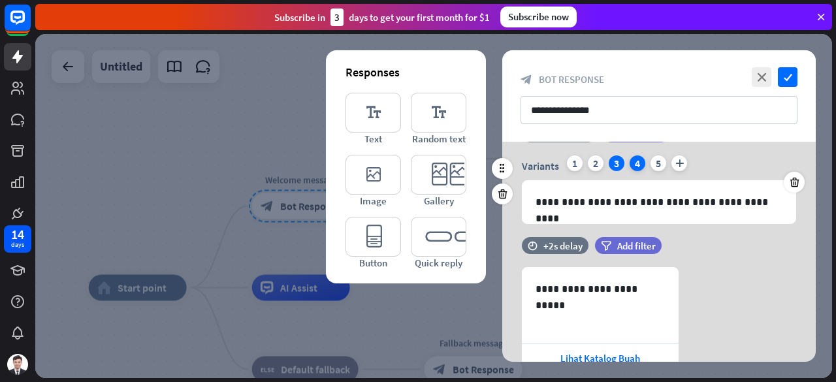
click at [633, 161] on div "4" at bounding box center [637, 163] width 16 height 16
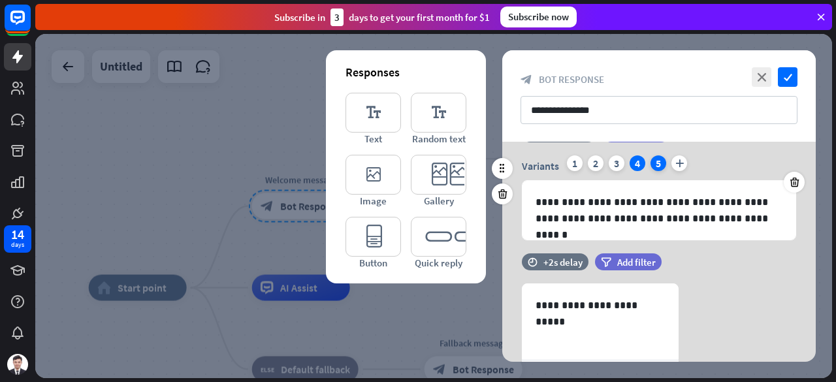
click at [658, 164] on div "5" at bounding box center [658, 163] width 16 height 16
click at [568, 163] on div "1" at bounding box center [575, 163] width 16 height 16
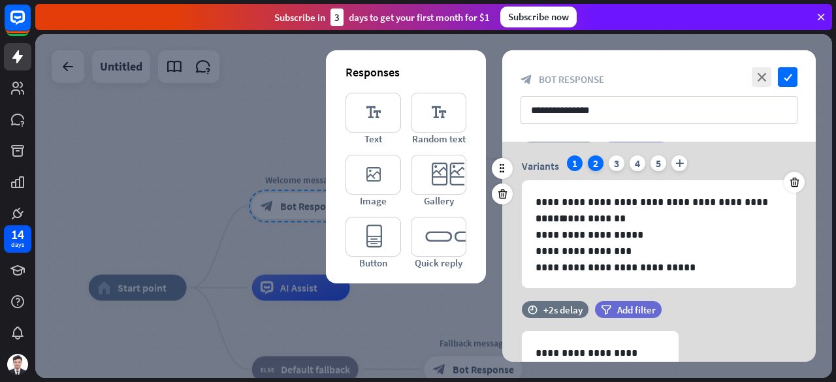
click at [590, 163] on div "2" at bounding box center [596, 163] width 16 height 16
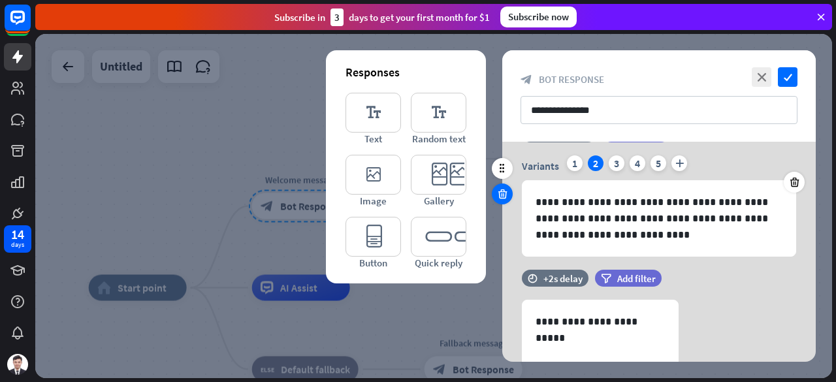
click at [503, 193] on icon at bounding box center [502, 194] width 12 height 12
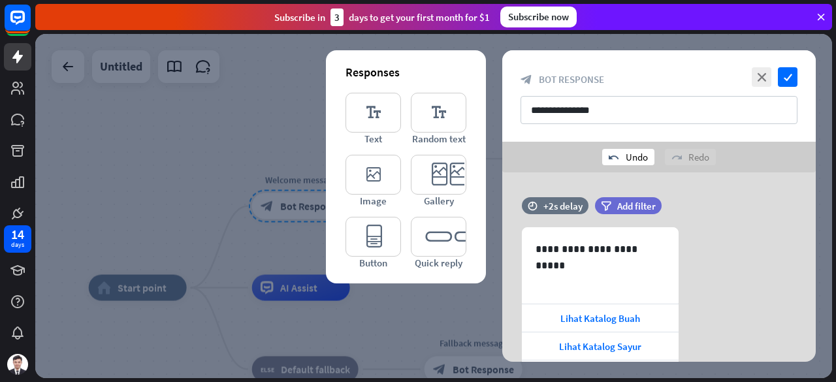
click at [632, 155] on div "undo Undo" at bounding box center [628, 157] width 52 height 16
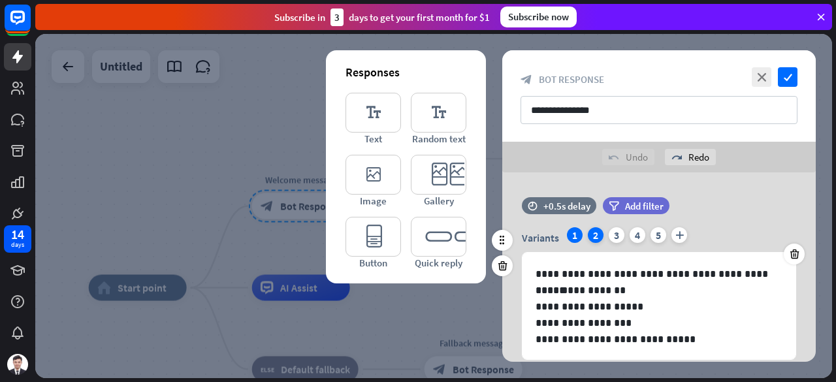
click at [590, 234] on div "2" at bounding box center [596, 235] width 16 height 16
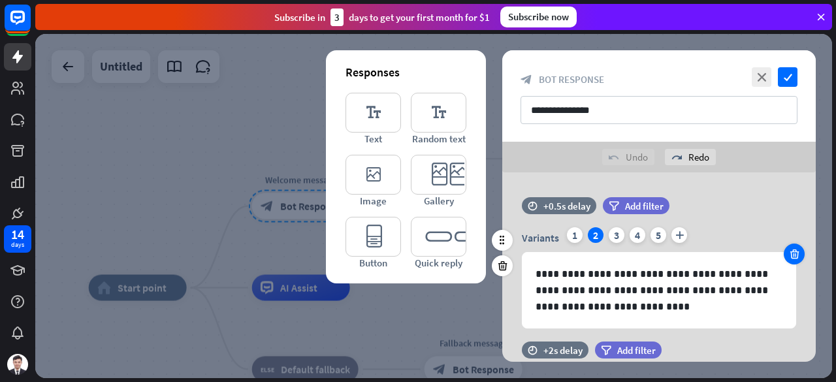
click at [795, 253] on icon at bounding box center [794, 254] width 12 height 12
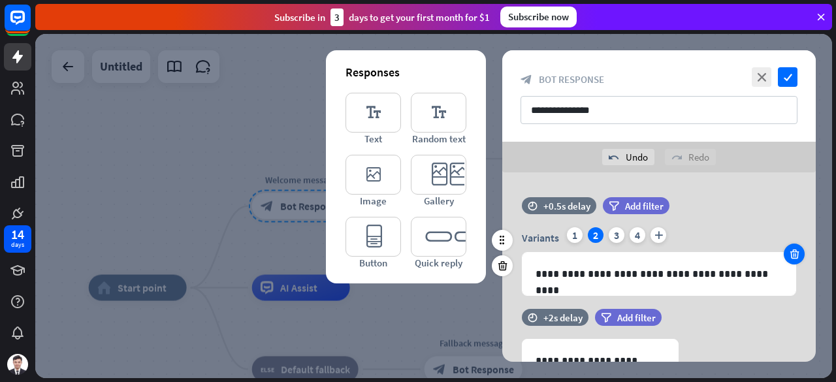
click at [796, 253] on icon at bounding box center [794, 254] width 12 height 12
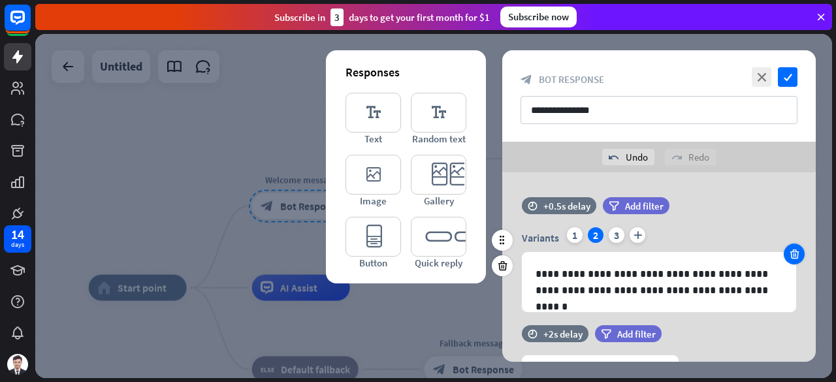
click at [796, 253] on icon at bounding box center [794, 254] width 12 height 12
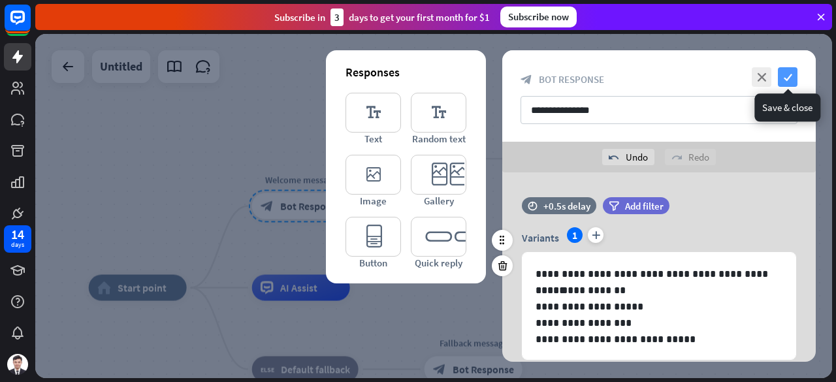
click at [782, 76] on icon "check" at bounding box center [788, 77] width 20 height 20
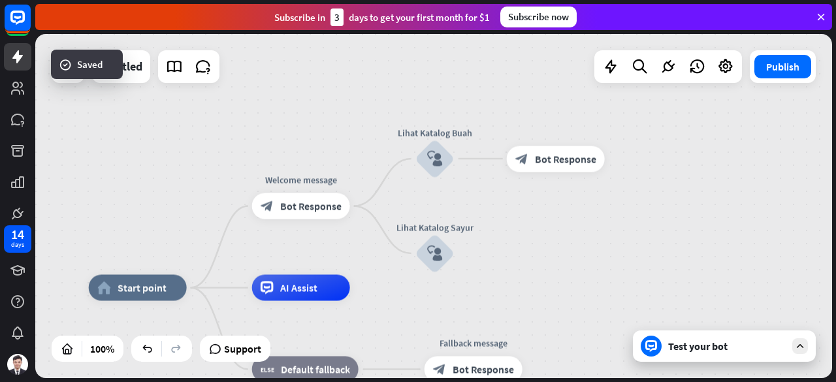
click at [710, 347] on div "Test your bot" at bounding box center [727, 346] width 118 height 13
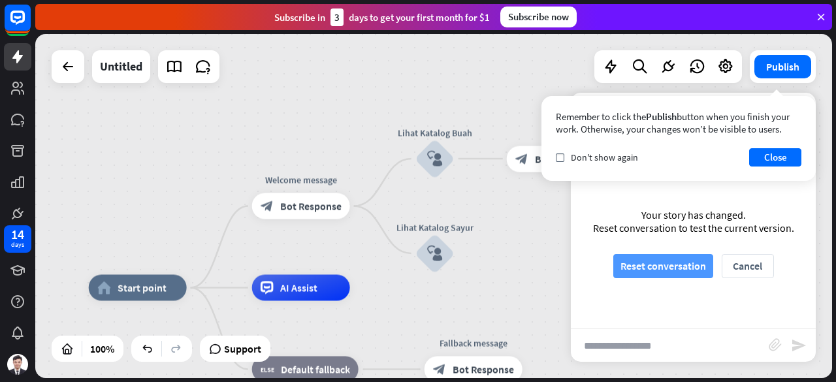
click at [673, 266] on button "Reset conversation" at bounding box center [663, 266] width 100 height 24
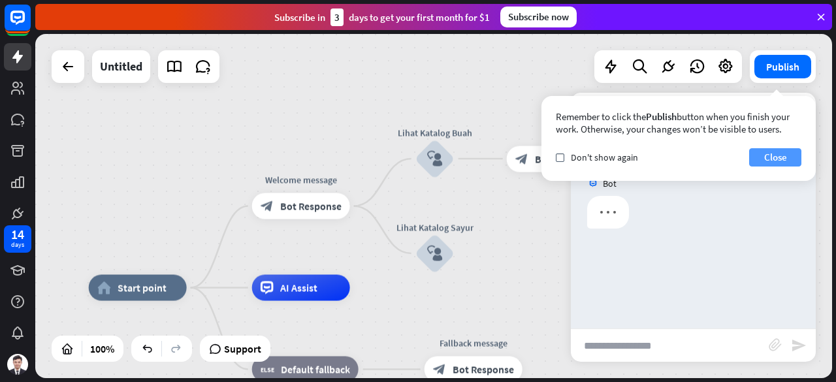
click at [772, 160] on button "Close" at bounding box center [775, 157] width 52 height 18
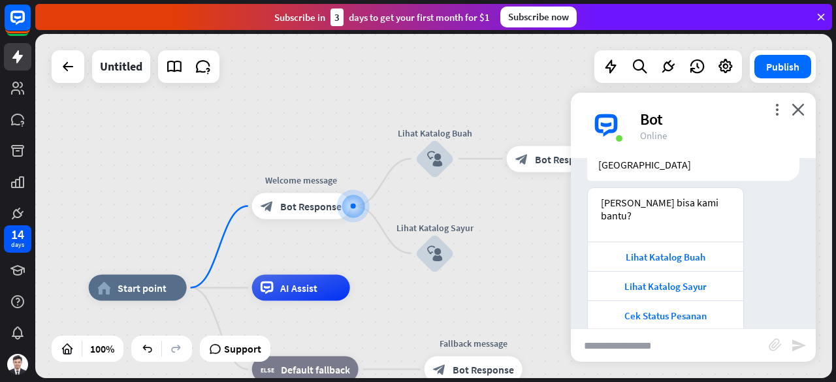
scroll to position [150, 0]
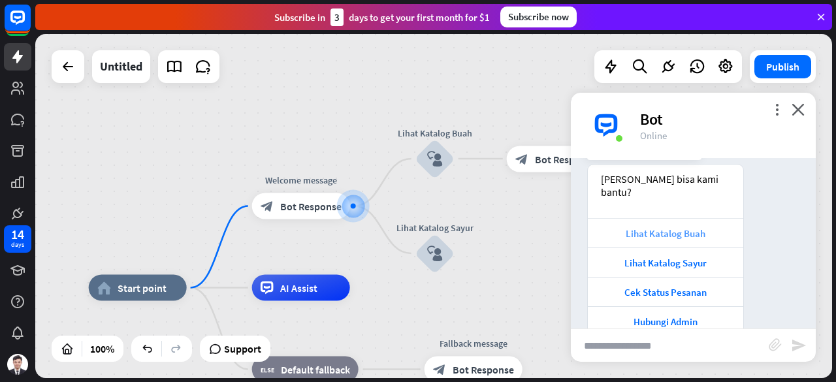
click at [659, 218] on div "Lihat Katalog Buah" at bounding box center [665, 232] width 155 height 29
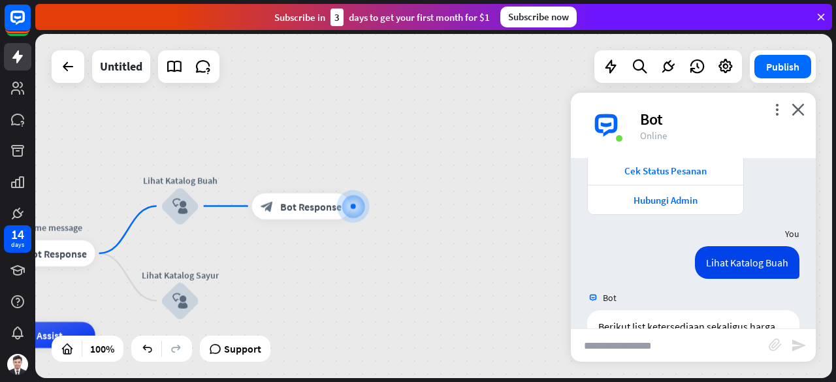
scroll to position [466, 0]
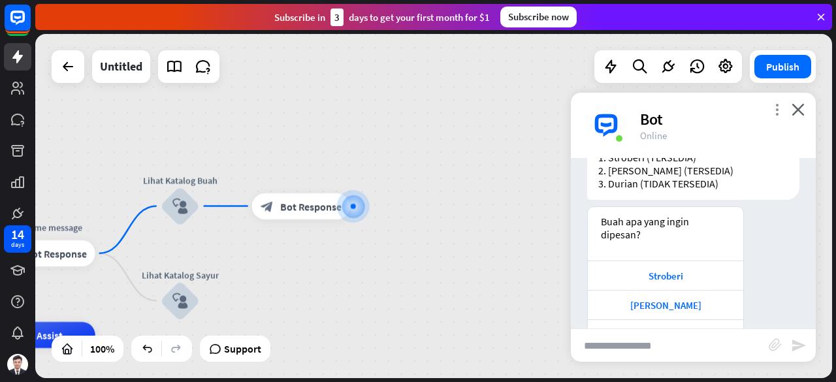
click at [773, 105] on icon "more_vert" at bounding box center [777, 109] width 12 height 12
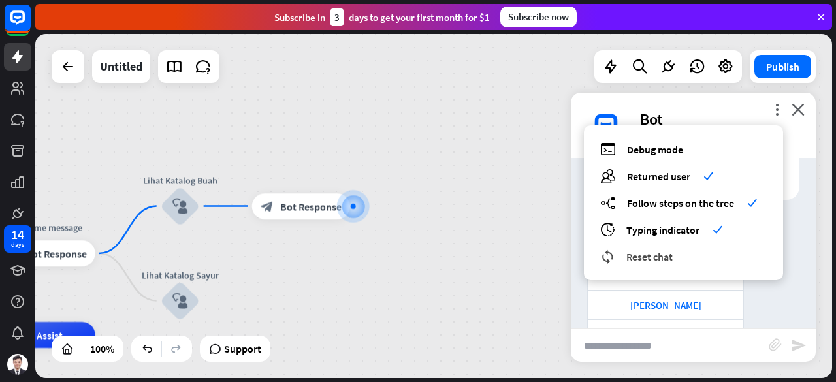
click at [658, 258] on span "Reset chat" at bounding box center [649, 256] width 46 height 13
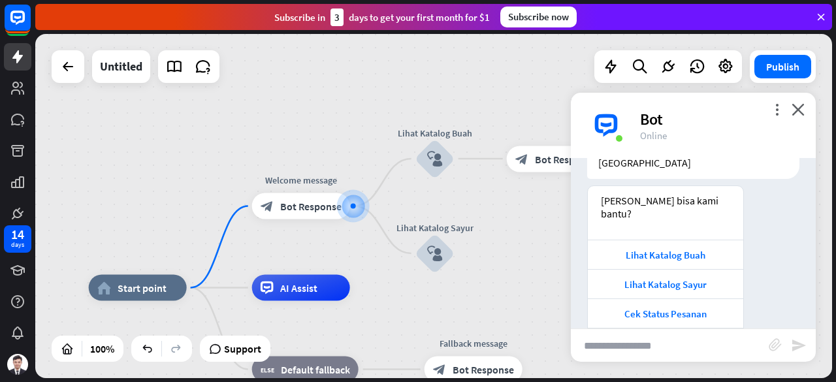
scroll to position [150, 0]
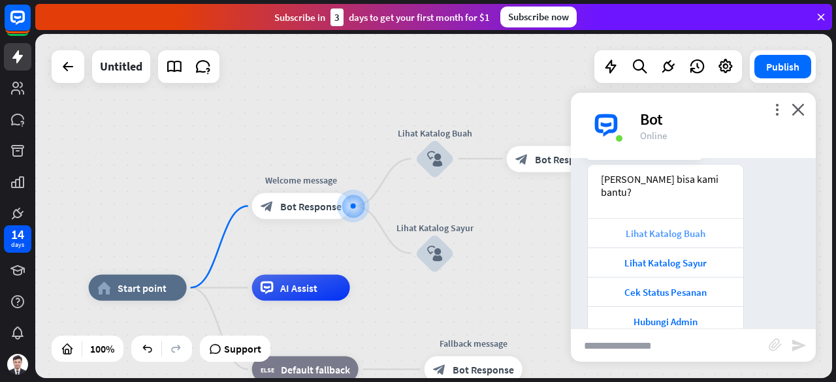
click at [697, 227] on div "Lihat Katalog Buah" at bounding box center [665, 233] width 142 height 12
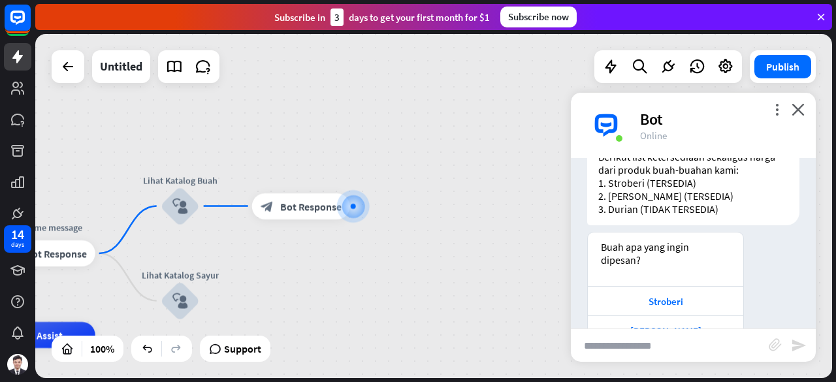
scroll to position [466, 0]
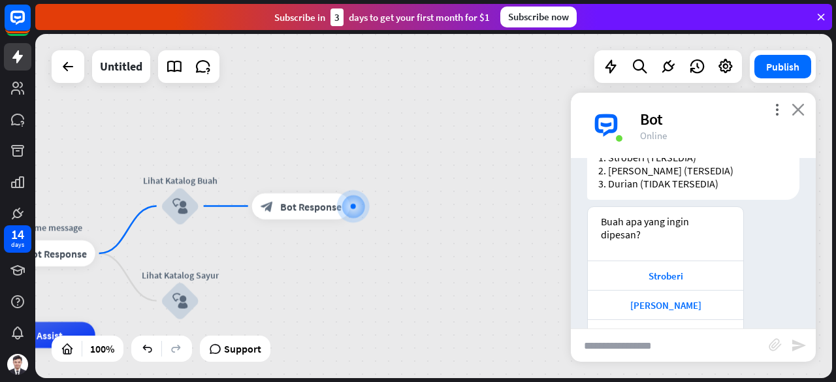
click at [799, 110] on icon "close" at bounding box center [797, 109] width 13 height 12
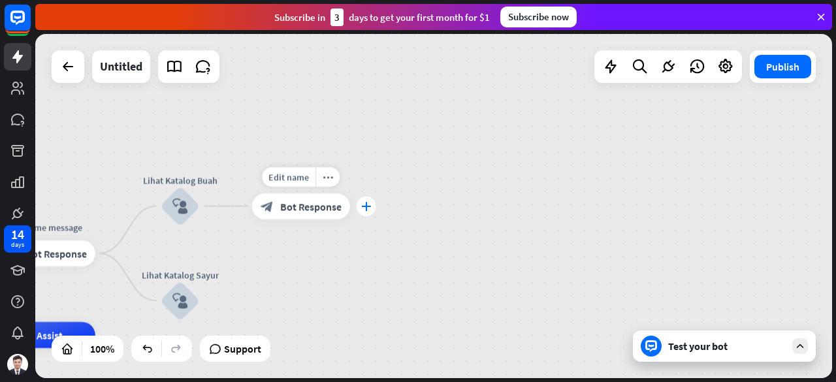
click at [367, 207] on icon "plus" at bounding box center [366, 206] width 10 height 9
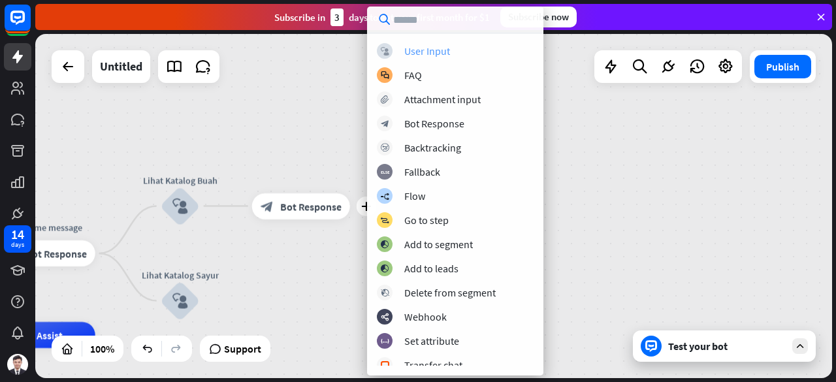
click at [443, 49] on div "User Input" at bounding box center [427, 50] width 46 height 13
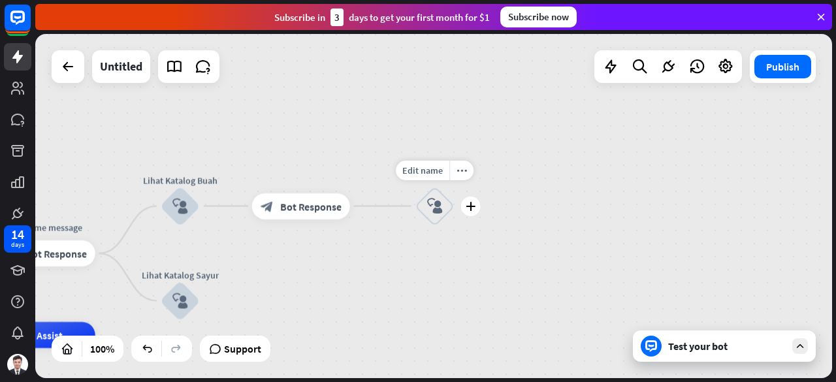
click at [438, 214] on div "block_user_input" at bounding box center [434, 206] width 39 height 39
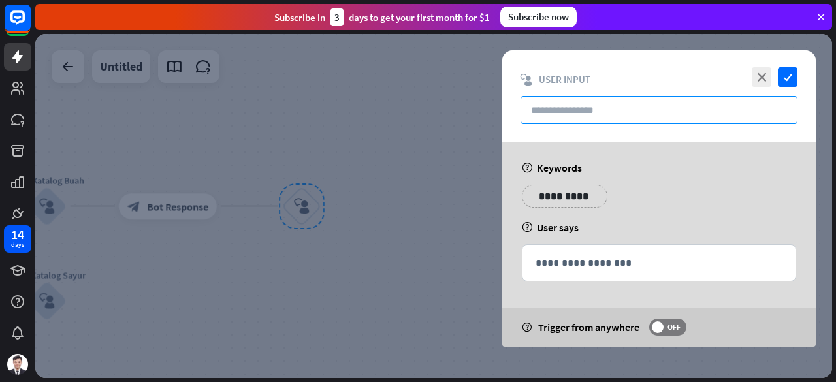
click at [603, 105] on input "text" at bounding box center [658, 110] width 277 height 28
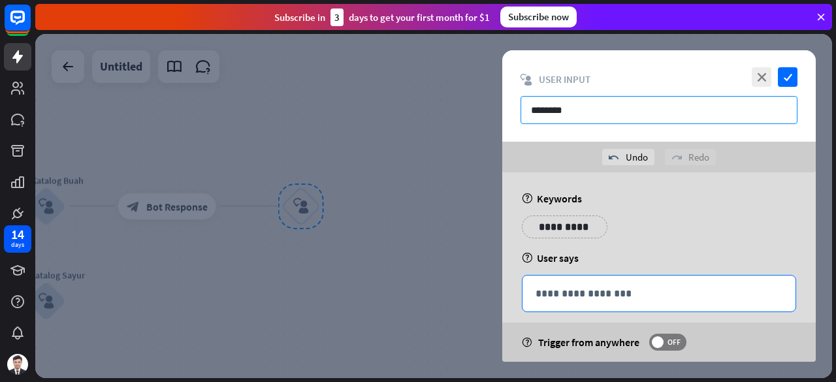
type input "********"
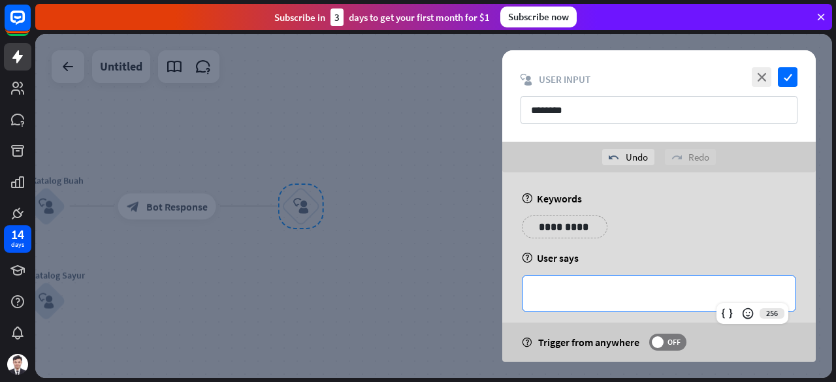
click at [572, 292] on p "**********" at bounding box center [658, 293] width 247 height 16
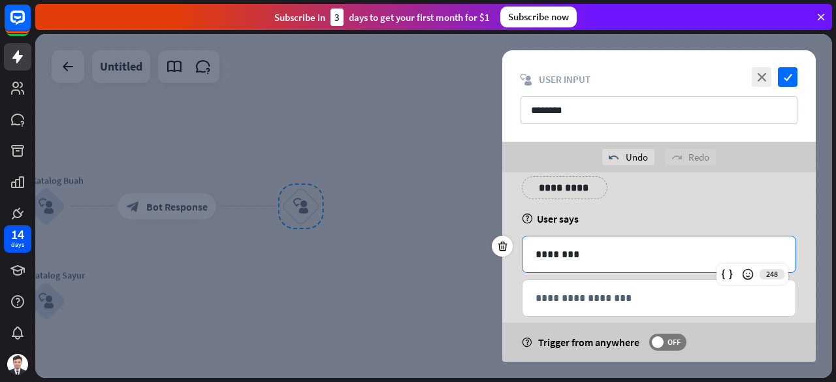
scroll to position [57, 0]
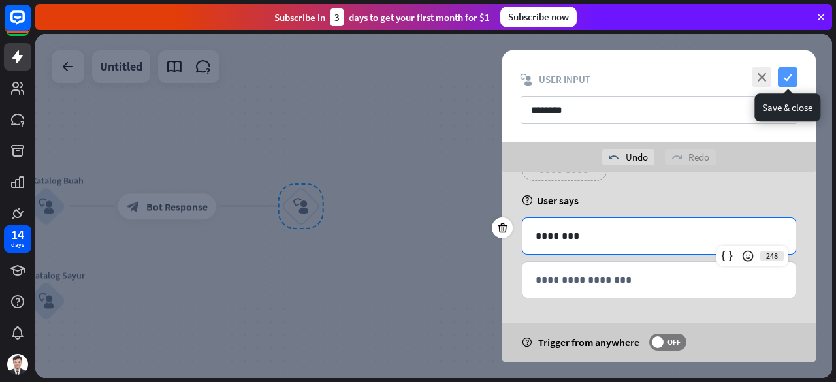
click at [788, 79] on icon "check" at bounding box center [788, 77] width 20 height 20
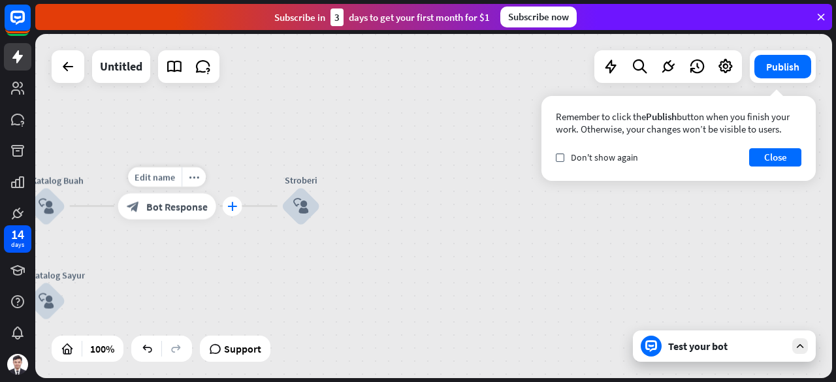
click at [229, 215] on div "plus" at bounding box center [233, 207] width 20 height 20
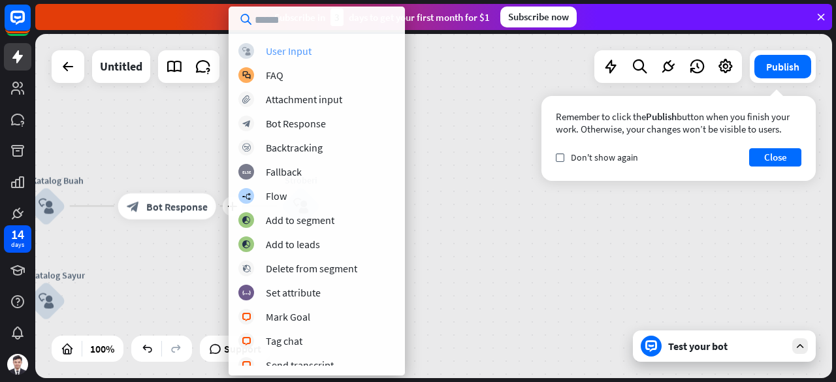
click at [289, 55] on div "User Input" at bounding box center [289, 50] width 46 height 13
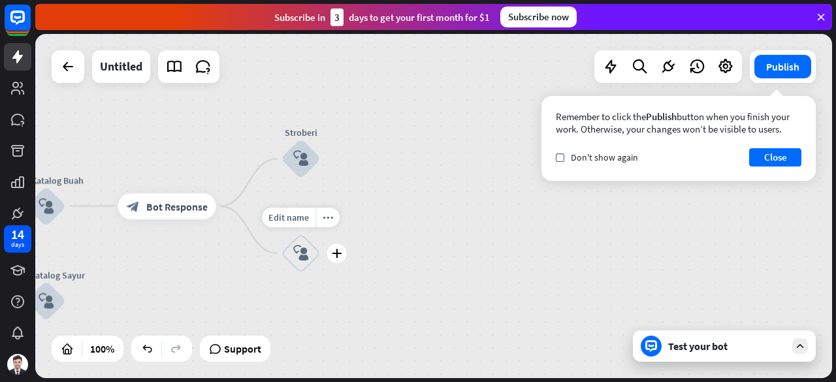
click at [302, 242] on div "block_user_input" at bounding box center [300, 253] width 39 height 39
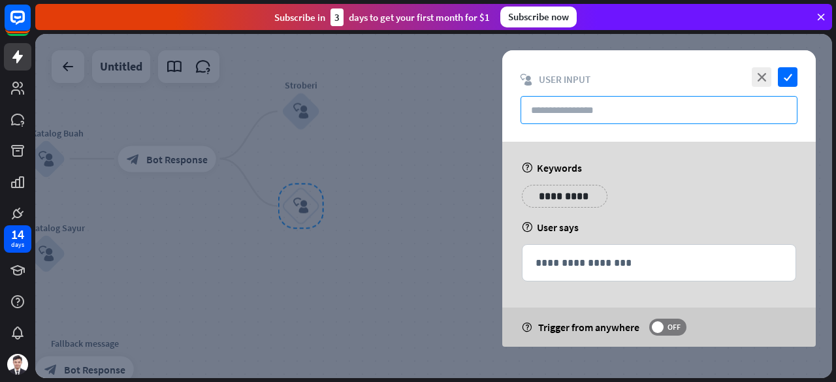
click at [596, 105] on input "text" at bounding box center [658, 110] width 277 height 28
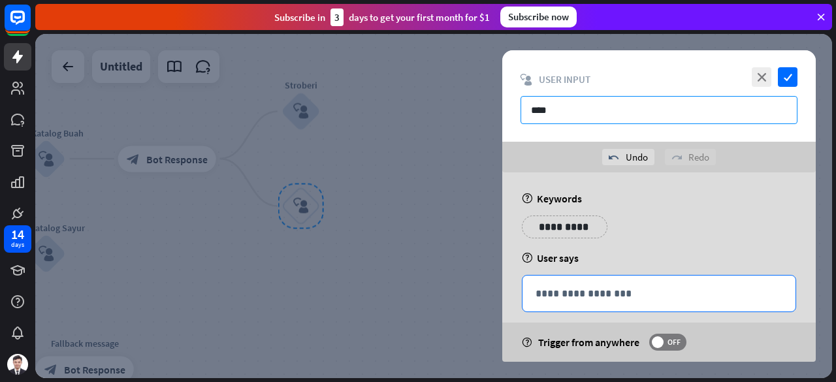
type input "****"
click at [589, 298] on p "**********" at bounding box center [658, 293] width 247 height 16
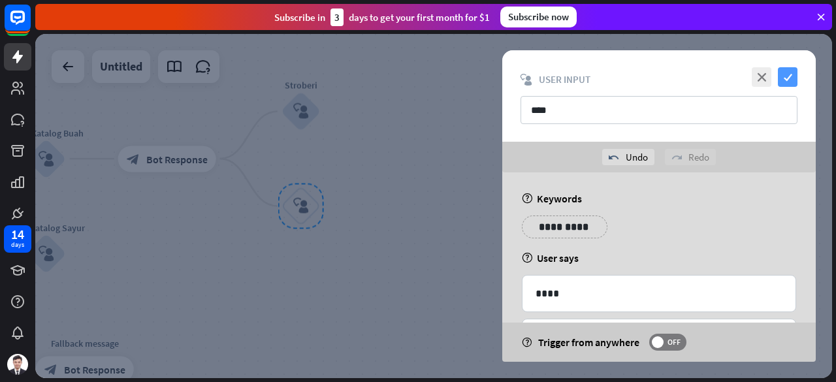
click at [789, 76] on icon "check" at bounding box center [788, 77] width 20 height 20
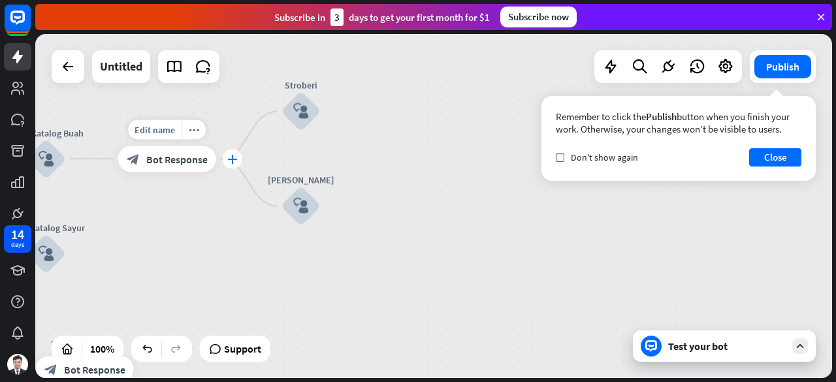
click at [235, 167] on div "plus" at bounding box center [233, 159] width 20 height 20
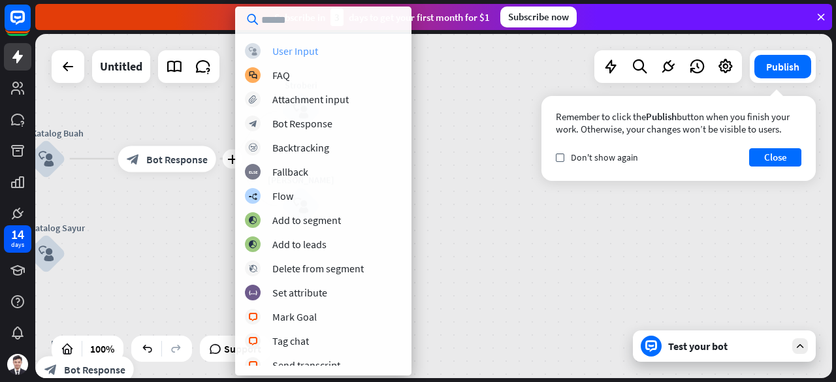
click at [295, 50] on div "User Input" at bounding box center [295, 50] width 46 height 13
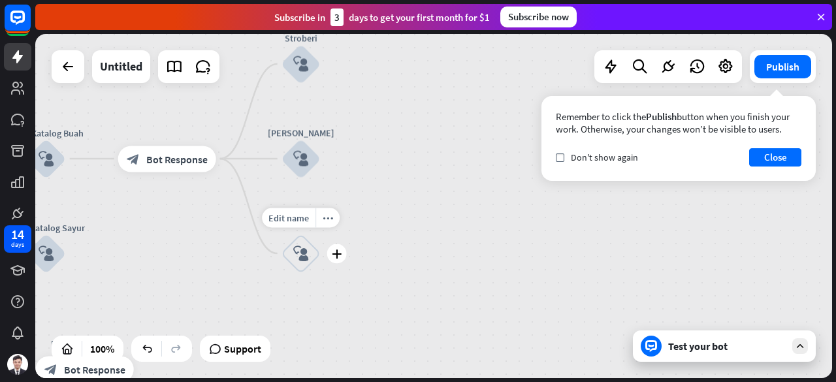
click at [300, 253] on icon "block_user_input" at bounding box center [301, 254] width 16 height 16
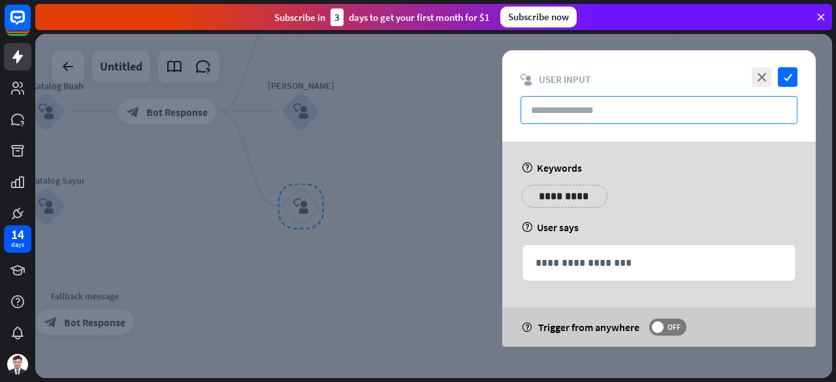
click at [588, 106] on input "text" at bounding box center [658, 110] width 277 height 28
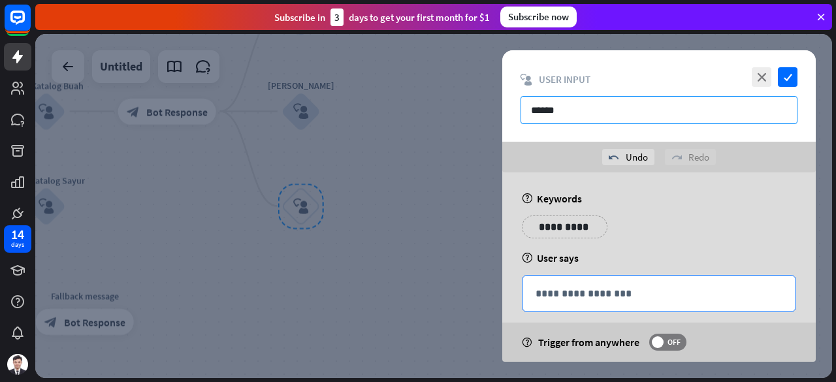
type input "******"
click at [582, 293] on p "**********" at bounding box center [658, 293] width 247 height 16
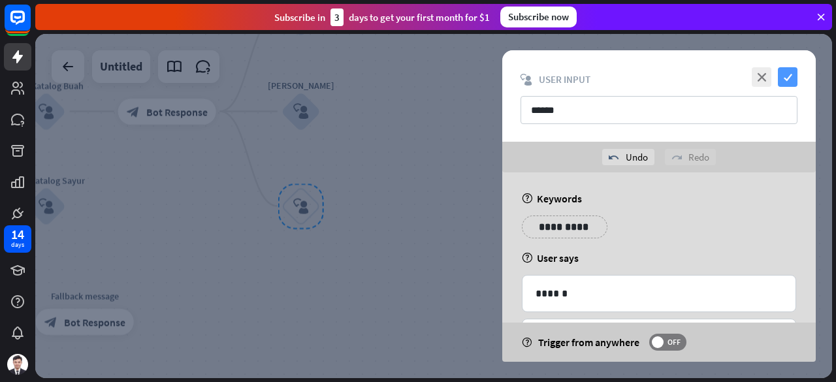
click at [791, 78] on icon "check" at bounding box center [788, 77] width 20 height 20
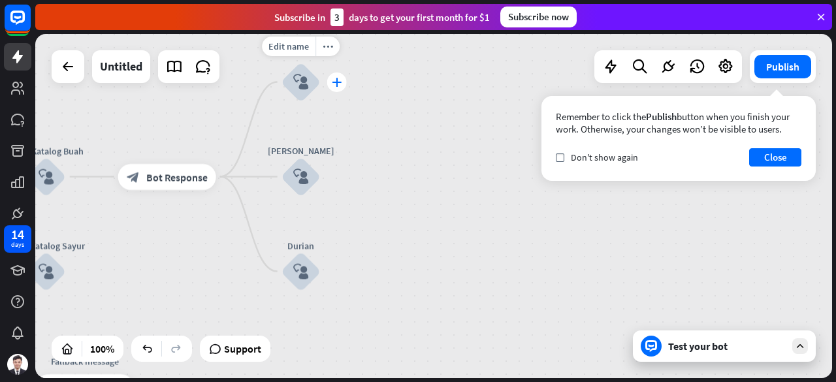
click at [335, 78] on icon "plus" at bounding box center [337, 82] width 10 height 9
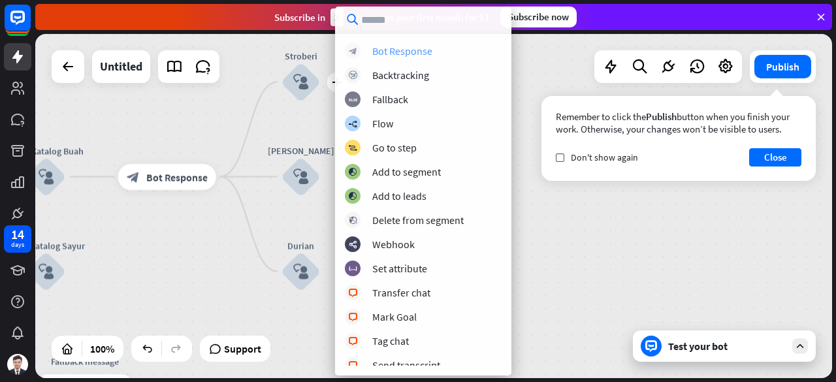
click at [409, 56] on div "Bot Response" at bounding box center [402, 50] width 60 height 13
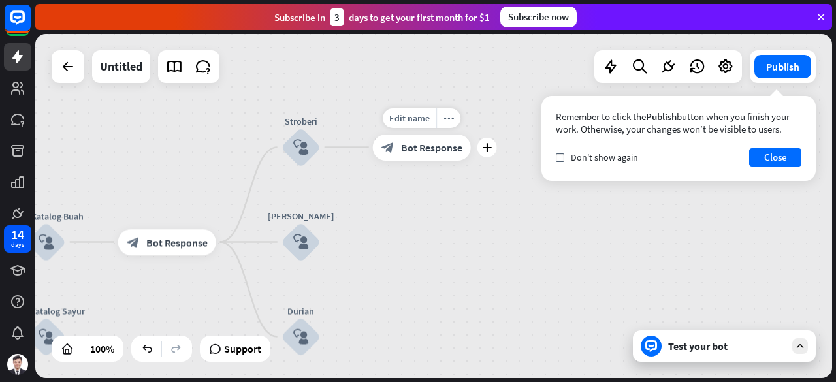
click at [417, 151] on span "Bot Response" at bounding box center [431, 147] width 61 height 13
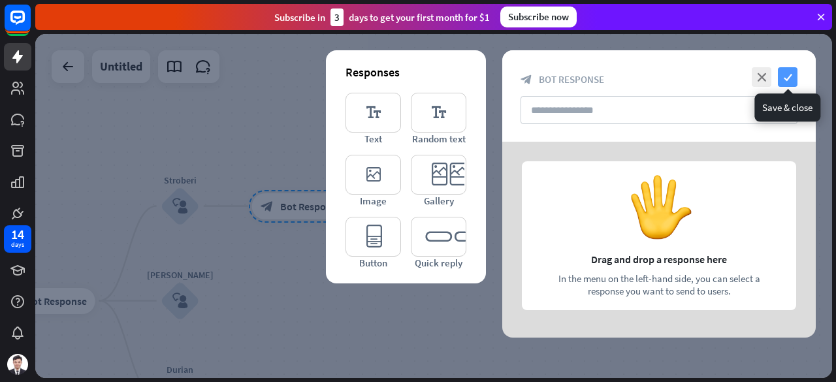
click at [793, 78] on icon "check" at bounding box center [788, 77] width 20 height 20
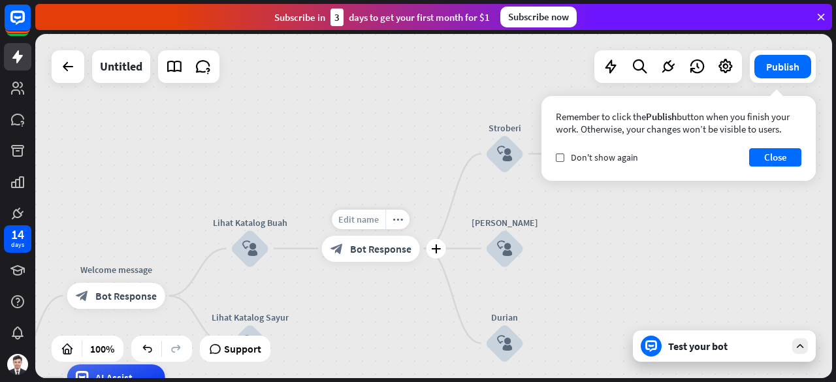
click at [360, 222] on span "Edit name" at bounding box center [358, 220] width 40 height 12
type input "********"
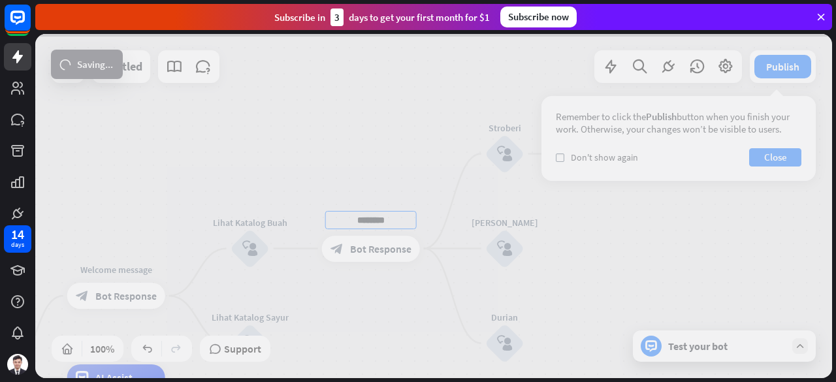
click at [398, 150] on div "home_2 Start point Welcome message block_bot_response Bot Response Lihat Katalo…" at bounding box center [433, 206] width 797 height 344
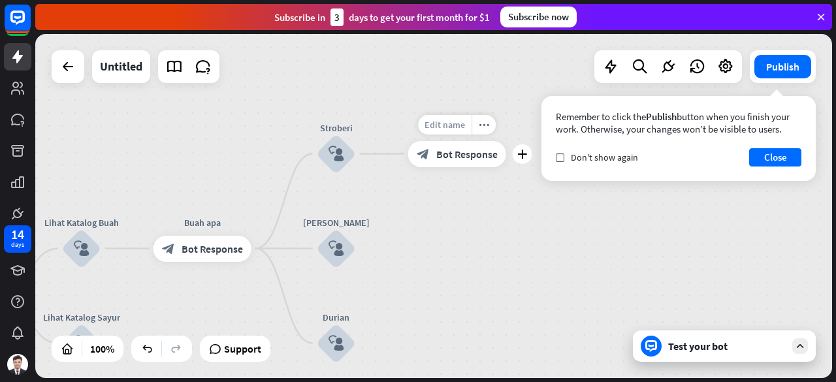
click at [451, 127] on span "Edit name" at bounding box center [444, 125] width 40 height 12
type input "*********"
click at [472, 188] on div "home_2 Start point Welcome message block_bot_response Bot Response Lihat Katalo…" at bounding box center [433, 206] width 797 height 344
click at [449, 127] on span "Edit name" at bounding box center [444, 125] width 40 height 12
type input "**********"
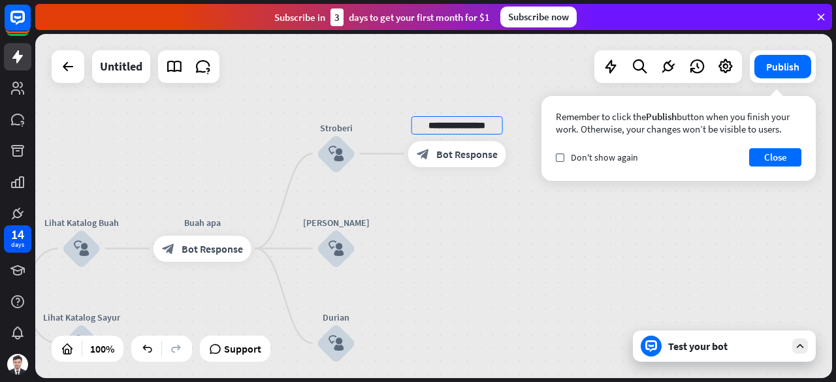
click at [545, 227] on div "**********" at bounding box center [433, 206] width 797 height 344
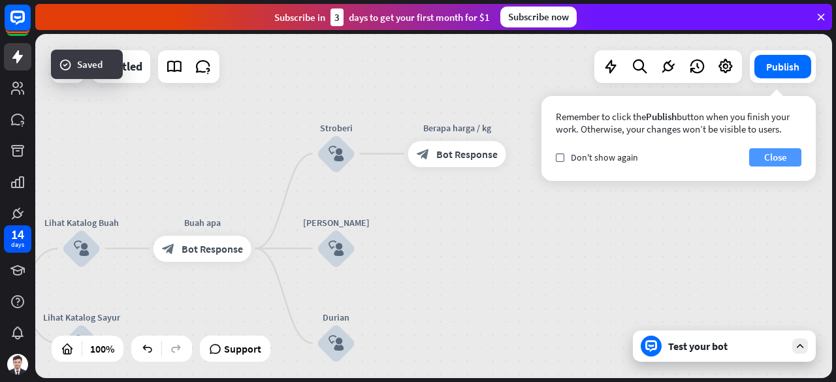
click at [776, 156] on button "Close" at bounding box center [775, 157] width 52 height 18
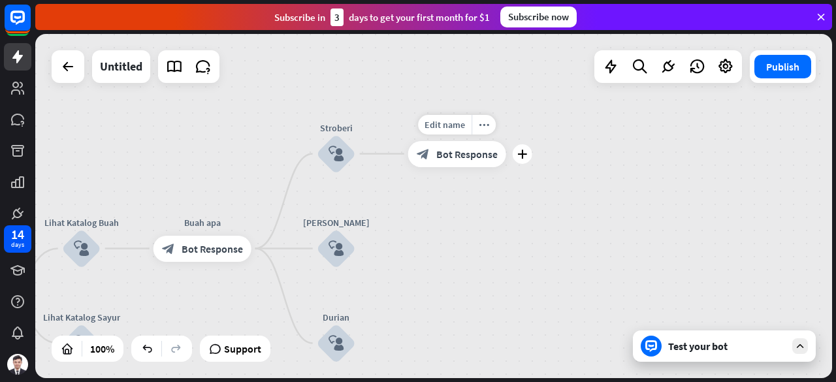
click at [457, 160] on div "block_bot_response Bot Response" at bounding box center [457, 154] width 98 height 26
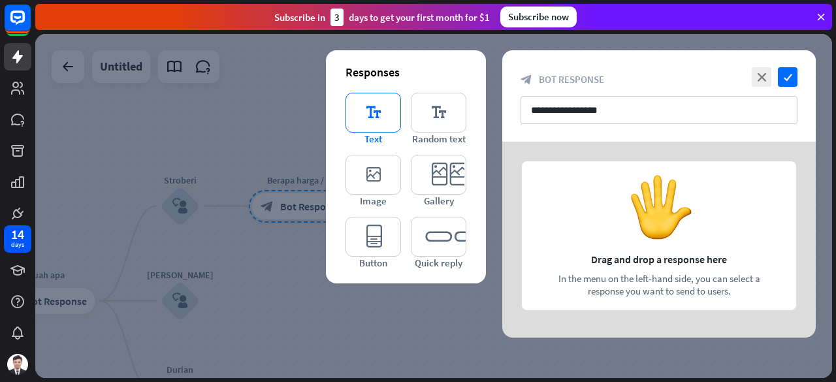
click at [366, 112] on icon "editor_text" at bounding box center [373, 113] width 56 height 40
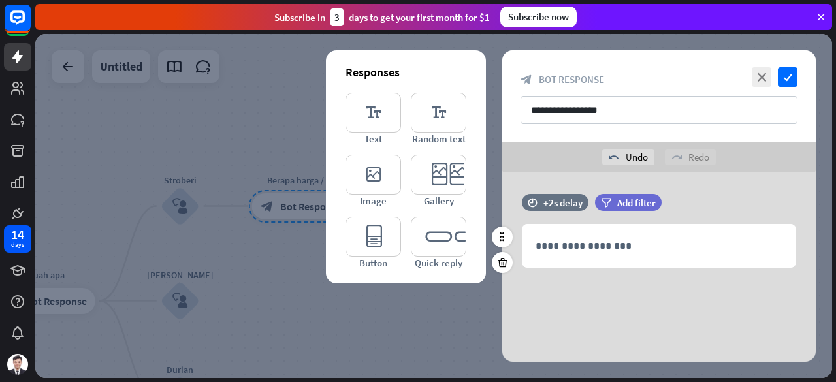
scroll to position [6, 0]
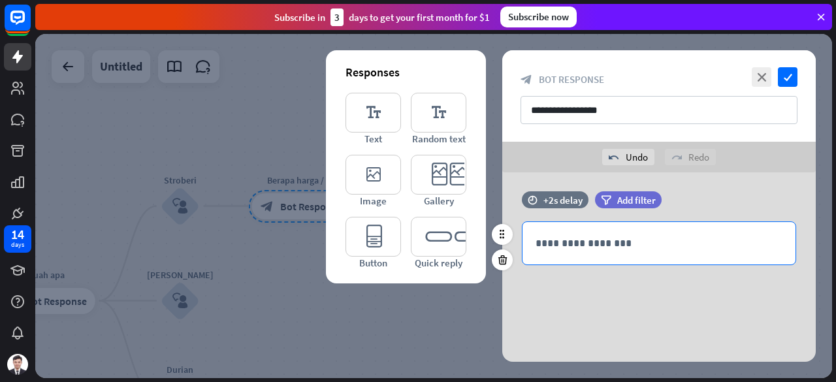
click at [611, 246] on p "**********" at bounding box center [658, 243] width 247 height 16
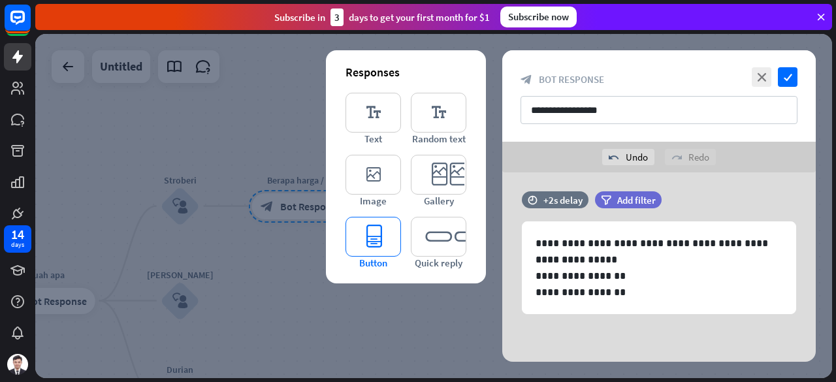
click at [385, 234] on icon "editor_button" at bounding box center [373, 237] width 56 height 40
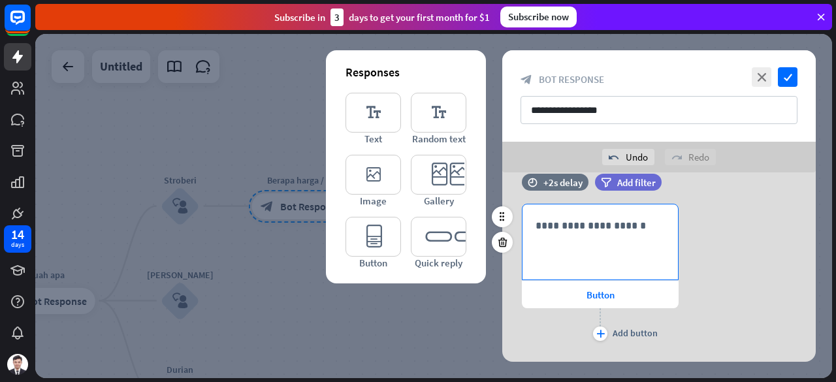
scroll to position [160, 0]
click at [586, 231] on p "**********" at bounding box center [599, 225] width 129 height 16
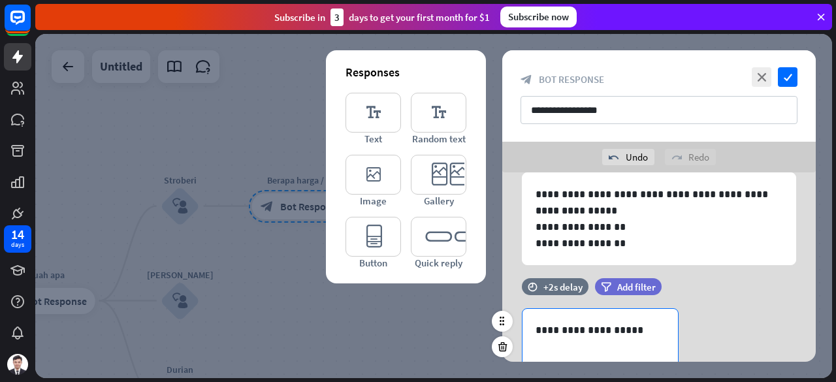
scroll to position [185, 0]
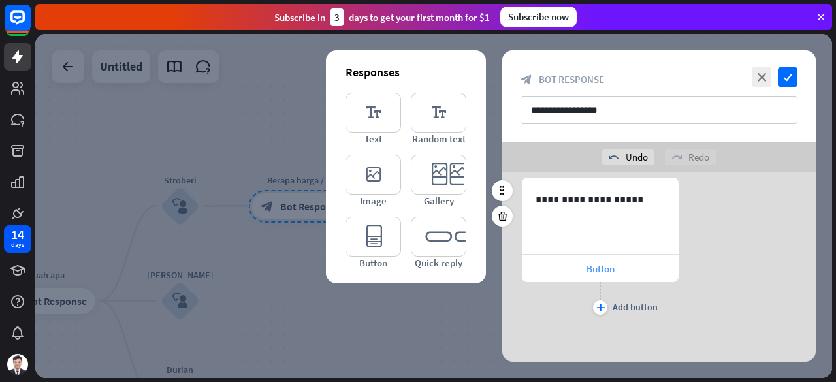
click at [590, 271] on span "Button" at bounding box center [600, 269] width 28 height 12
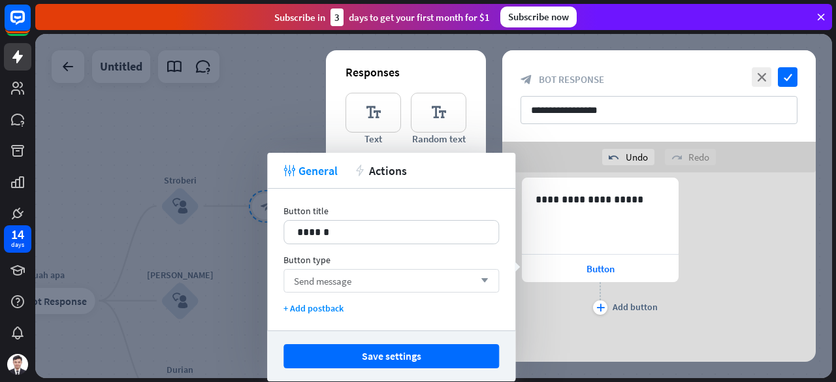
click at [379, 278] on div "Send message arrow_down" at bounding box center [390, 281] width 215 height 24
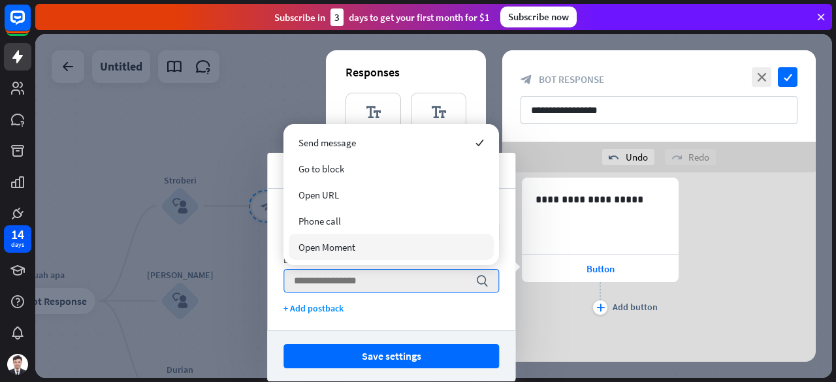
click at [360, 293] on div "Button title 14 ****** Button type search + Add postback" at bounding box center [391, 260] width 248 height 142
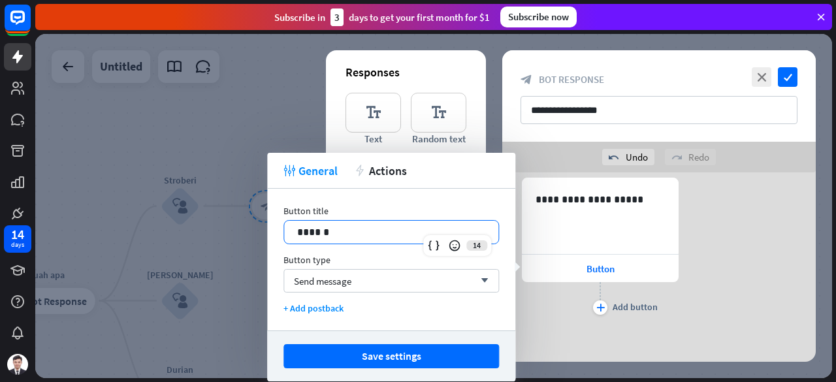
drag, startPoint x: 361, startPoint y: 231, endPoint x: 192, endPoint y: 207, distance: 170.8
click at [192, 207] on body "14 days close Product Help First steps Get started with ChatBot Help Center Fol…" at bounding box center [418, 191] width 836 height 382
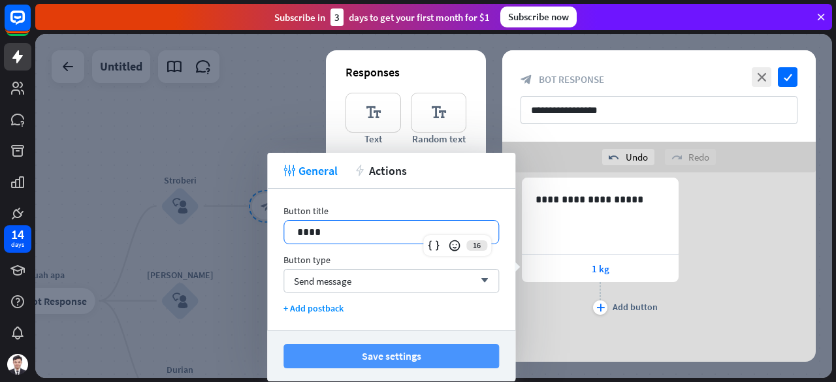
click at [433, 358] on button "Save settings" at bounding box center [390, 356] width 215 height 24
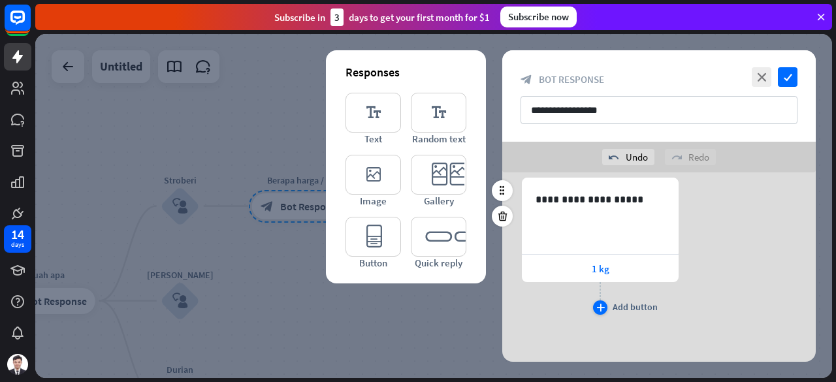
click at [603, 308] on icon "plus" at bounding box center [600, 308] width 8 height 8
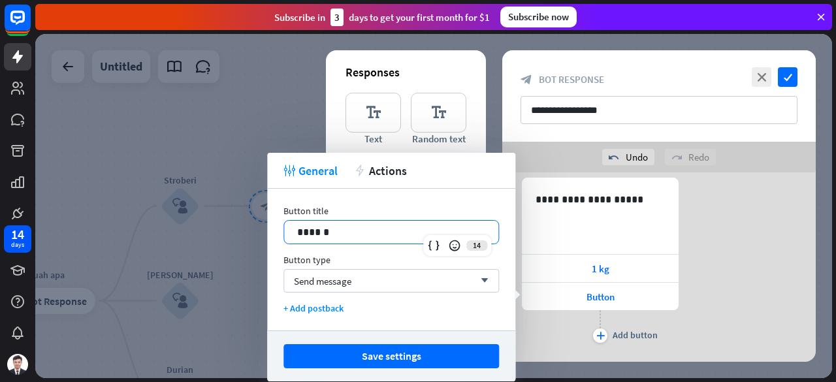
drag, startPoint x: 266, startPoint y: 231, endPoint x: 197, endPoint y: 231, distance: 68.6
click at [197, 231] on body "14 days close Product Help First steps Get started with ChatBot Help Center Fol…" at bounding box center [418, 191] width 836 height 382
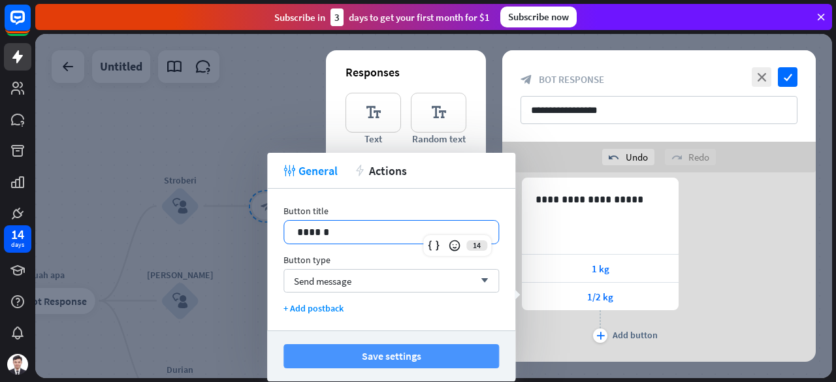
click at [411, 348] on button "Save settings" at bounding box center [390, 356] width 215 height 24
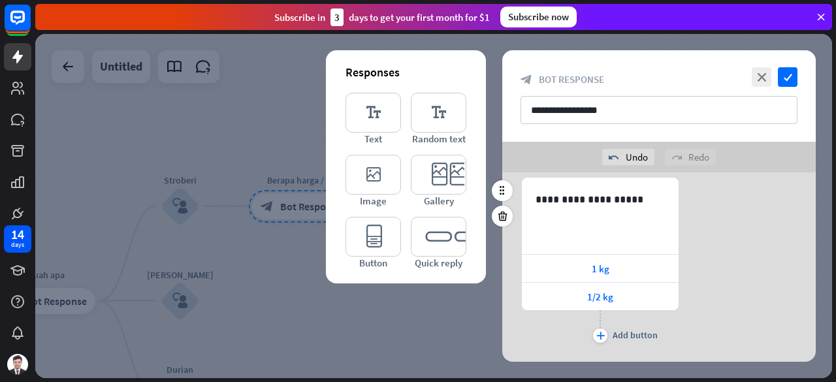
click at [586, 330] on div "plus Add button" at bounding box center [600, 326] width 157 height 33
click at [594, 331] on div "plus" at bounding box center [600, 335] width 14 height 14
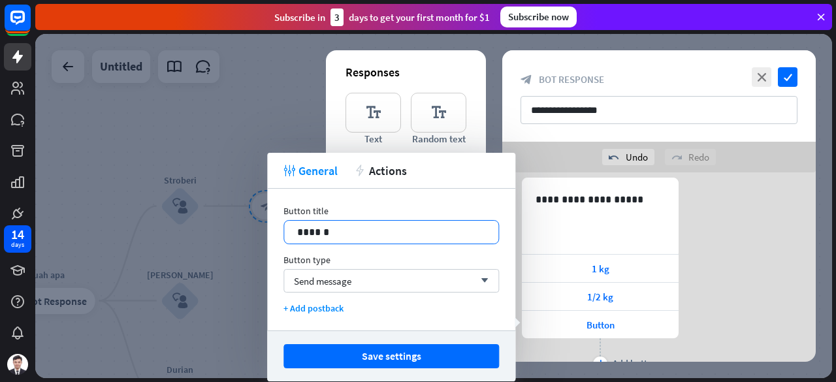
click at [359, 226] on p "******" at bounding box center [391, 232] width 189 height 16
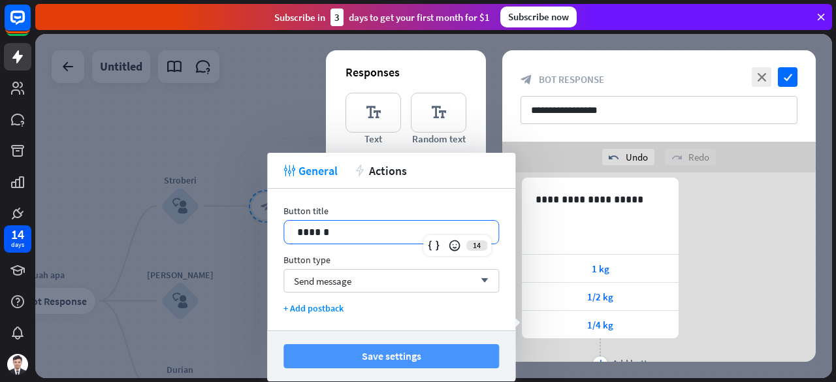
click at [426, 357] on button "Save settings" at bounding box center [390, 356] width 215 height 24
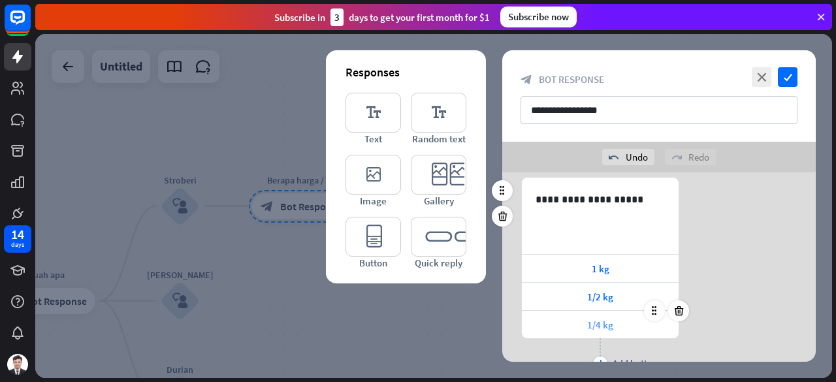
click at [627, 328] on div "1/4 kg" at bounding box center [600, 324] width 157 height 27
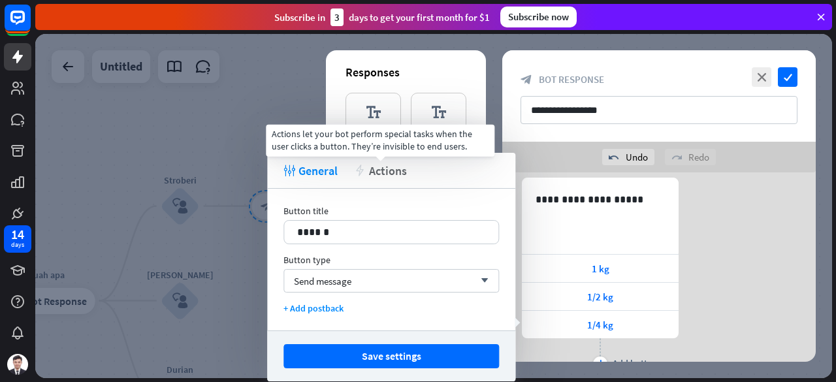
click at [381, 175] on span "Actions" at bounding box center [388, 170] width 38 height 15
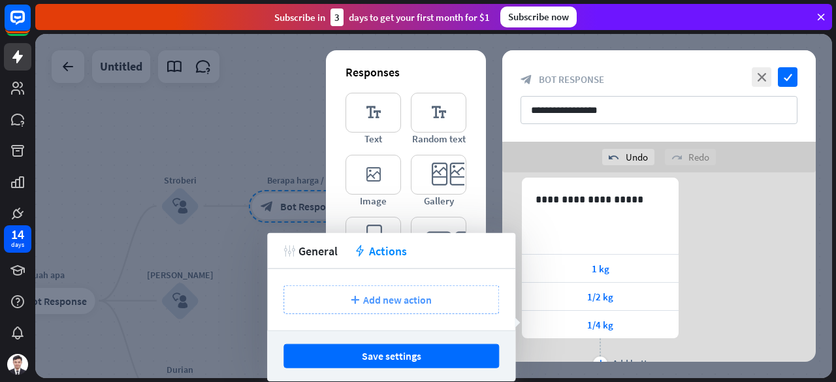
click at [398, 295] on span "Add new action" at bounding box center [397, 299] width 69 height 13
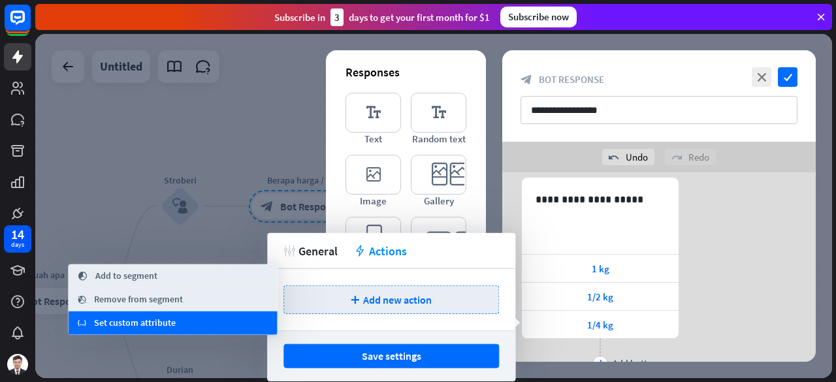
click at [180, 319] on div "variable Set custom attribute" at bounding box center [173, 323] width 209 height 24
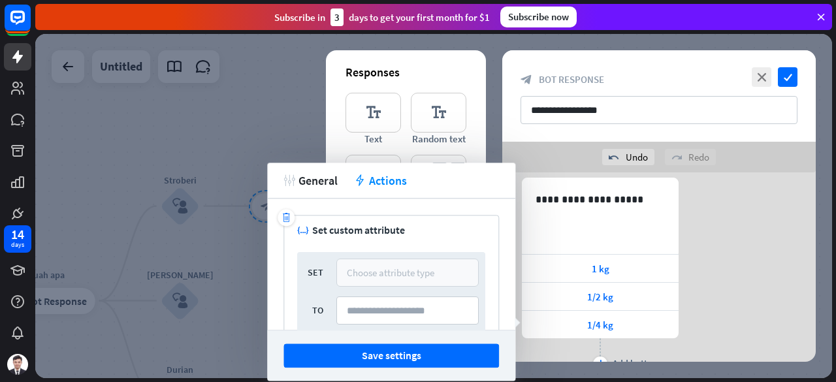
scroll to position [0, 0]
click at [411, 275] on div "Choose attribute type" at bounding box center [391, 272] width 88 height 12
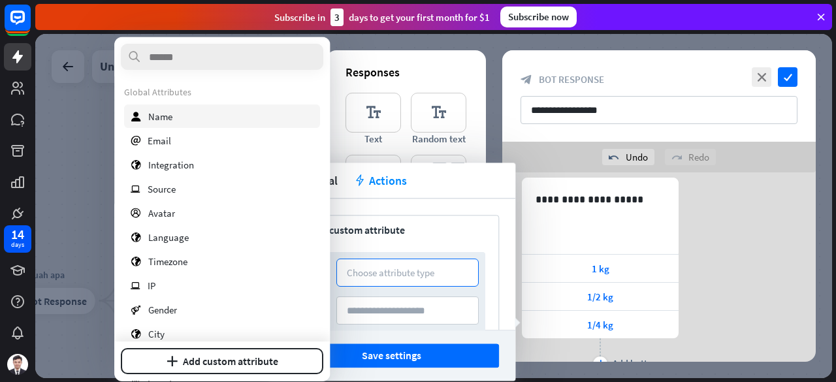
click at [187, 114] on div "user Name" at bounding box center [222, 116] width 196 height 24
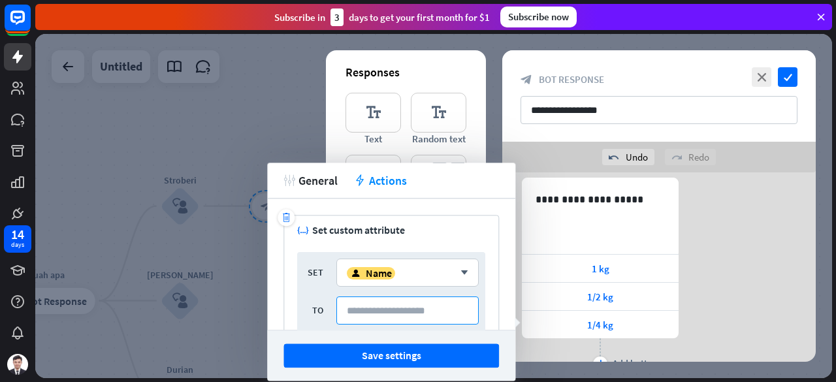
click at [405, 314] on input at bounding box center [407, 310] width 142 height 28
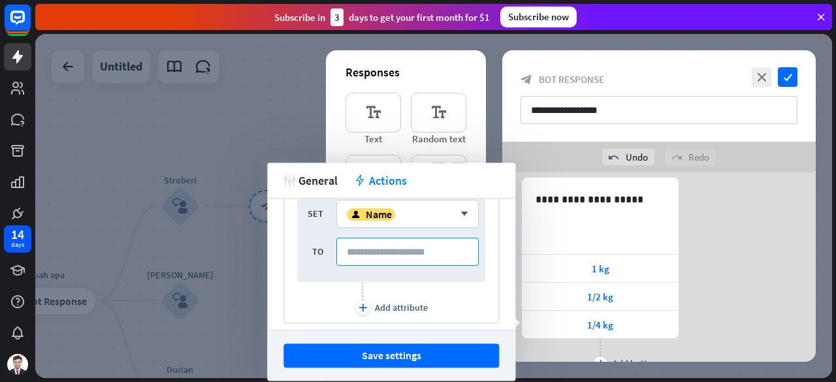
scroll to position [107, 0]
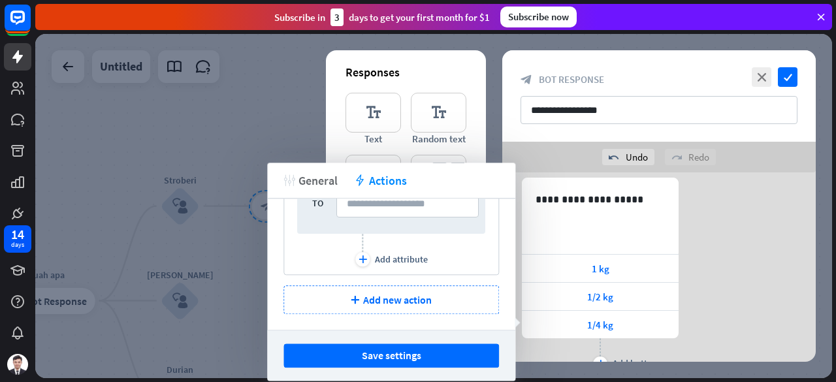
click at [322, 185] on span "General" at bounding box center [317, 180] width 39 height 15
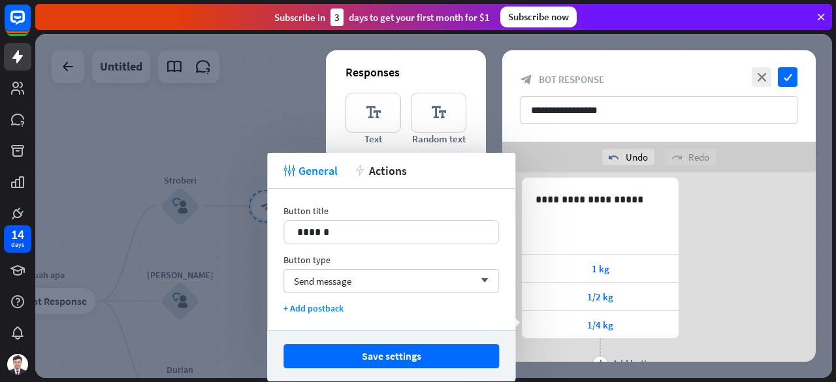
click at [733, 249] on div "**********" at bounding box center [658, 276] width 313 height 197
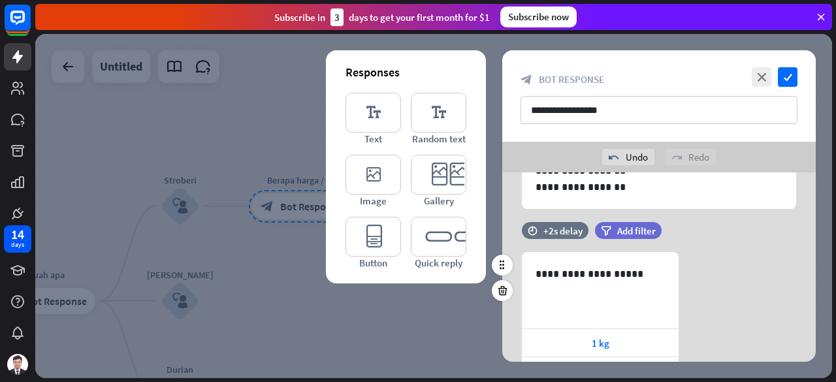
scroll to position [242, 0]
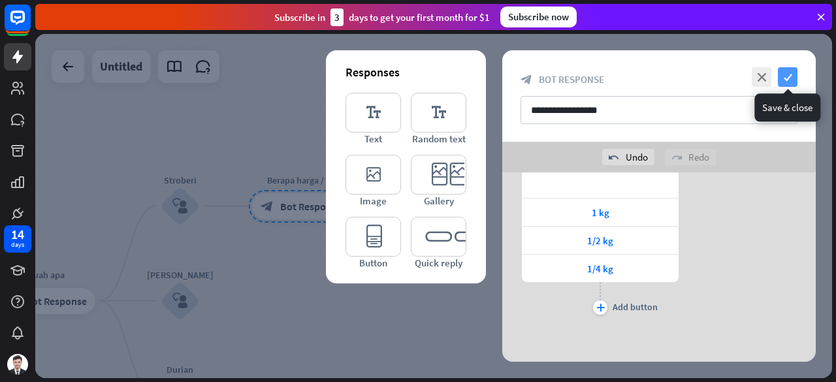
click at [789, 81] on icon "check" at bounding box center [788, 77] width 20 height 20
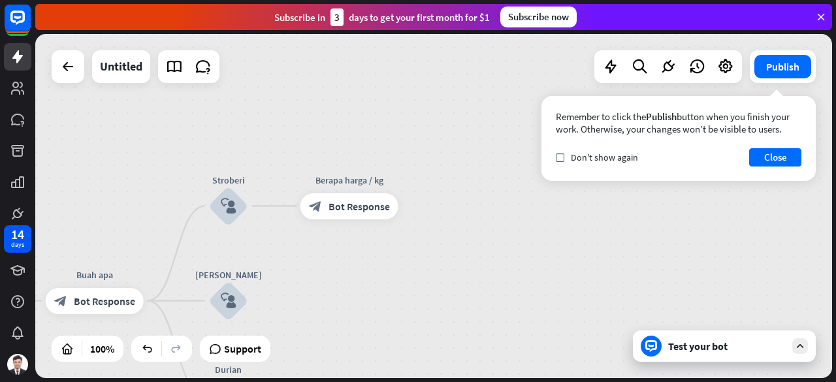
click at [663, 339] on div "Test your bot" at bounding box center [724, 345] width 183 height 31
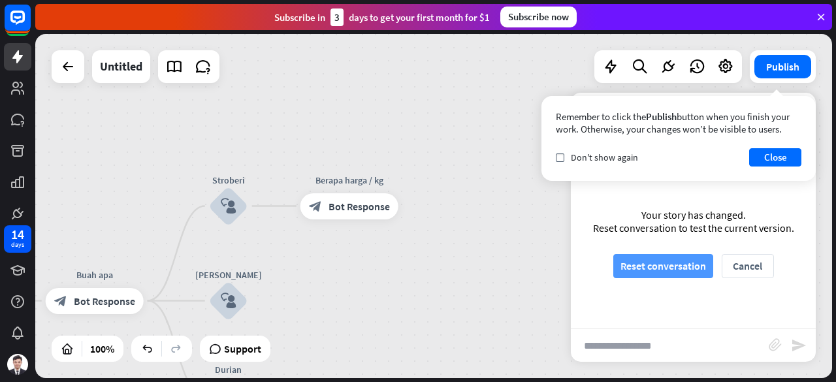
click at [680, 261] on button "Reset conversation" at bounding box center [663, 266] width 100 height 24
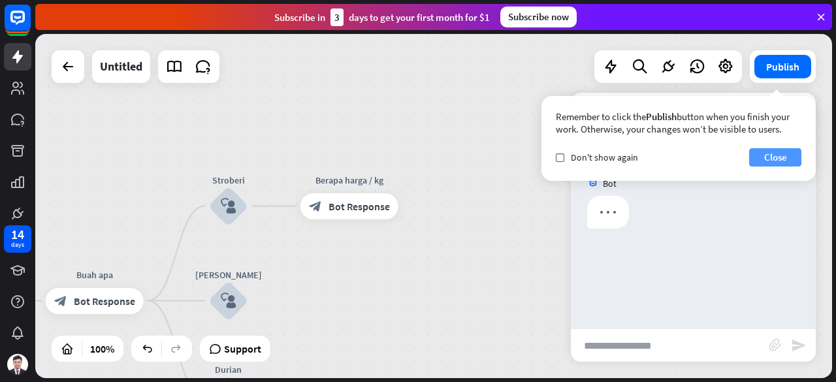
click at [788, 154] on button "Close" at bounding box center [775, 157] width 52 height 18
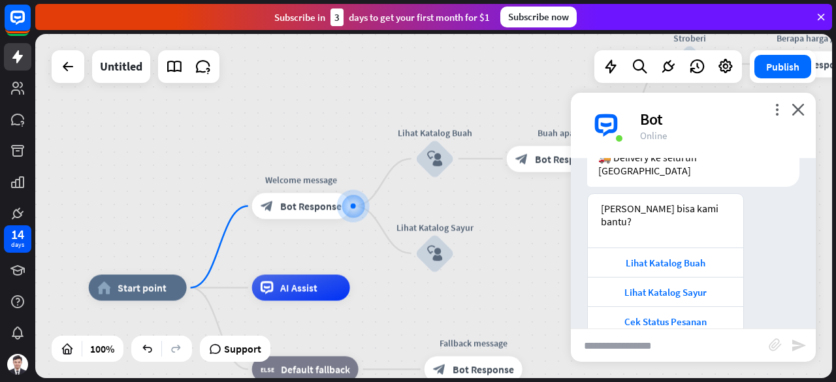
scroll to position [150, 0]
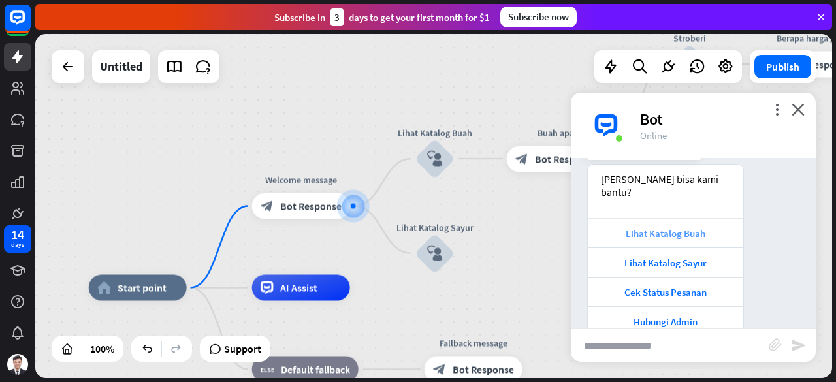
click at [652, 227] on div "Lihat Katalog Buah" at bounding box center [665, 233] width 142 height 12
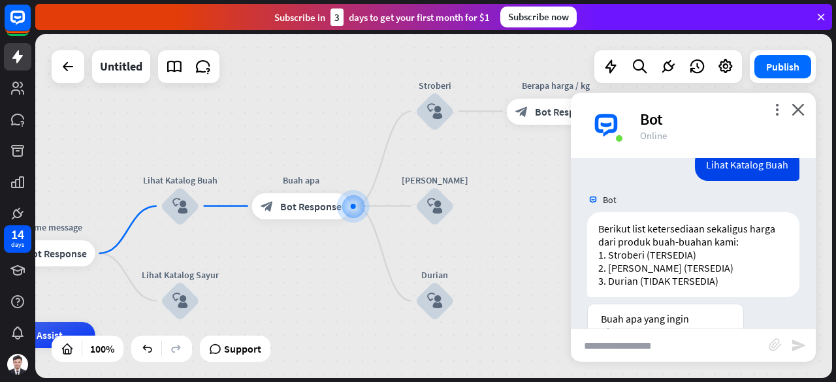
scroll to position [466, 0]
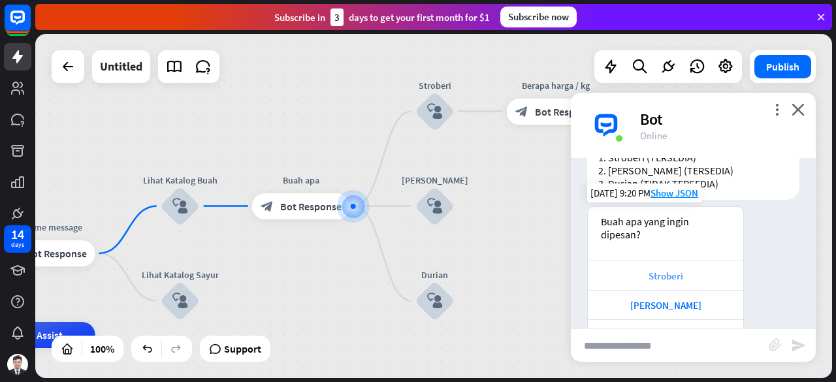
click at [671, 270] on div "Stroberi" at bounding box center [665, 276] width 142 height 12
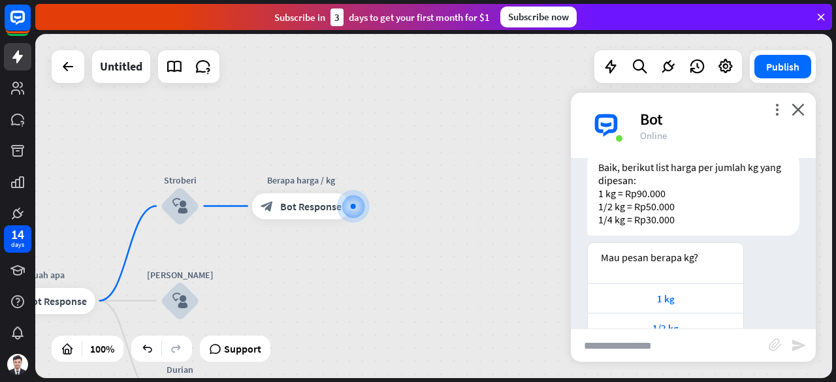
scroll to position [782, 0]
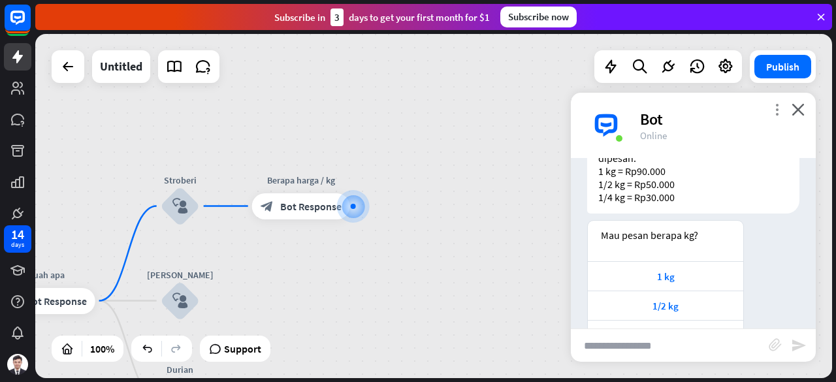
click at [772, 108] on icon "more_vert" at bounding box center [777, 109] width 12 height 12
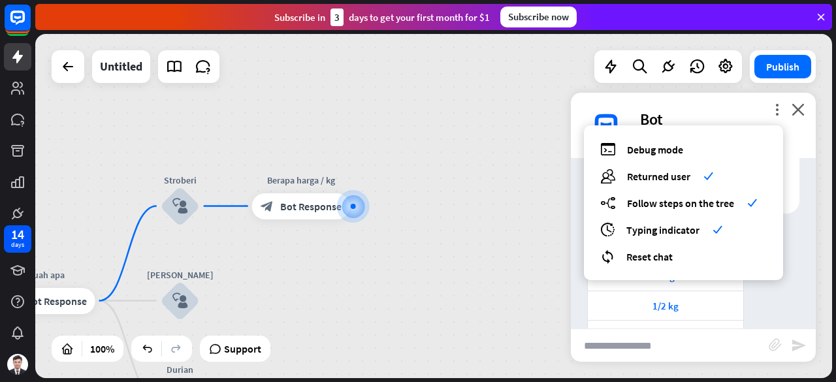
click at [721, 110] on div "Bot" at bounding box center [720, 119] width 160 height 20
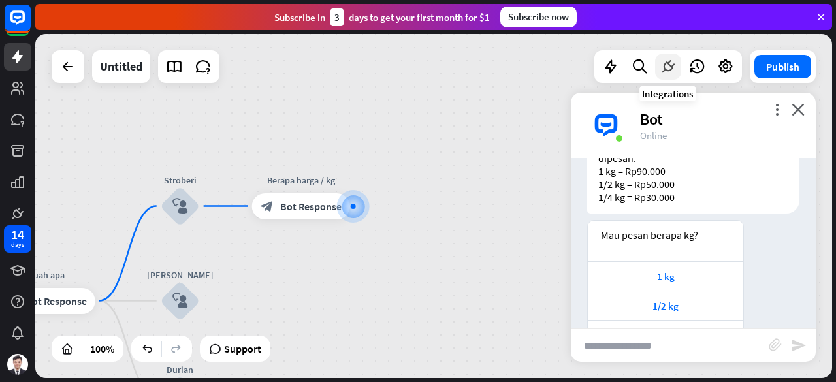
click at [667, 70] on icon at bounding box center [668, 66] width 17 height 17
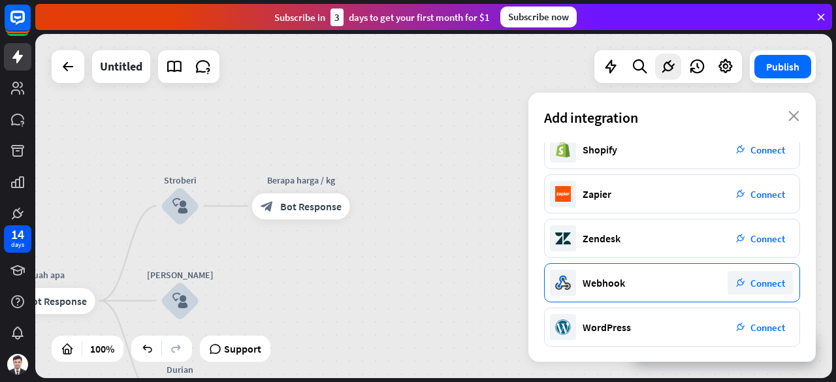
scroll to position [0, 0]
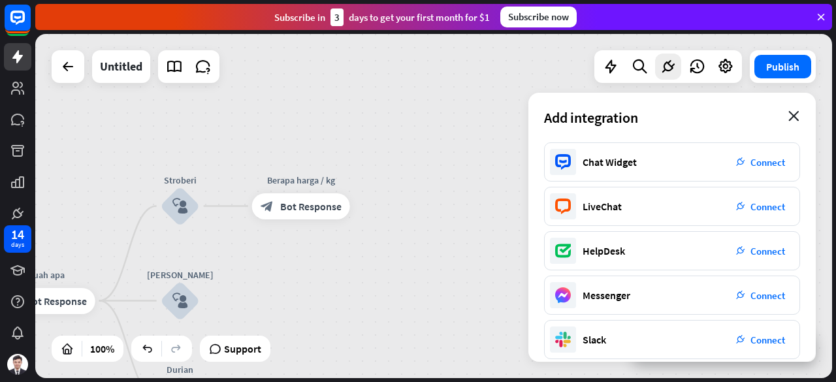
click at [798, 121] on icon "close" at bounding box center [793, 116] width 11 height 10
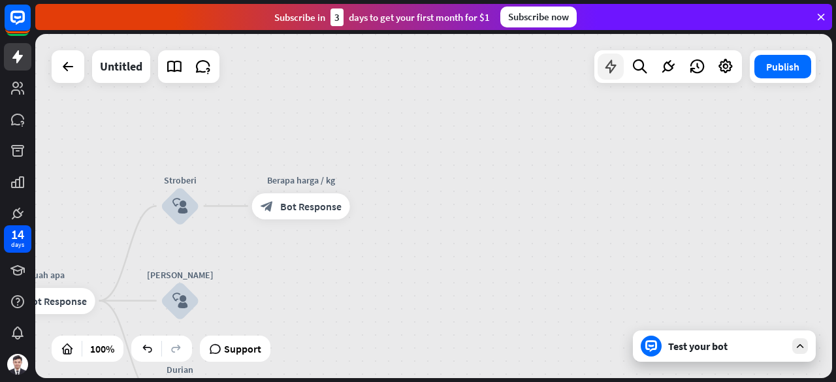
click at [613, 73] on icon at bounding box center [610, 66] width 17 height 17
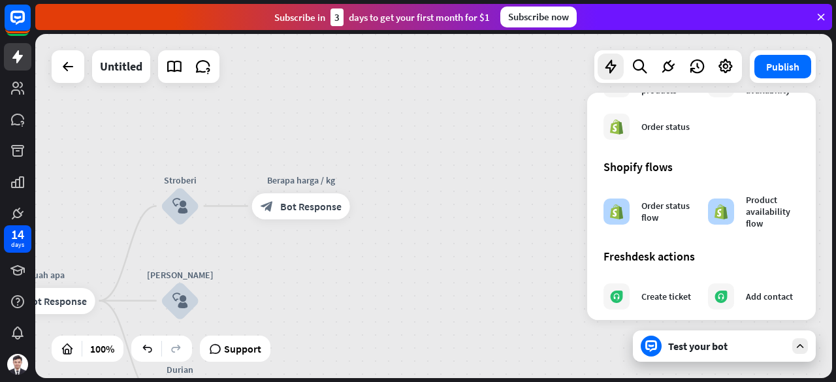
scroll to position [784, 0]
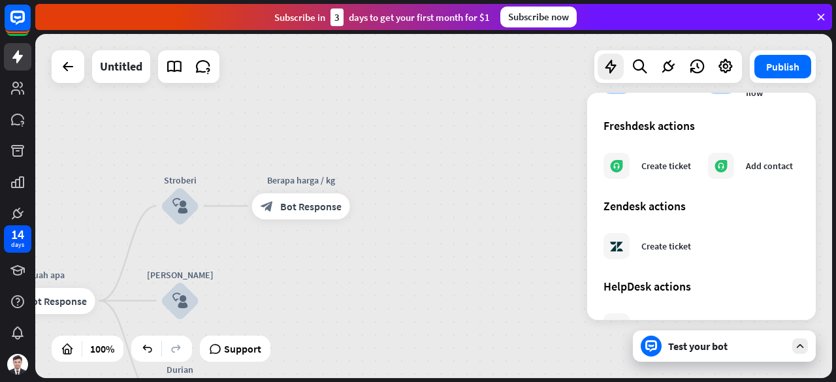
click at [387, 177] on div "home_2 Start point Welcome message block_bot_response Bot Response Lihat Katalo…" at bounding box center [433, 206] width 797 height 344
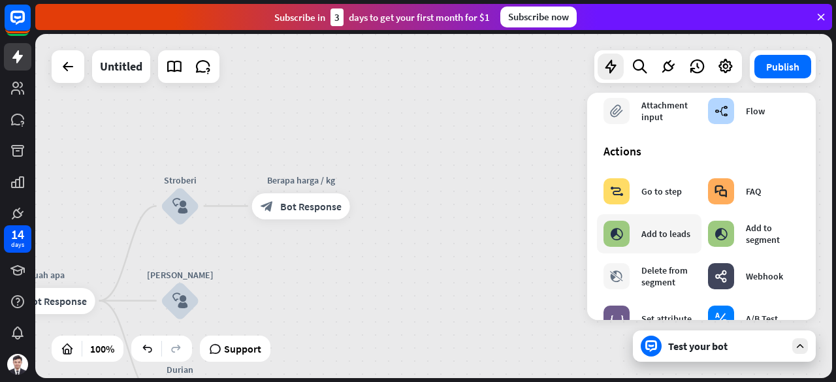
scroll to position [0, 0]
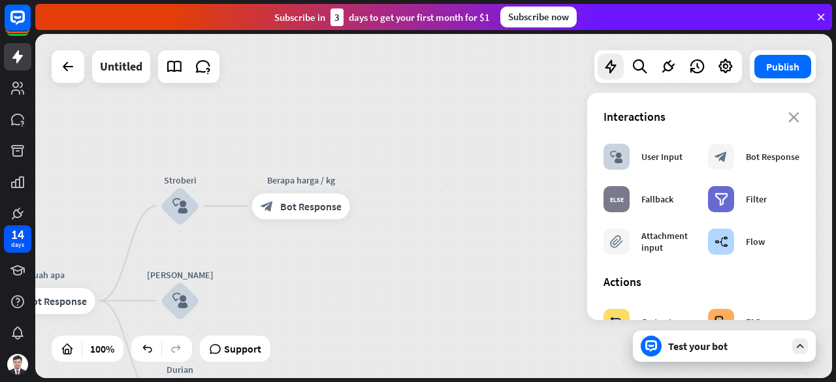
click at [494, 148] on div "home_2 Start point Welcome message block_bot_response Bot Response Lihat Katalo…" at bounding box center [433, 206] width 797 height 344
click at [643, 69] on icon at bounding box center [640, 66] width 18 height 17
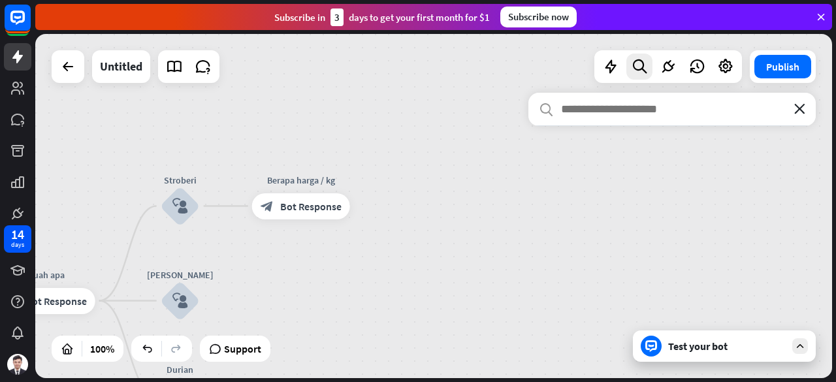
click at [801, 105] on icon "close" at bounding box center [799, 109] width 11 height 10
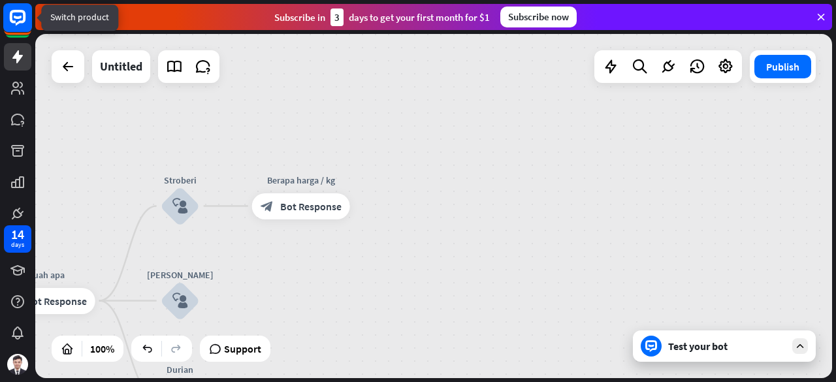
click at [21, 33] on rect at bounding box center [17, 21] width 27 height 27
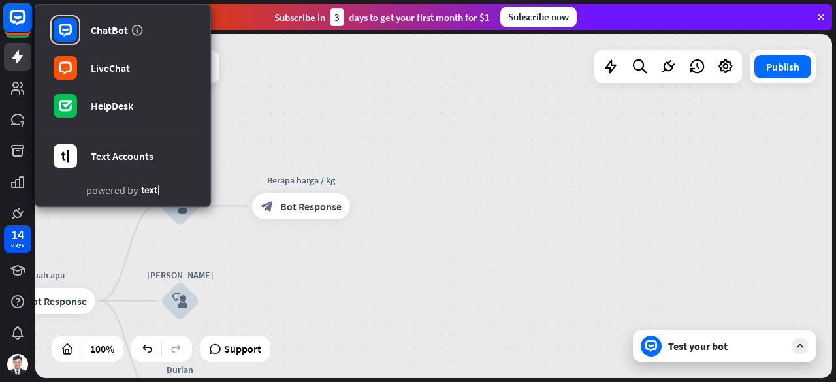
click at [20, 23] on rect at bounding box center [17, 17] width 29 height 29
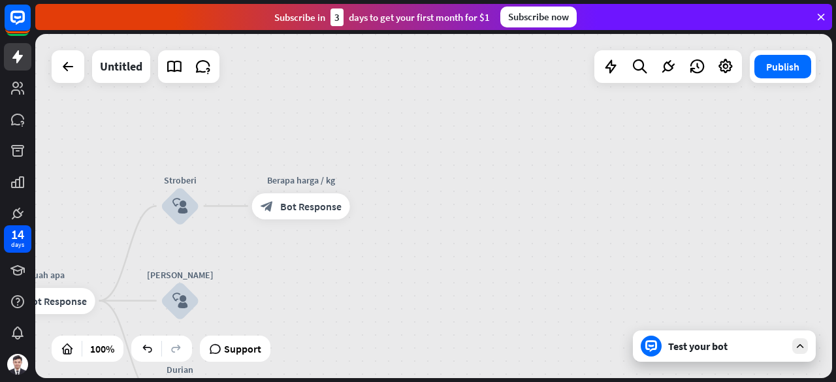
click at [687, 347] on div "Test your bot" at bounding box center [727, 346] width 118 height 13
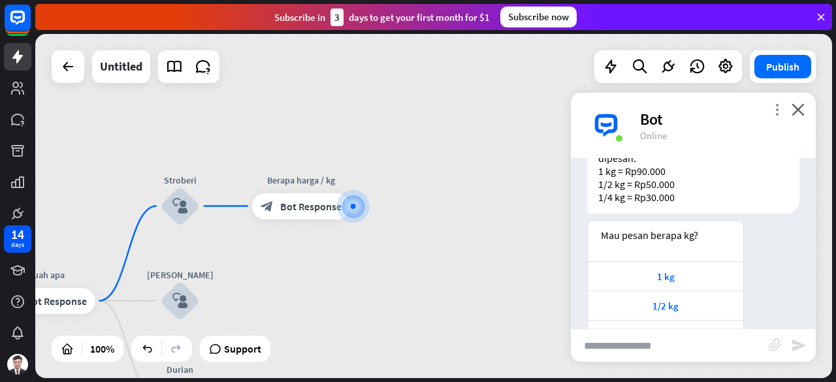
click at [773, 106] on icon "more_vert" at bounding box center [777, 109] width 12 height 12
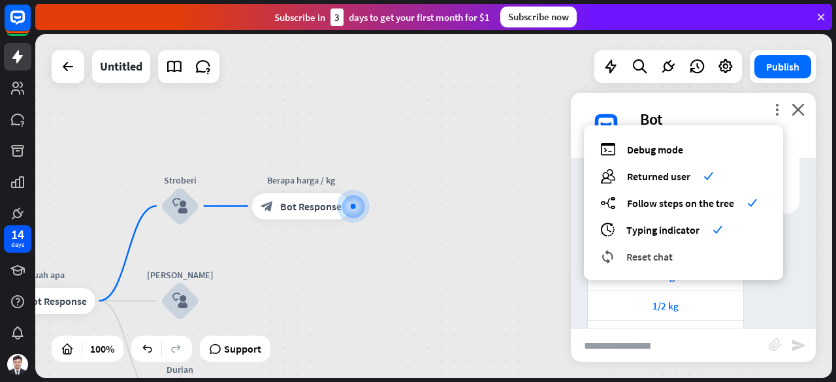
click at [658, 257] on span "Reset chat" at bounding box center [649, 256] width 46 height 13
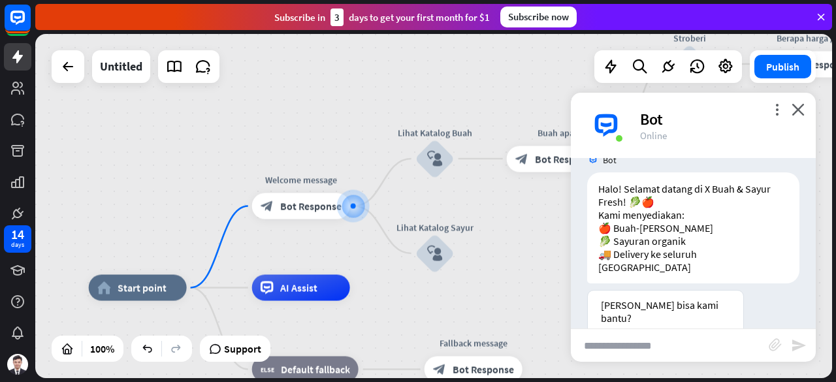
scroll to position [150, 0]
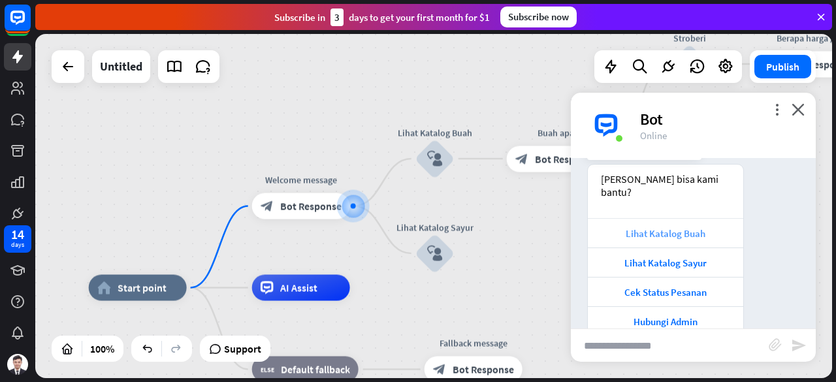
click at [680, 227] on div "Lihat Katalog Buah" at bounding box center [665, 233] width 142 height 12
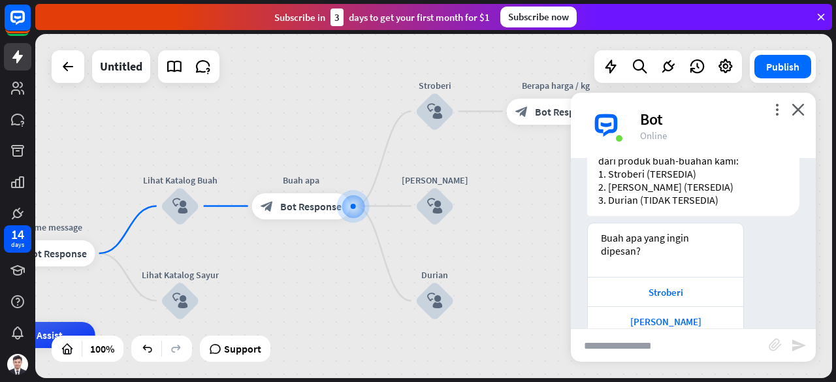
scroll to position [466, 0]
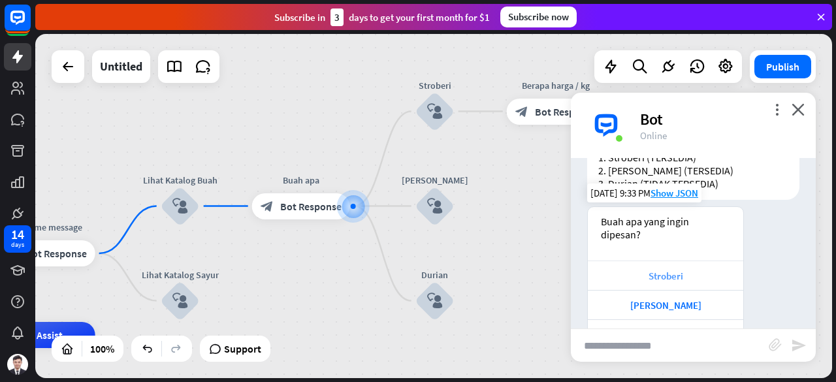
click at [664, 270] on div "Stroberi" at bounding box center [665, 276] width 142 height 12
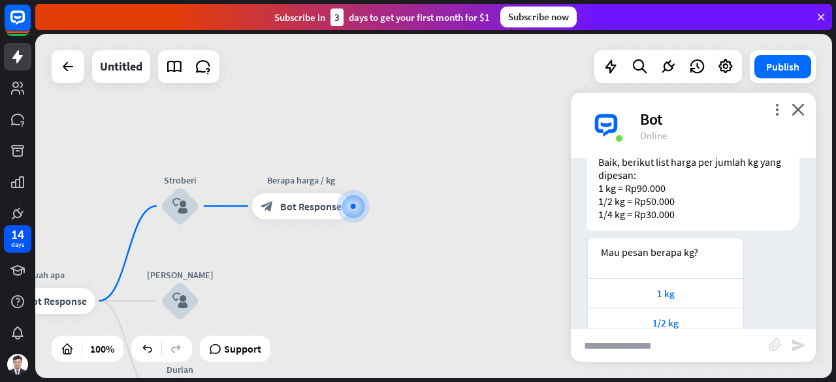
scroll to position [782, 0]
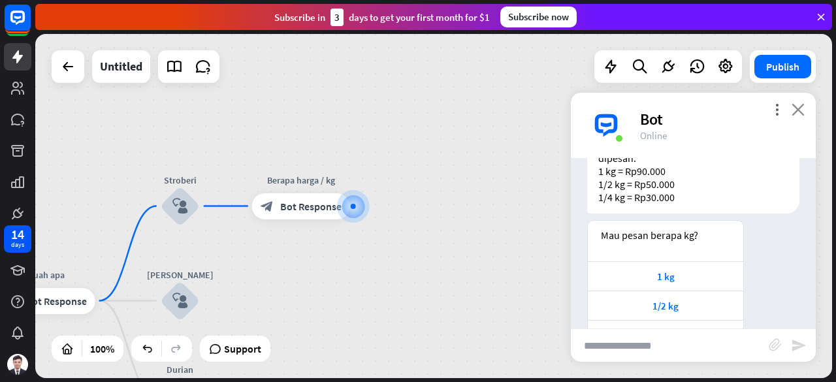
click at [801, 112] on icon "close" at bounding box center [797, 109] width 13 height 12
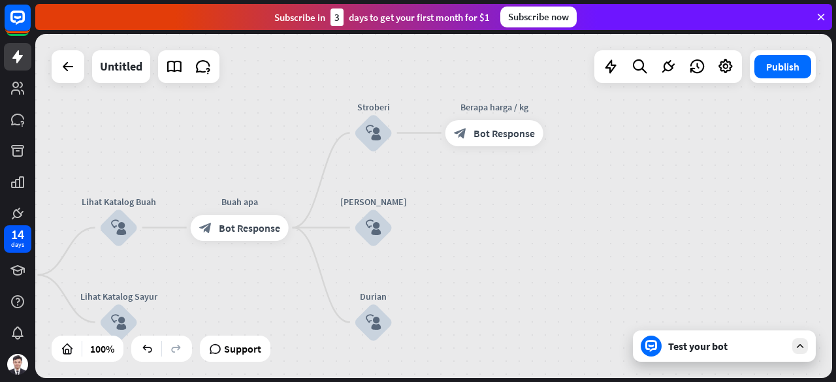
drag, startPoint x: 488, startPoint y: 251, endPoint x: 705, endPoint y: 170, distance: 231.7
click at [705, 170] on div "home_2 Start point Welcome message block_bot_response Bot Response Lihat Katalo…" at bounding box center [433, 206] width 797 height 344
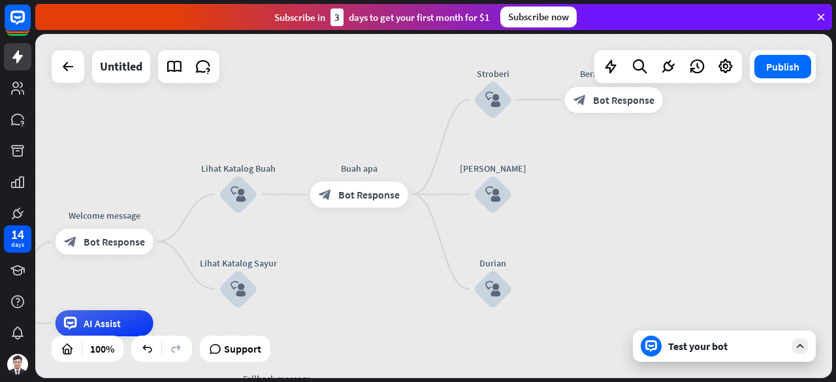
drag, startPoint x: 534, startPoint y: 208, endPoint x: 630, endPoint y: 183, distance: 99.1
click at [630, 183] on div "home_2 Start point Welcome message block_bot_response Bot Response Lihat Katalo…" at bounding box center [433, 206] width 797 height 344
